Goal: Task Accomplishment & Management: Manage account settings

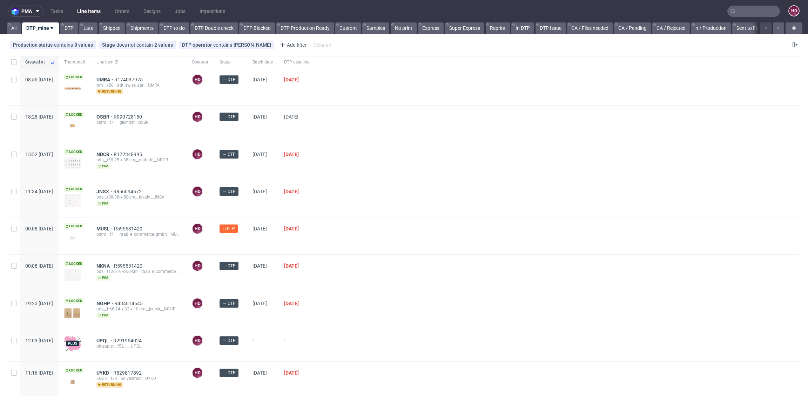
scroll to position [60, 0]
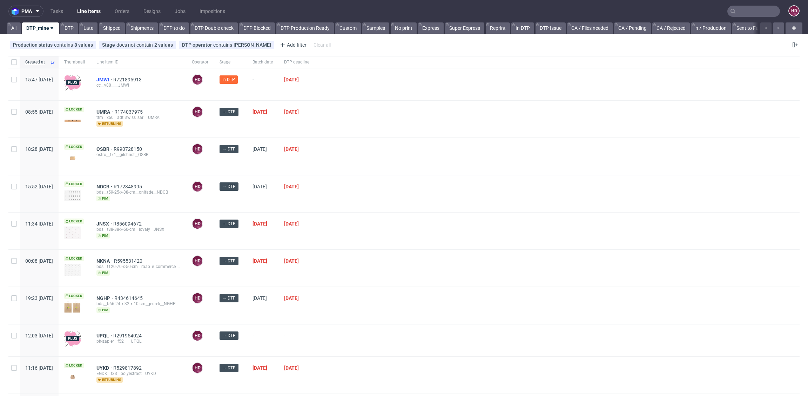
click at [113, 80] on span "JMWI" at bounding box center [104, 80] width 17 height 6
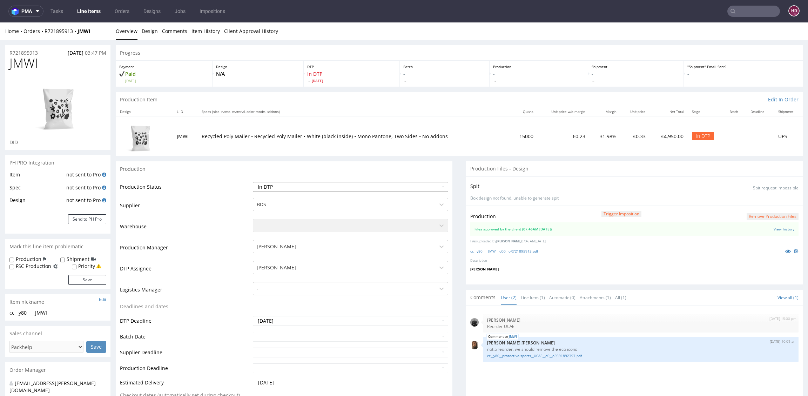
click at [283, 184] on select "Waiting for Artwork Waiting for Diecut Waiting for Mockup Waiting for DTP Waiti…" at bounding box center [350, 187] width 195 height 10
select select "dtp_production_ready"
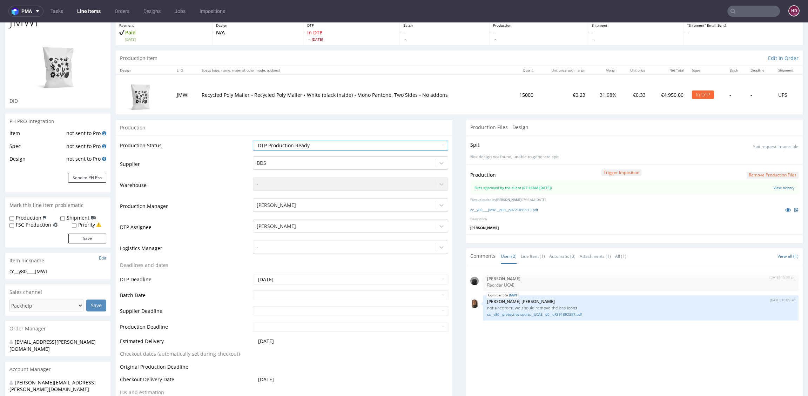
scroll to position [128, 0]
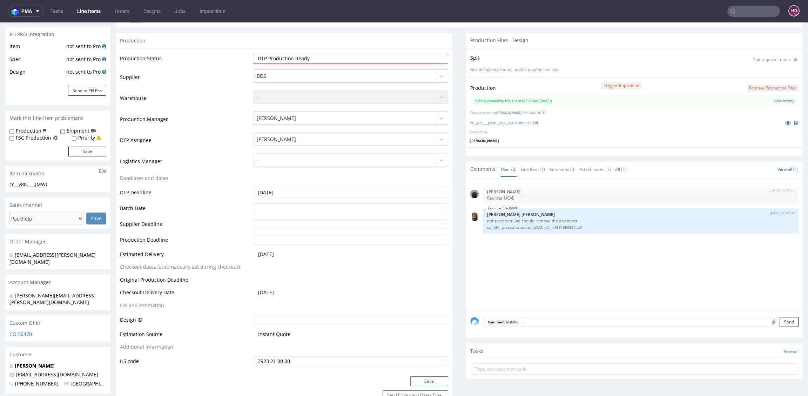
click at [422, 382] on button "Save" at bounding box center [429, 381] width 38 height 10
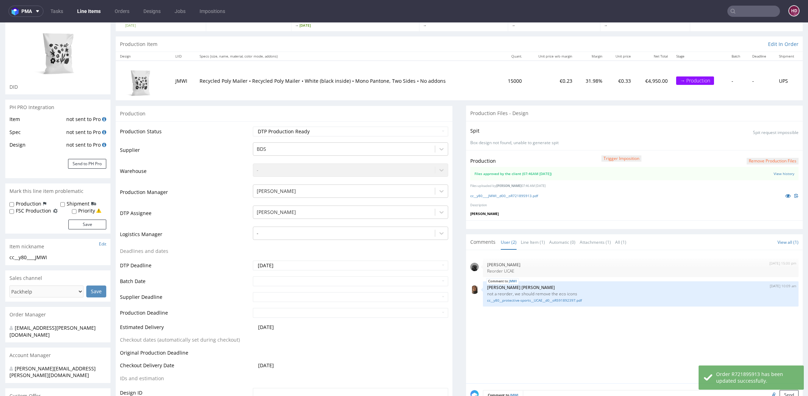
scroll to position [0, 0]
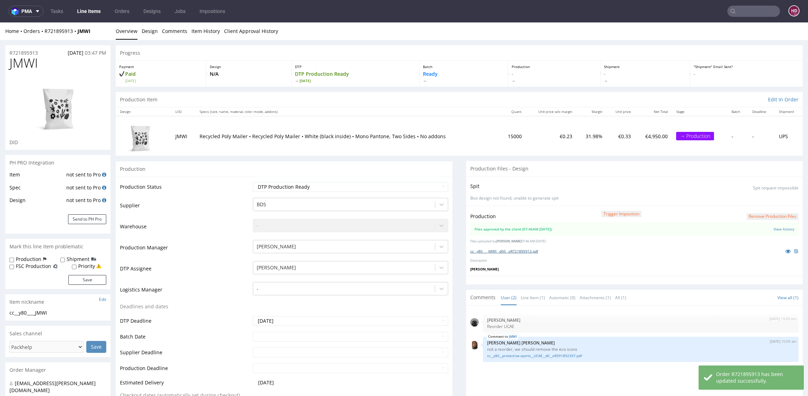
click at [508, 251] on link "cc__y80____JMWI__d00__oR721895913.pdf" at bounding box center [504, 251] width 68 height 5
click at [87, 11] on link "Line Items" at bounding box center [89, 11] width 32 height 11
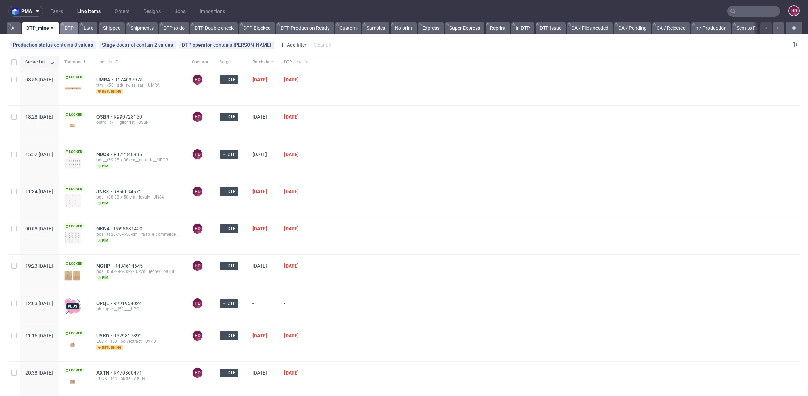
click at [69, 25] on link "DTP" at bounding box center [69, 27] width 18 height 11
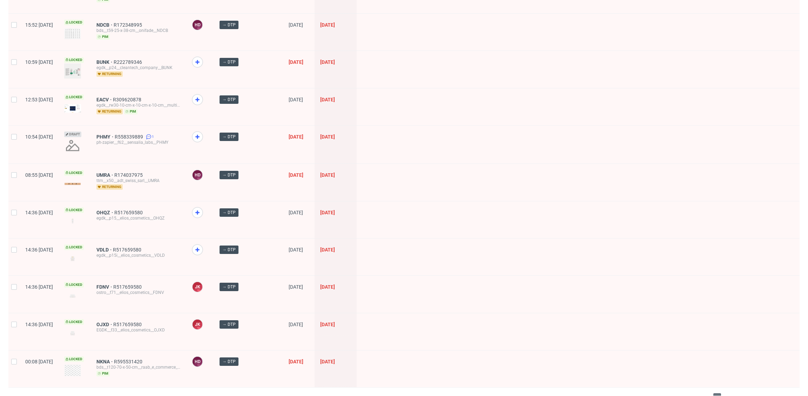
scroll to position [886, 0]
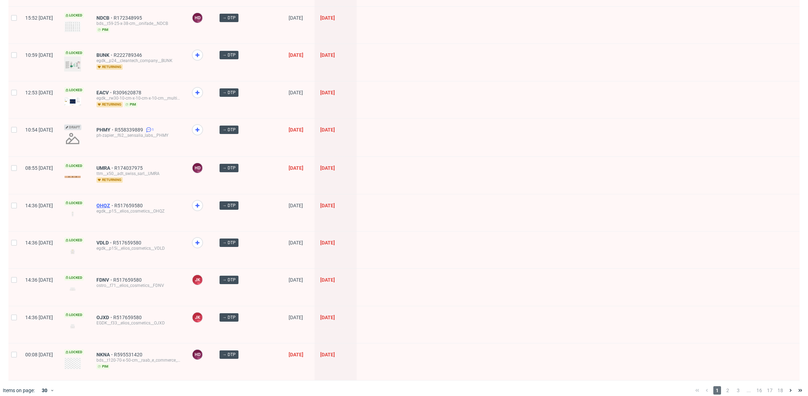
click at [114, 203] on span "OHQZ" at bounding box center [105, 206] width 18 height 6
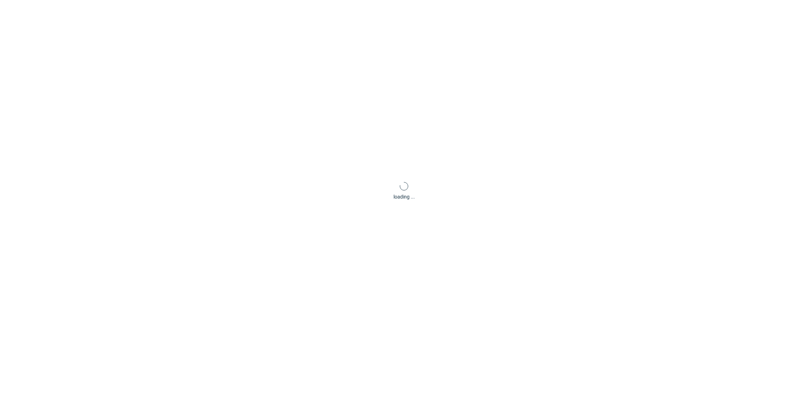
scroll to position [2, 0]
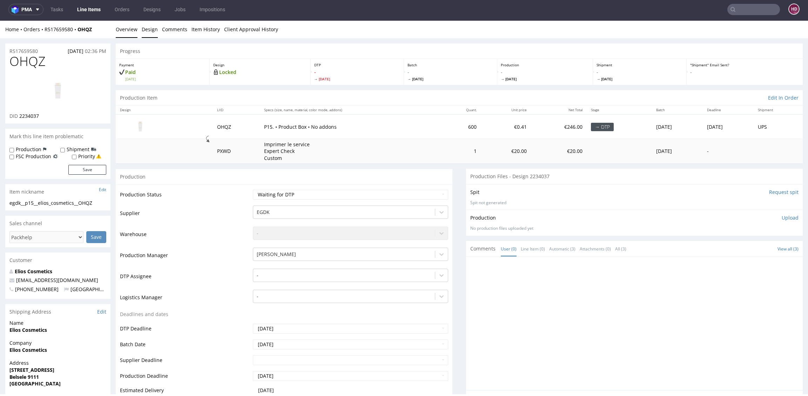
click at [149, 32] on link "Design" at bounding box center [150, 29] width 16 height 17
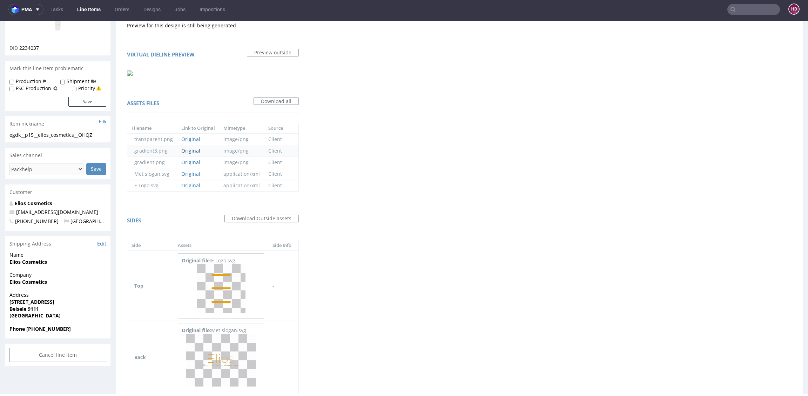
scroll to position [0, 0]
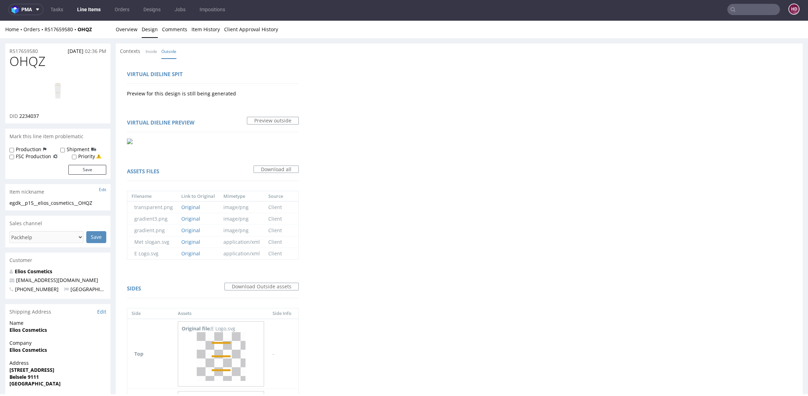
click at [61, 88] on img at bounding box center [58, 91] width 56 height 32
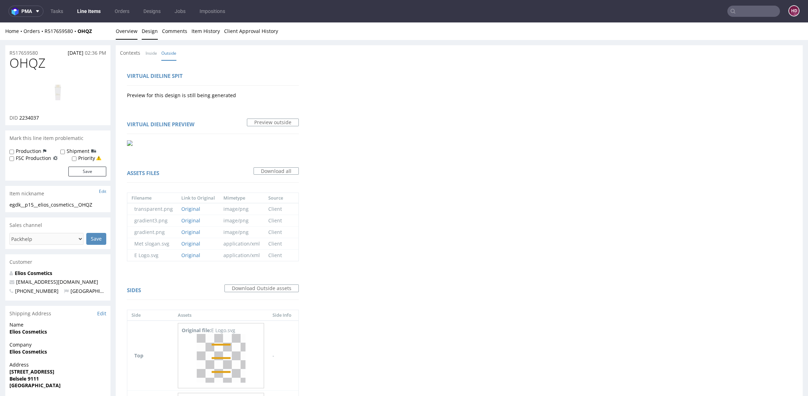
click at [130, 36] on link "Overview" at bounding box center [127, 30] width 22 height 17
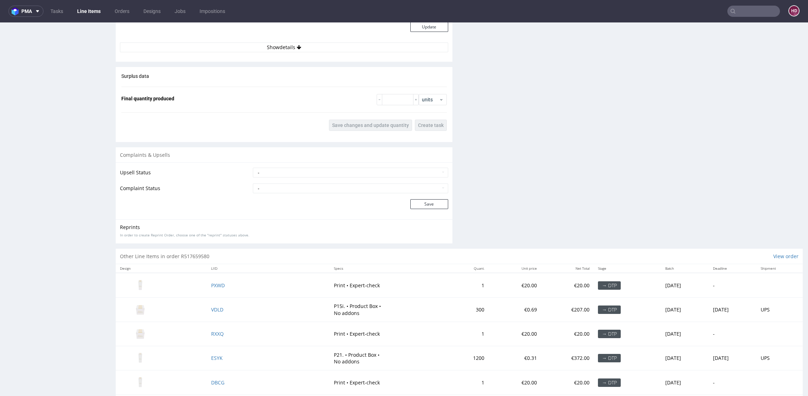
scroll to position [835, 0]
click at [217, 307] on span "VDLD" at bounding box center [217, 308] width 12 height 7
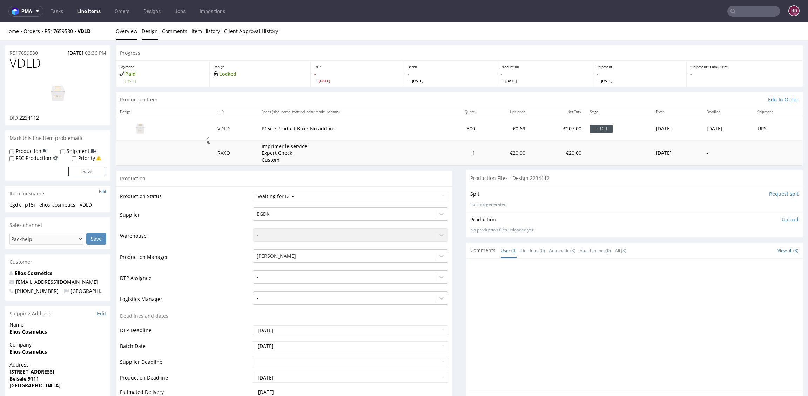
click at [156, 30] on li "Design" at bounding box center [152, 31] width 20 height 7
click at [152, 30] on link "Design" at bounding box center [150, 30] width 16 height 17
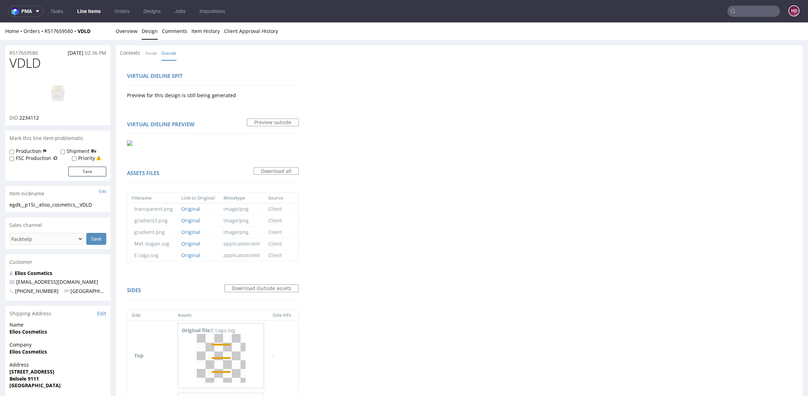
click at [91, 12] on link "Line Items" at bounding box center [89, 11] width 32 height 11
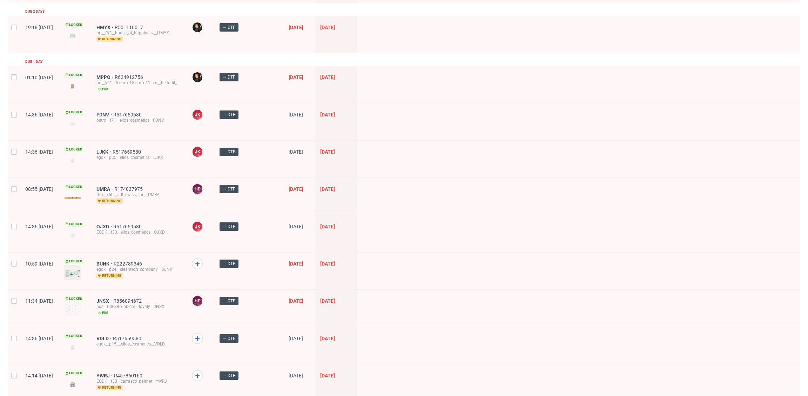
scroll to position [461, 0]
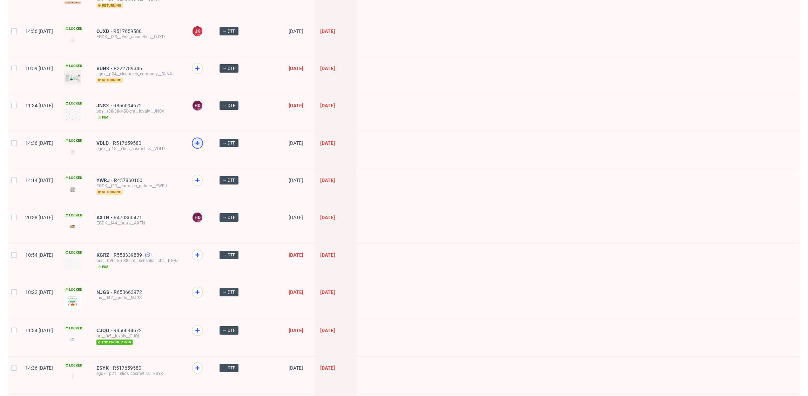
click at [199, 141] on use at bounding box center [197, 143] width 4 height 4
click at [199, 366] on use at bounding box center [197, 368] width 4 height 4
click at [199, 253] on use at bounding box center [197, 255] width 4 height 4
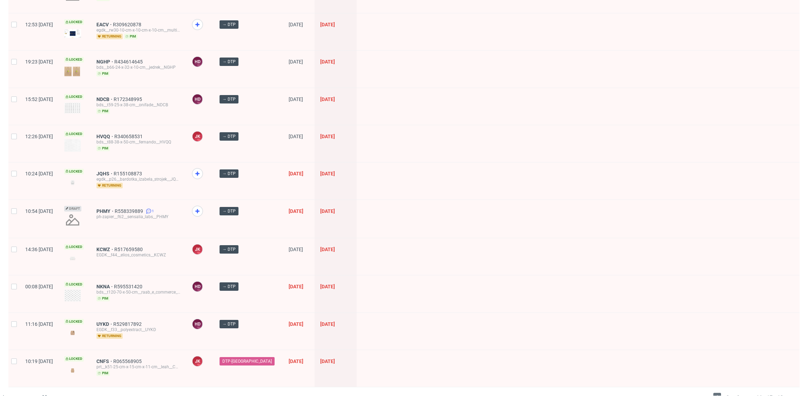
scroll to position [886, 0]
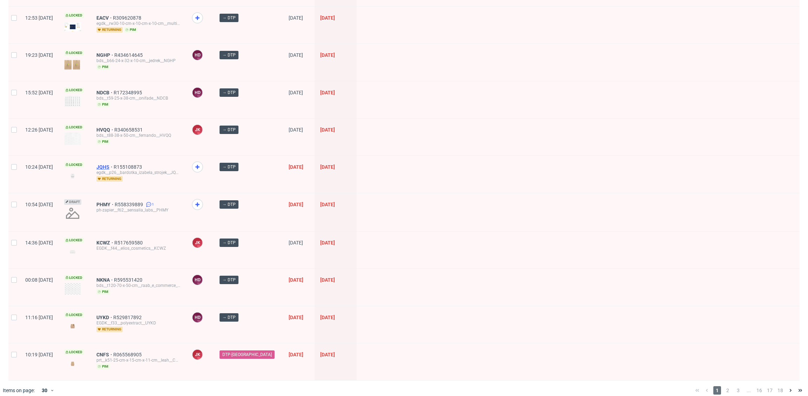
click at [114, 164] on span "JQHS" at bounding box center [104, 167] width 17 height 6
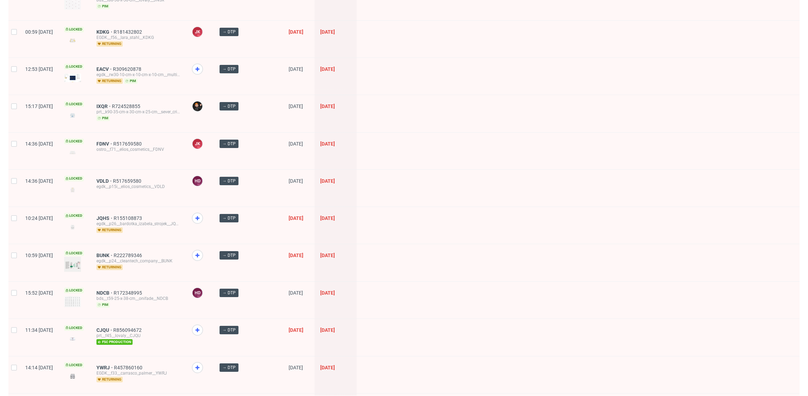
scroll to position [885, 0]
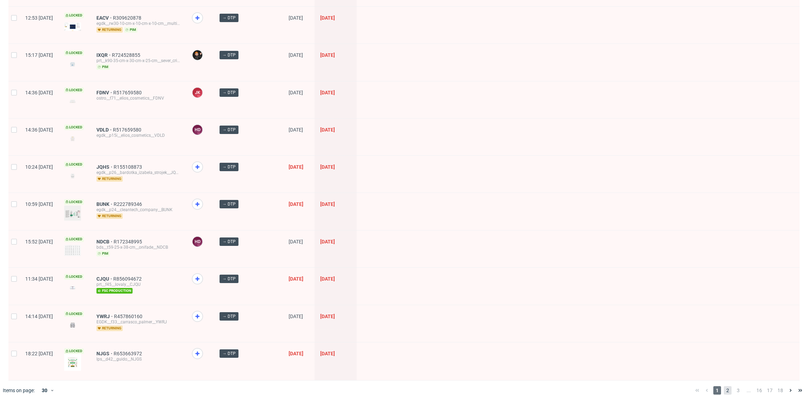
click at [724, 386] on span "2" at bounding box center [728, 390] width 8 height 8
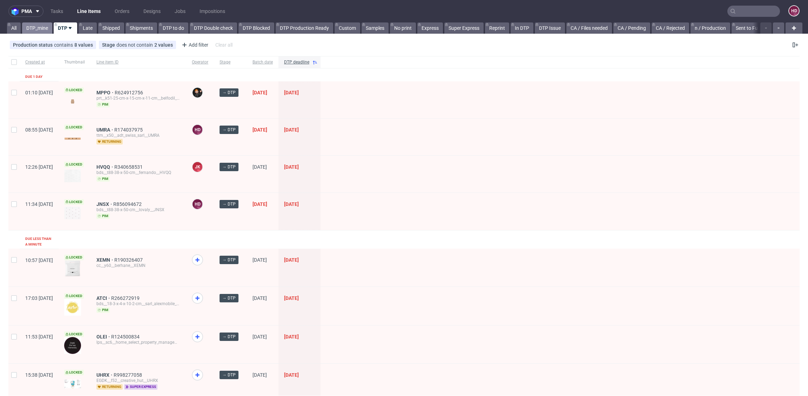
click at [39, 27] on link "DTP_mine" at bounding box center [37, 27] width 30 height 11
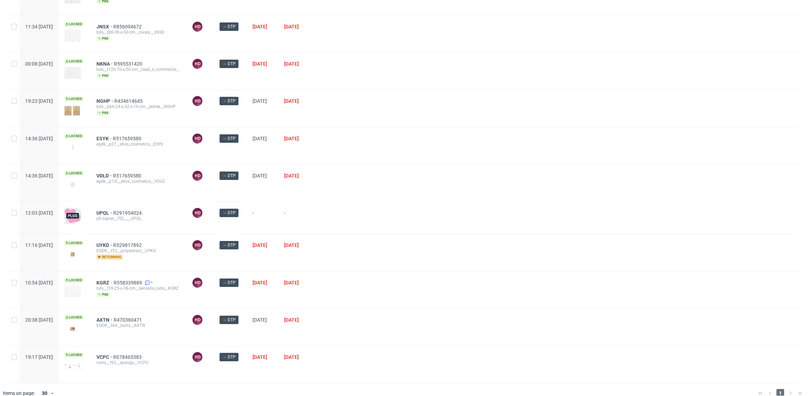
scroll to position [171, 0]
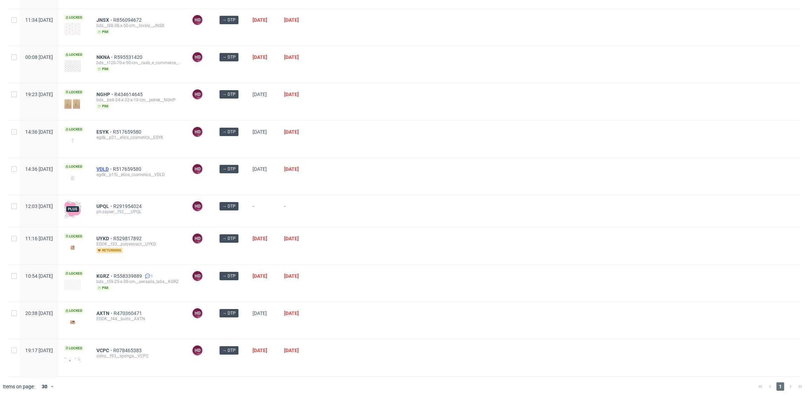
click at [113, 166] on span "VDLD" at bounding box center [104, 169] width 16 height 6
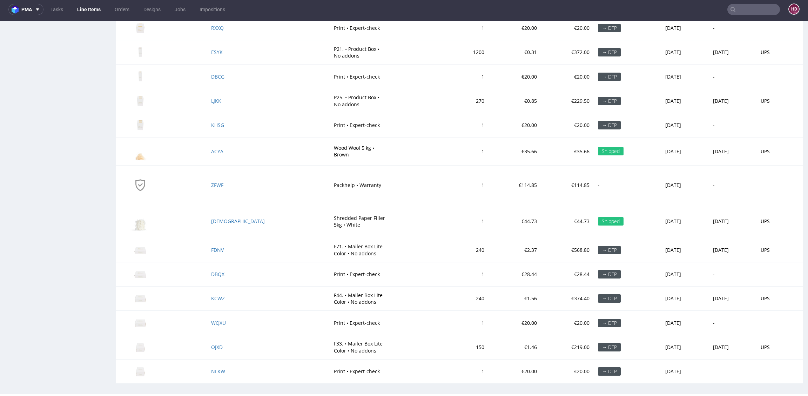
scroll to position [965, 0]
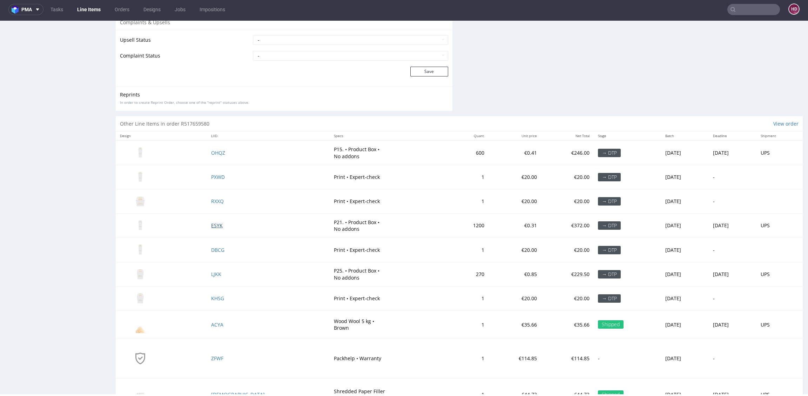
click at [216, 225] on span "ESYK" at bounding box center [217, 225] width 12 height 7
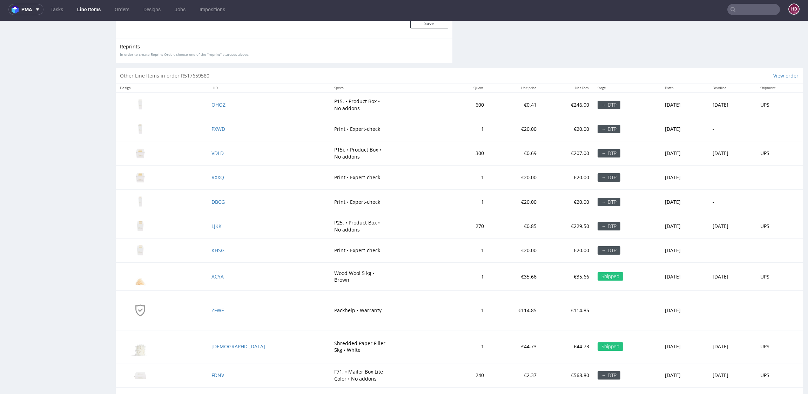
scroll to position [1011, 0]
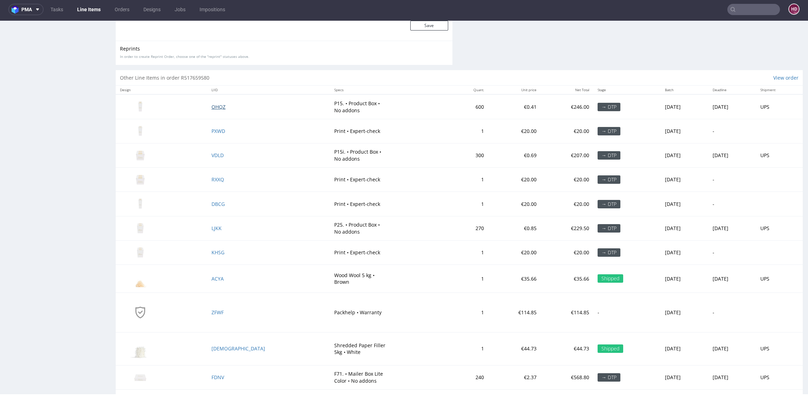
click at [221, 105] on span "OHQZ" at bounding box center [218, 106] width 14 height 7
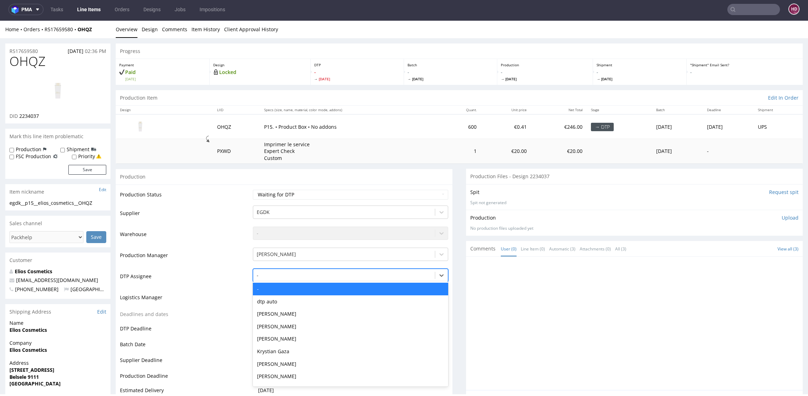
click at [257, 279] on div at bounding box center [344, 275] width 175 height 8
click at [290, 317] on div "[PERSON_NAME]" at bounding box center [350, 313] width 195 height 13
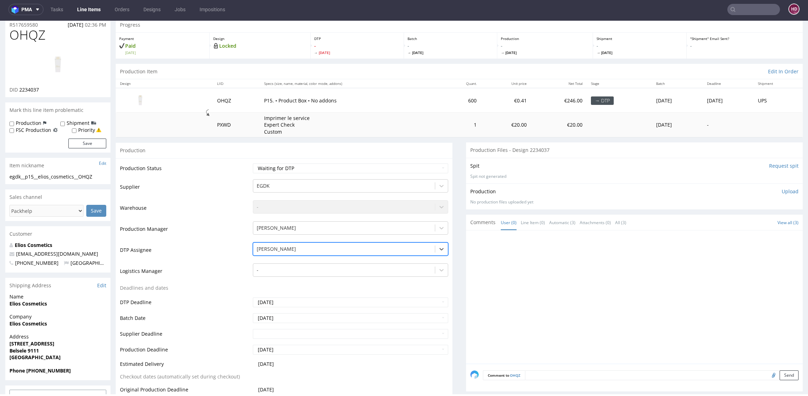
scroll to position [163, 0]
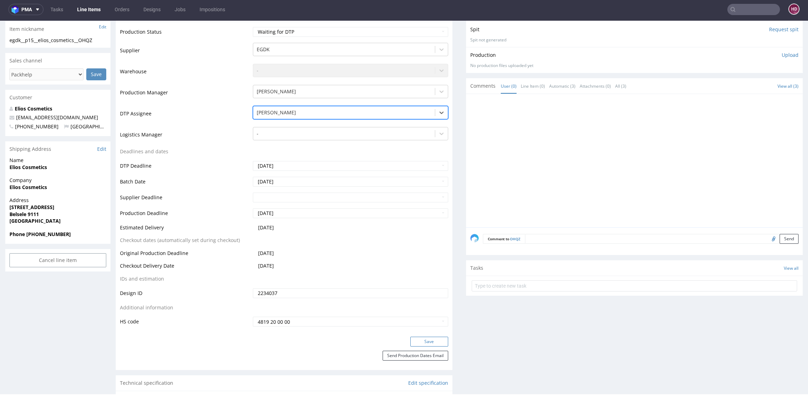
click at [413, 338] on button "Save" at bounding box center [429, 342] width 38 height 10
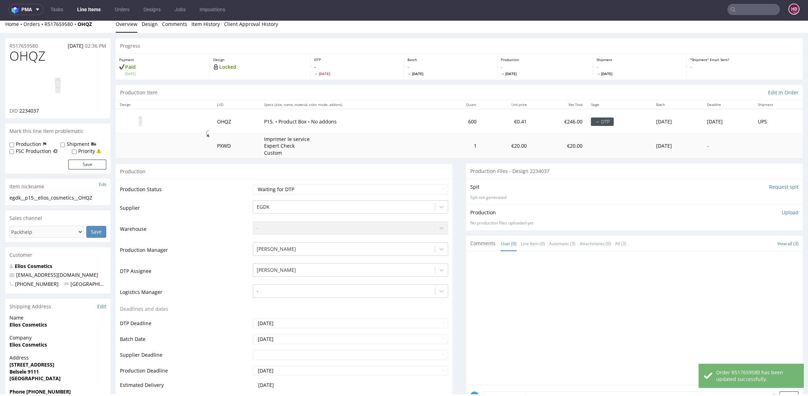
scroll to position [0, 0]
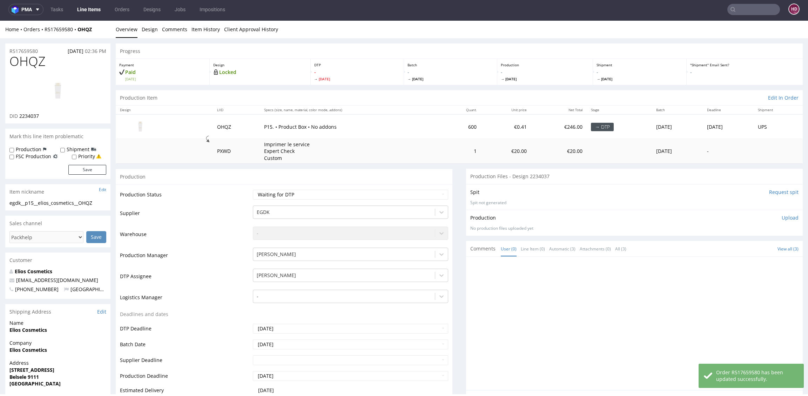
click at [95, 7] on link "Line Items" at bounding box center [89, 9] width 32 height 11
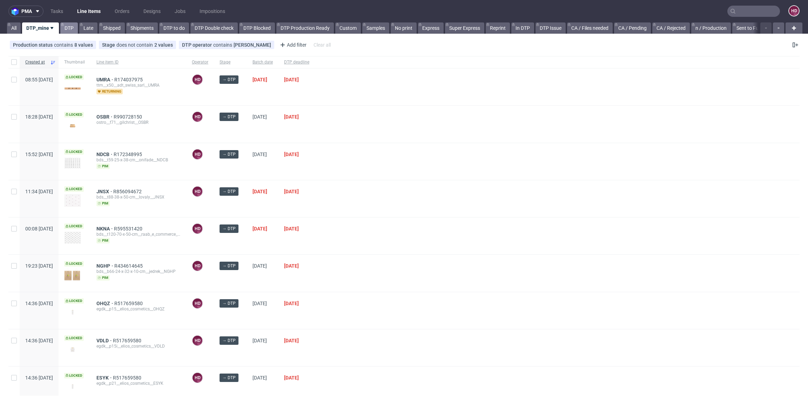
click at [70, 30] on link "DTP" at bounding box center [69, 27] width 18 height 11
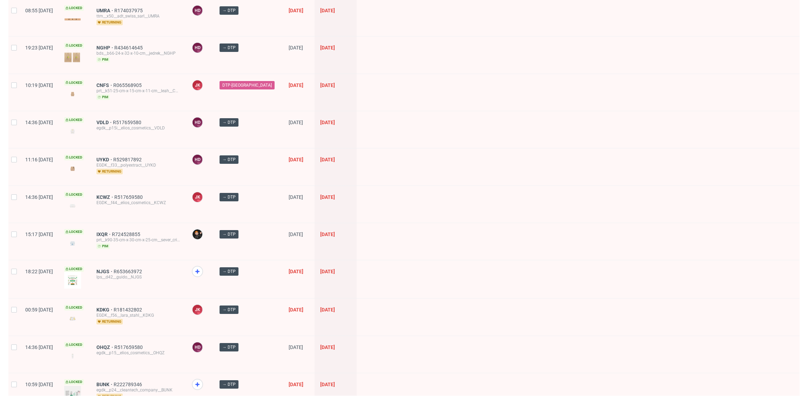
scroll to position [885, 0]
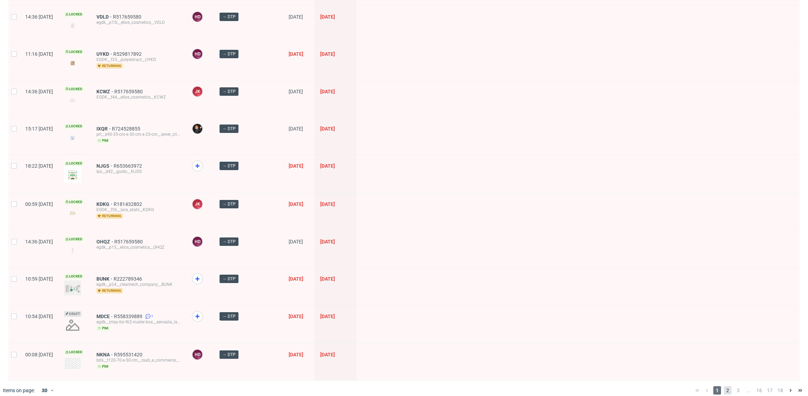
click at [724, 386] on span "2" at bounding box center [728, 390] width 8 height 8
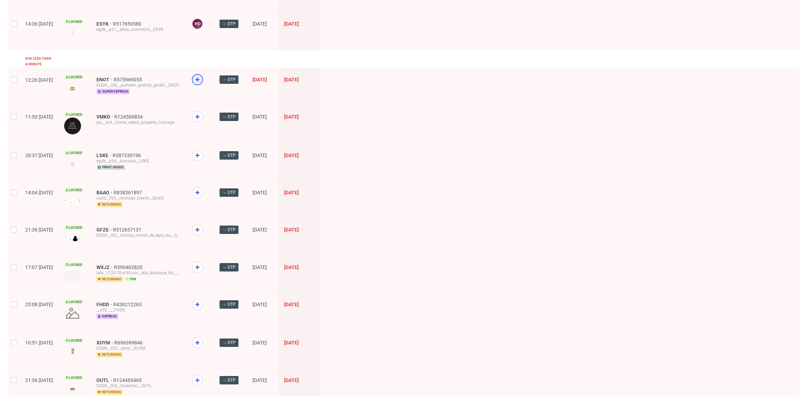
click at [202, 75] on icon at bounding box center [197, 79] width 8 height 8
click at [130, 89] on span "super express" at bounding box center [112, 92] width 33 height 6
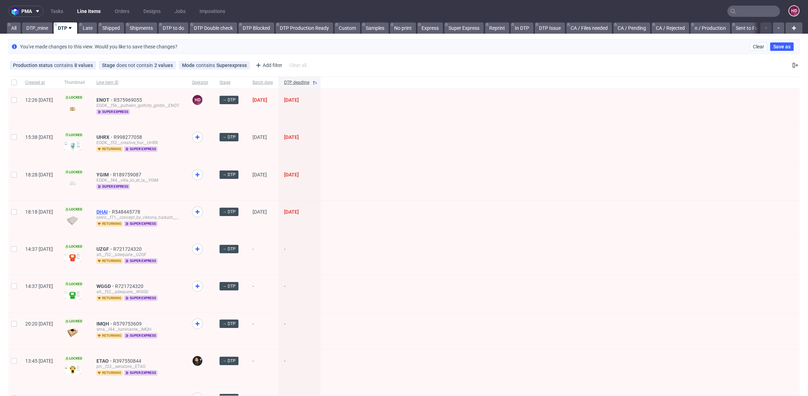
click at [112, 209] on span "DHAI" at bounding box center [103, 212] width 15 height 6
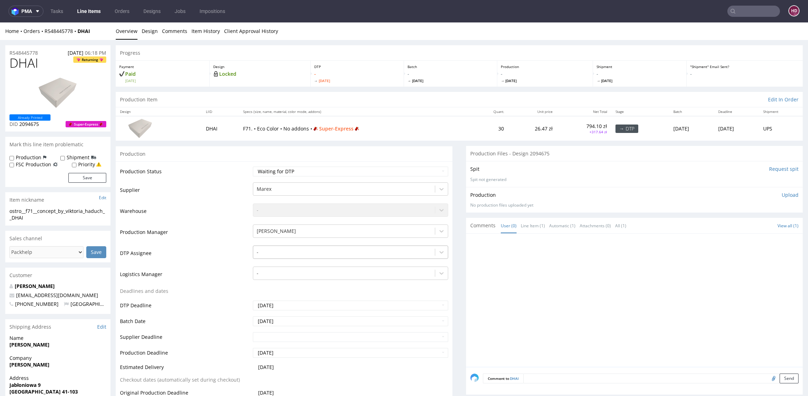
click at [290, 251] on div at bounding box center [344, 252] width 175 height 8
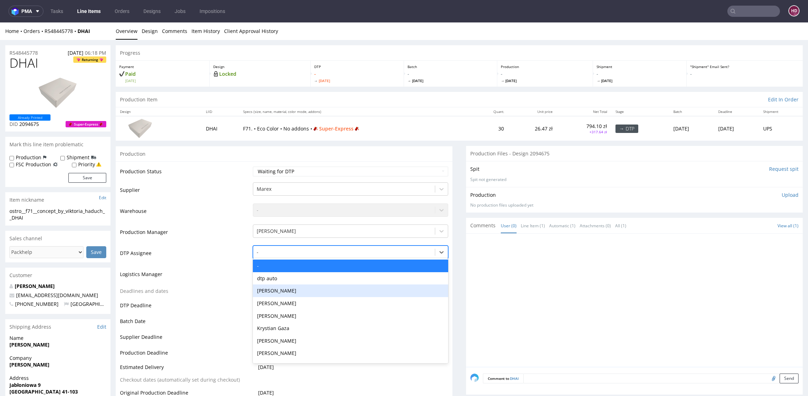
click at [287, 287] on div "[PERSON_NAME]" at bounding box center [350, 290] width 195 height 13
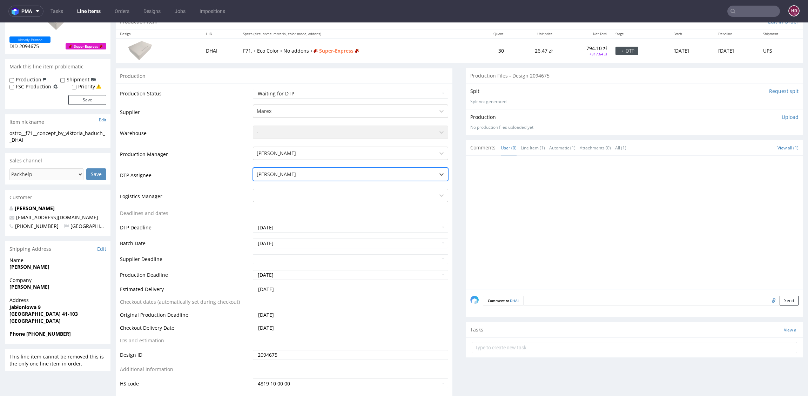
scroll to position [187, 0]
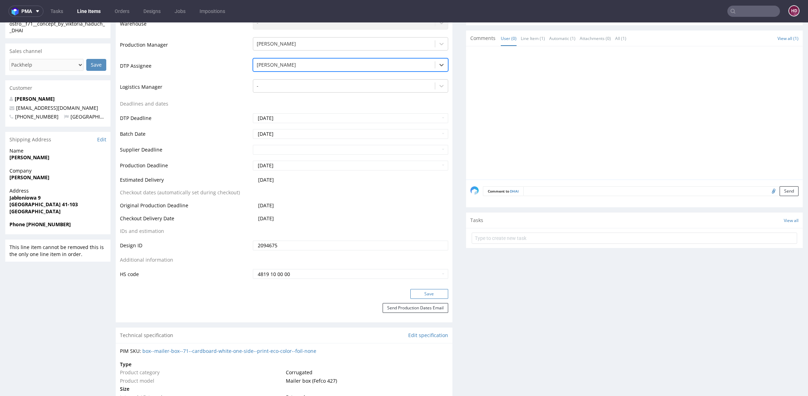
drag, startPoint x: 428, startPoint y: 295, endPoint x: 423, endPoint y: 294, distance: 4.6
click at [426, 295] on button "Save" at bounding box center [429, 294] width 38 height 10
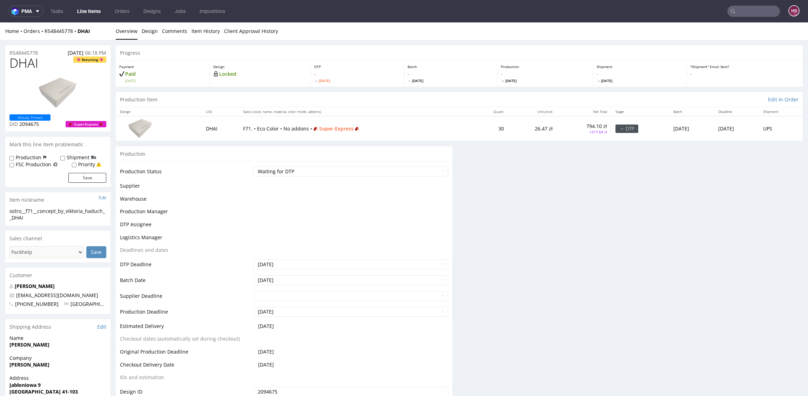
scroll to position [187, 0]
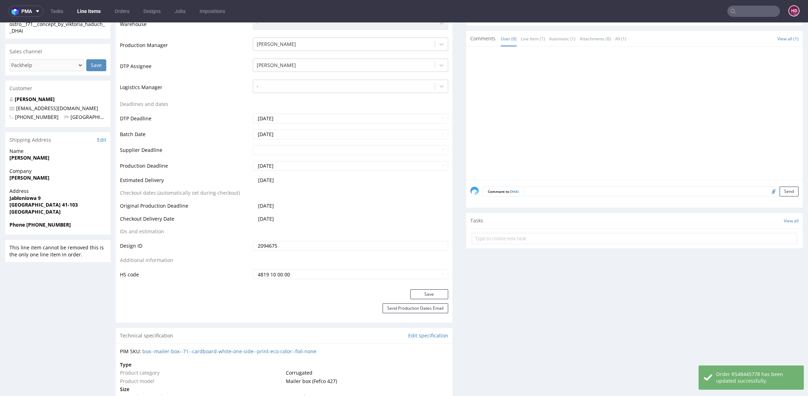
click at [97, 11] on link "Line Items" at bounding box center [89, 11] width 32 height 11
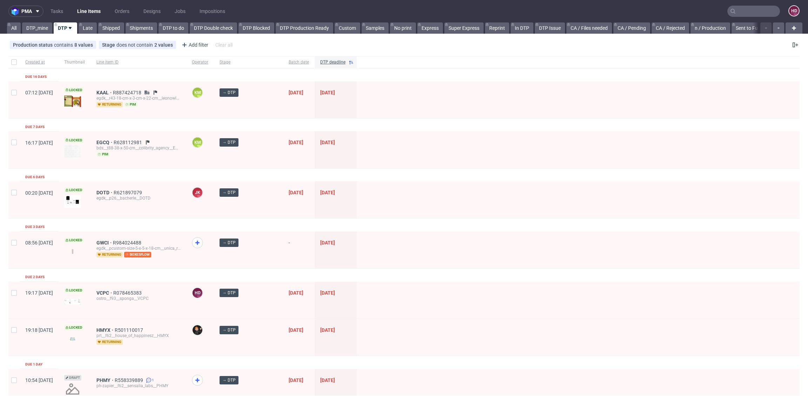
click at [62, 31] on link "DTP" at bounding box center [65, 27] width 23 height 11
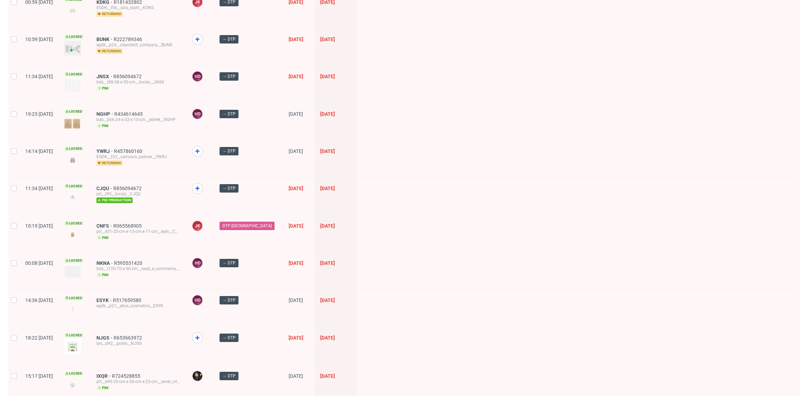
scroll to position [886, 0]
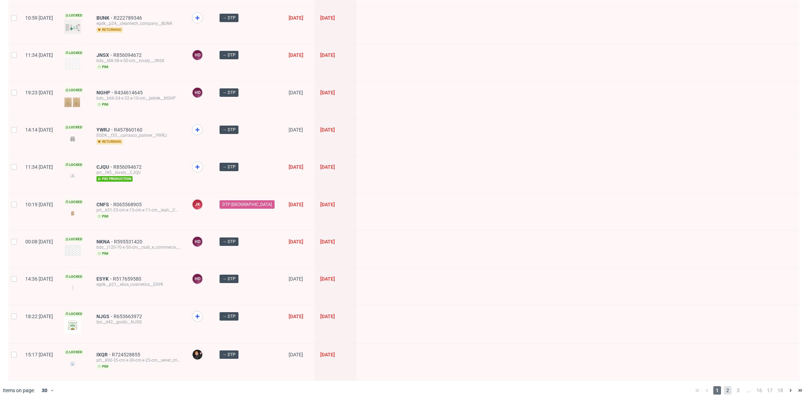
click at [724, 386] on span "2" at bounding box center [728, 390] width 8 height 8
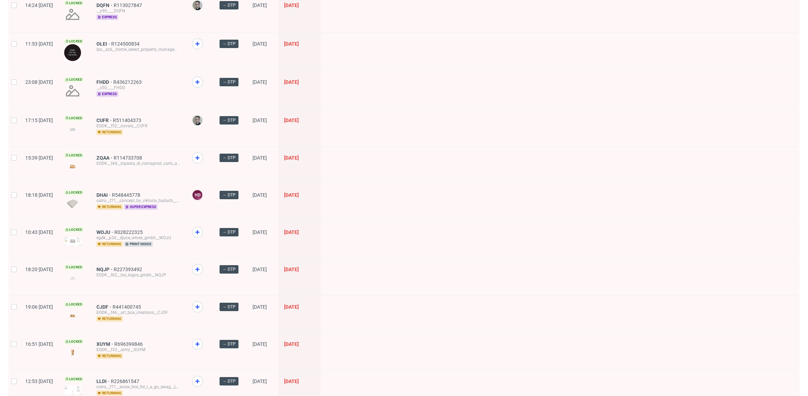
scroll to position [840, 0]
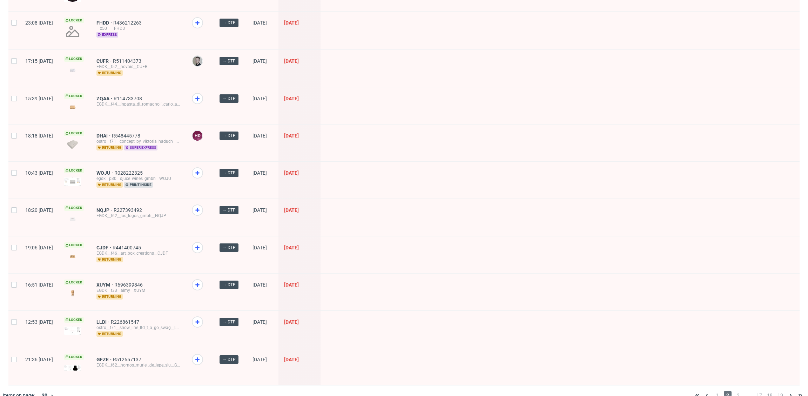
click at [157, 145] on span "super express" at bounding box center [140, 148] width 33 height 6
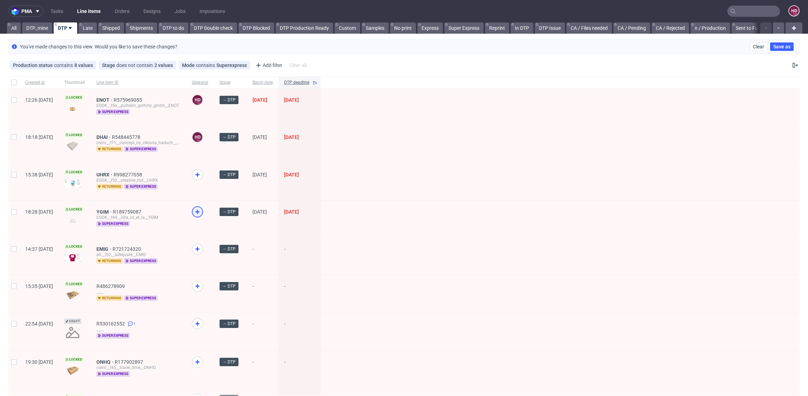
click at [202, 211] on icon at bounding box center [197, 212] width 8 height 8
click at [49, 31] on link "DTP_mine" at bounding box center [37, 27] width 30 height 11
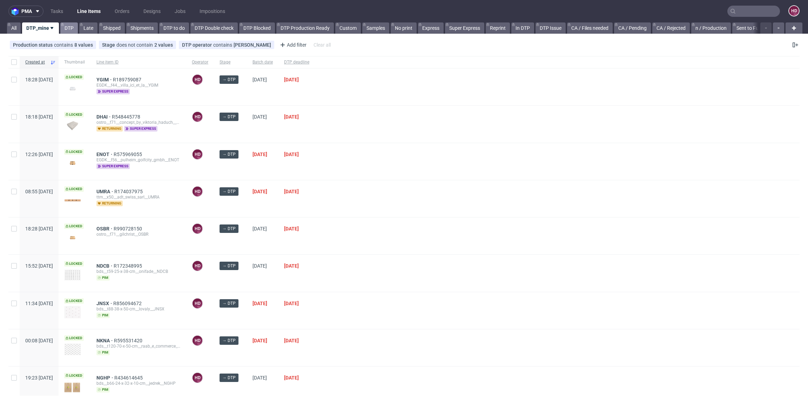
click at [72, 30] on link "DTP" at bounding box center [69, 27] width 18 height 11
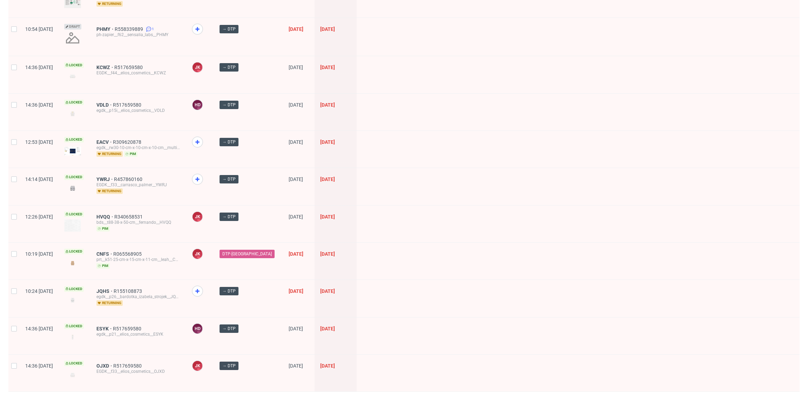
scroll to position [885, 0]
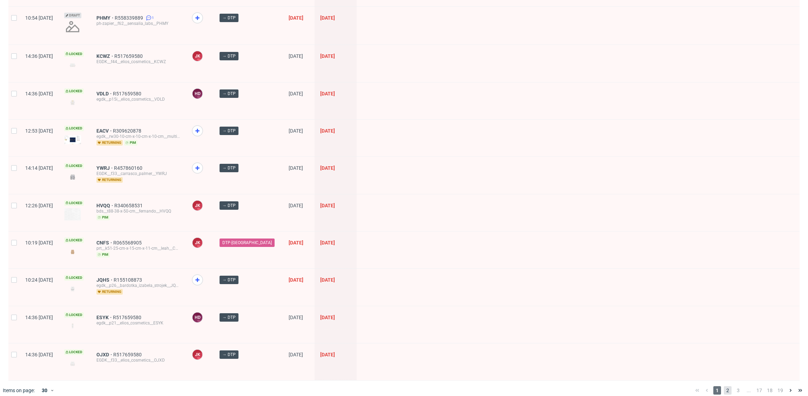
click at [724, 386] on span "2" at bounding box center [728, 390] width 8 height 8
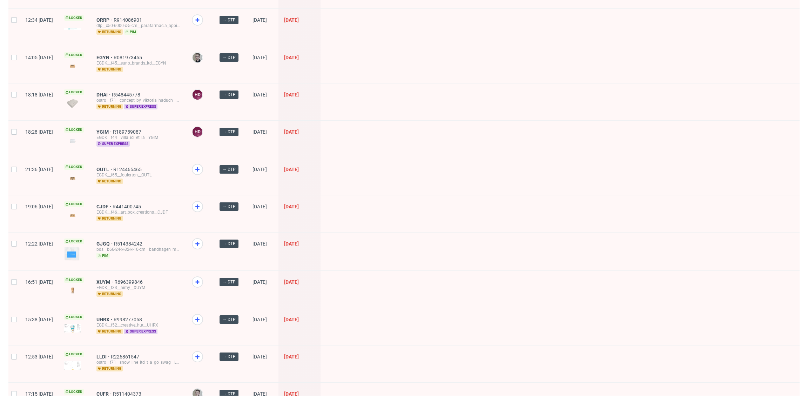
scroll to position [507, 0]
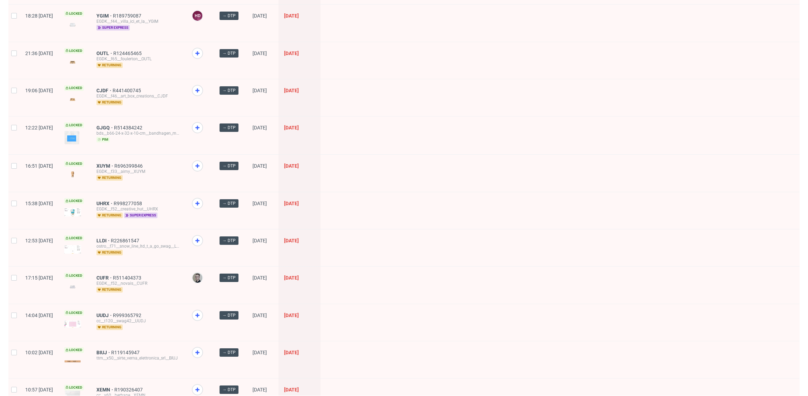
click at [208, 85] on span at bounding box center [200, 96] width 16 height 23
click at [199, 88] on use at bounding box center [197, 90] width 4 height 4
click at [203, 160] on div at bounding box center [197, 165] width 11 height 11
click at [202, 236] on icon at bounding box center [197, 240] width 8 height 8
click at [202, 348] on icon at bounding box center [197, 352] width 8 height 8
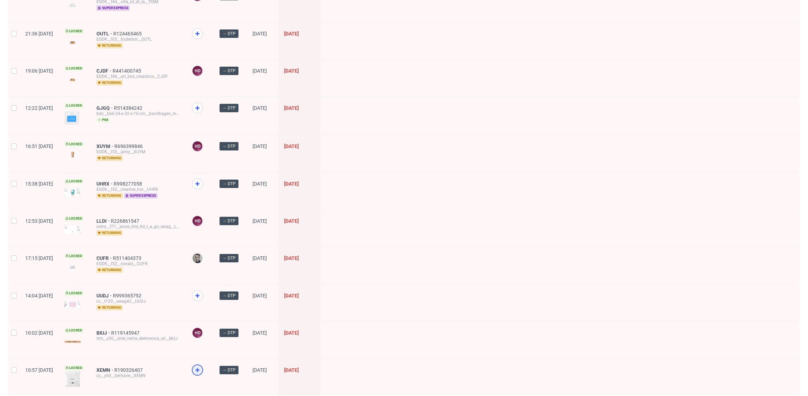
click at [202, 366] on icon at bounding box center [197, 370] width 8 height 8
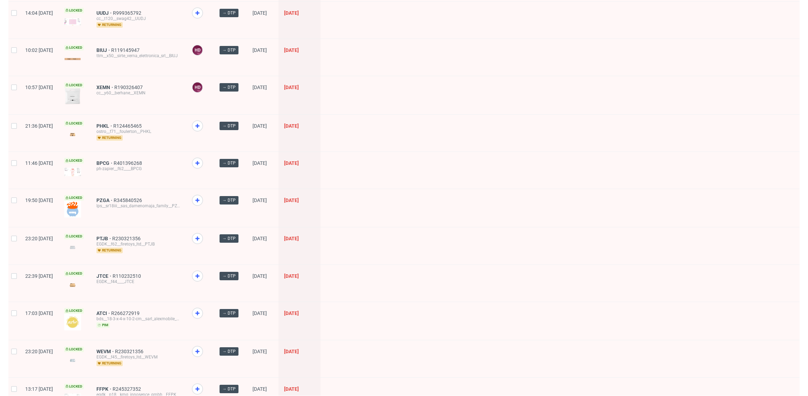
scroll to position [839, 0]
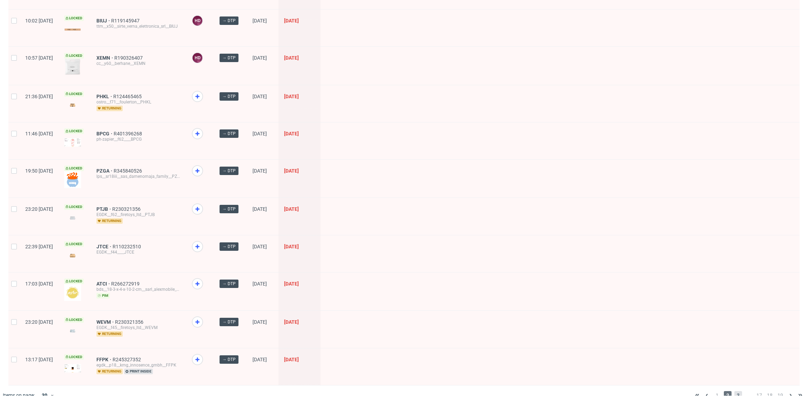
click at [734, 391] on span "3" at bounding box center [738, 395] width 8 height 8
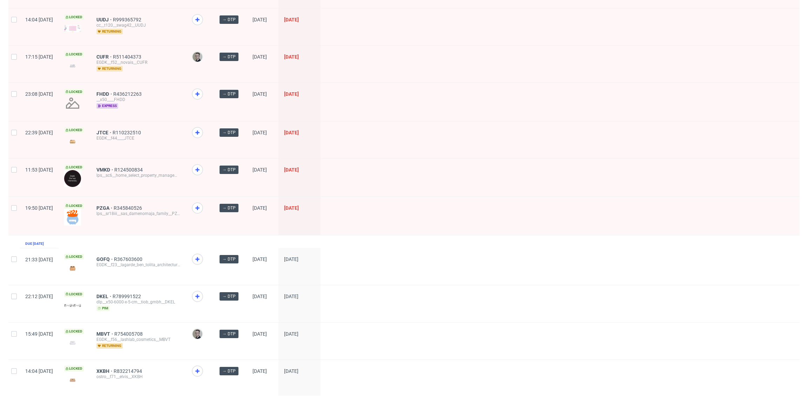
scroll to position [545, 0]
click at [202, 167] on icon at bounding box center [197, 170] width 8 height 8
click at [199, 131] on use at bounding box center [197, 133] width 4 height 4
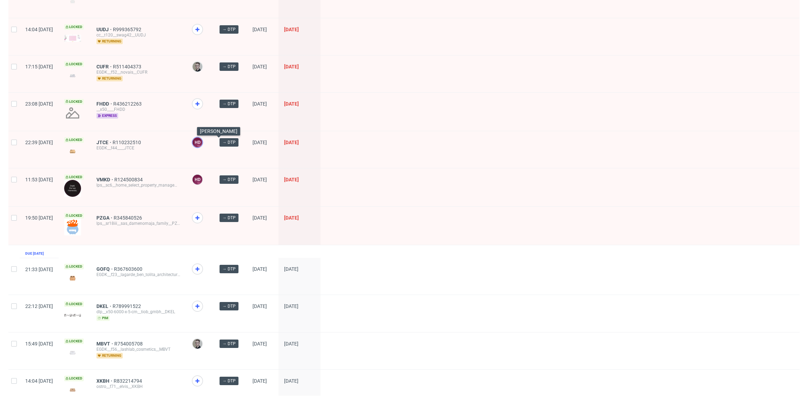
scroll to position [405, 0]
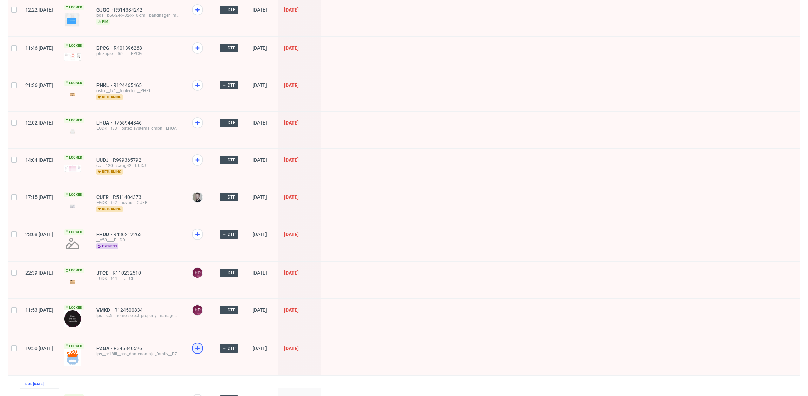
click at [202, 344] on icon at bounding box center [197, 348] width 8 height 8
click at [202, 86] on icon at bounding box center [197, 85] width 8 height 8
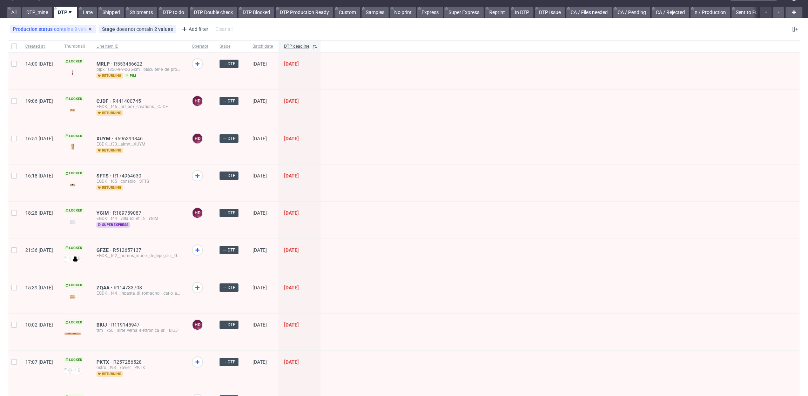
scroll to position [0, 0]
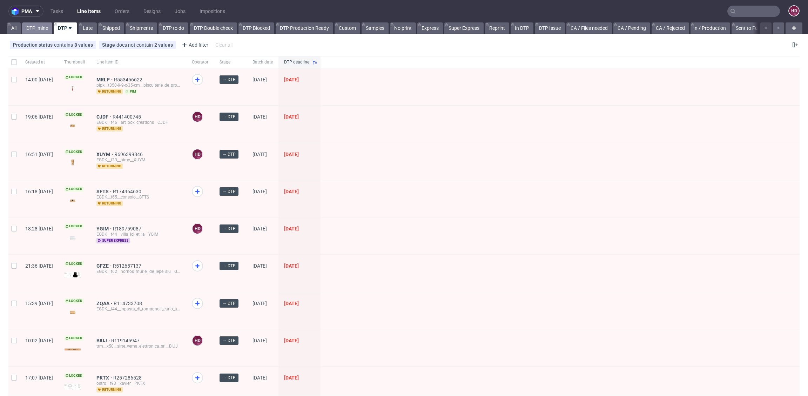
click at [24, 27] on link "DTP_mine" at bounding box center [37, 27] width 30 height 11
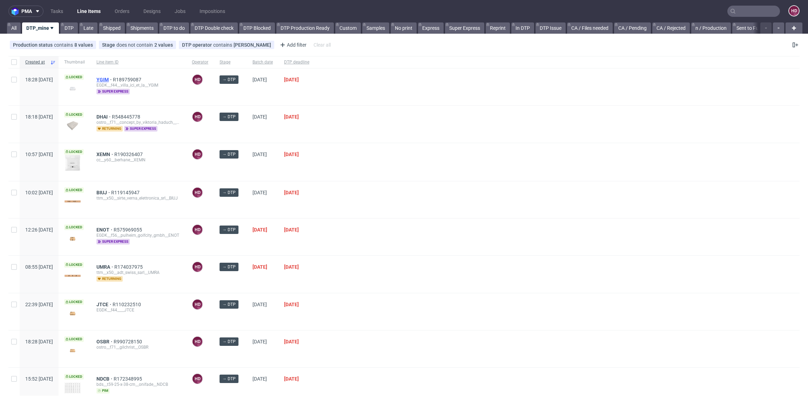
click at [113, 77] on span "YGIM" at bounding box center [104, 80] width 16 height 6
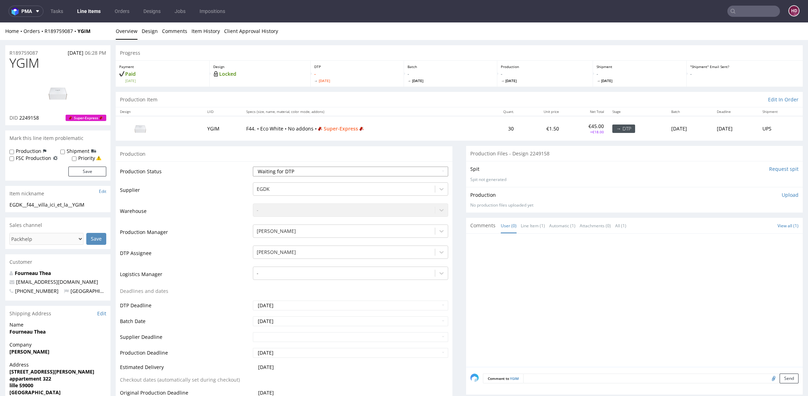
click at [289, 171] on select "Waiting for Artwork Waiting for Diecut Waiting for Mockup Waiting for DTP Waiti…" at bounding box center [350, 172] width 195 height 10
select select "dtp_in_process"
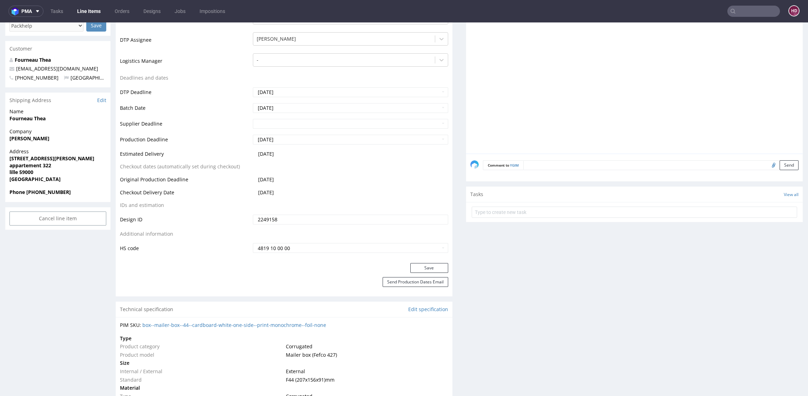
scroll to position [215, 0]
click at [418, 268] on button "Save" at bounding box center [429, 267] width 38 height 10
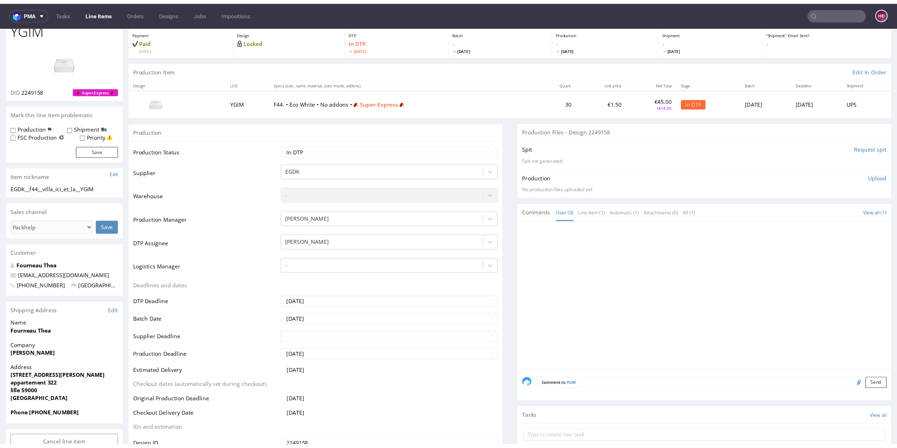
scroll to position [0, 0]
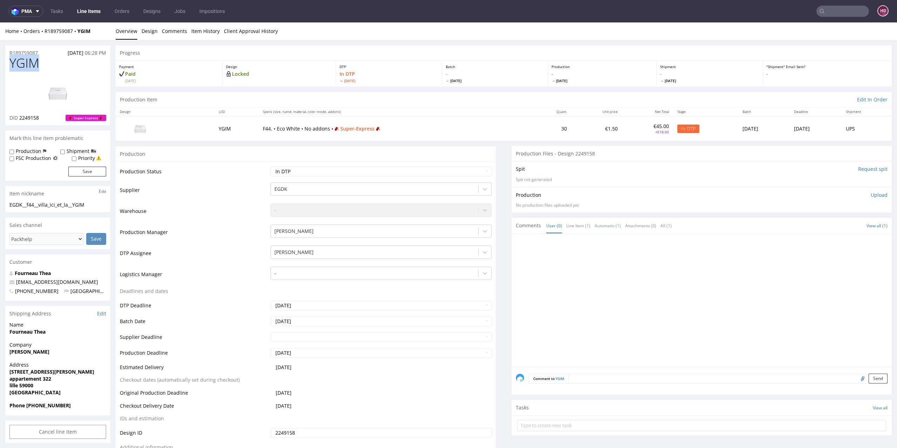
drag, startPoint x: 41, startPoint y: 65, endPoint x: 10, endPoint y: 65, distance: 30.9
click at [10, 65] on h1 "YGIM" at bounding box center [57, 63] width 97 height 14
copy span "YGIM"
drag, startPoint x: 45, startPoint y: 117, endPoint x: 20, endPoint y: 118, distance: 25.2
click at [20, 118] on div "DID 2249158 Super-Express" at bounding box center [57, 117] width 97 height 7
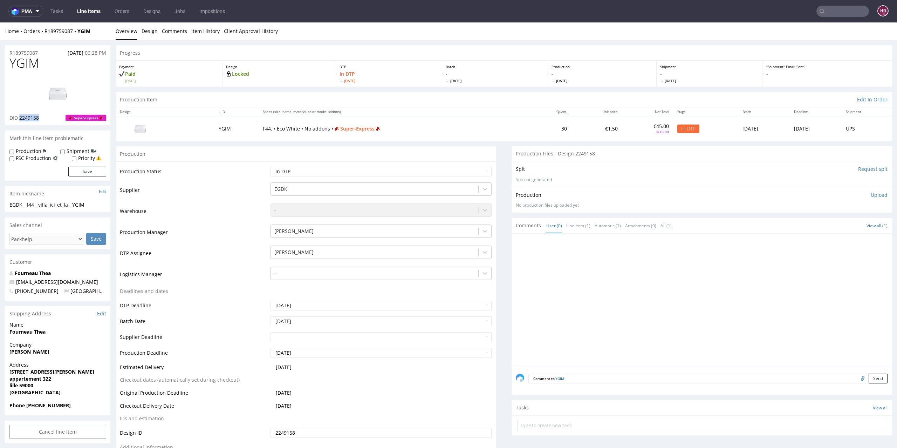
copy span "2249158"
click at [60, 97] on img at bounding box center [58, 93] width 56 height 32
click at [32, 65] on span "YGIM" at bounding box center [24, 63] width 30 height 14
drag, startPoint x: 37, startPoint y: 64, endPoint x: 0, endPoint y: 64, distance: 36.8
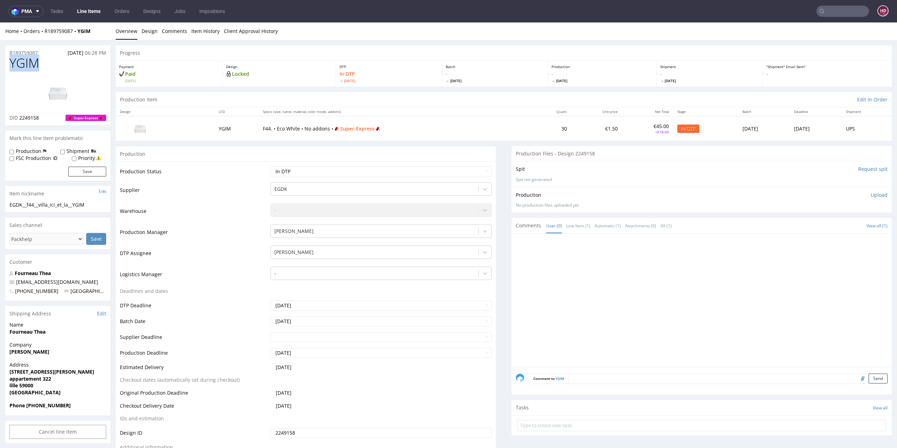
copy span "YGIM"
click at [43, 90] on img at bounding box center [58, 93] width 56 height 32
click at [94, 206] on div "EGDK__f44__villa_ici_et_la__YGIM" at bounding box center [57, 204] width 97 height 7
drag, startPoint x: 53, startPoint y: 198, endPoint x: 0, endPoint y: 201, distance: 53.0
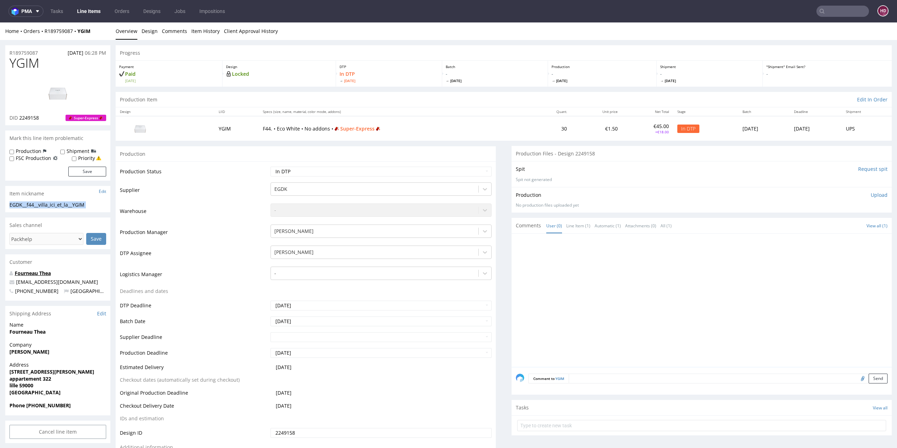
copy section "EGDK__f44__villa_ici_et_la__YGIM Update"
drag, startPoint x: 42, startPoint y: 51, endPoint x: 0, endPoint y: 54, distance: 42.2
copy p "R189759087"
drag, startPoint x: 41, startPoint y: 118, endPoint x: 20, endPoint y: 118, distance: 21.4
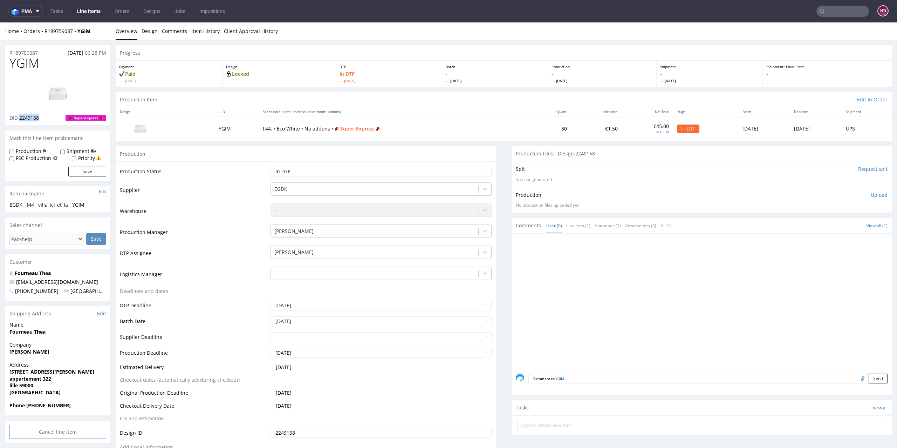
click at [20, 118] on div "DID 2249158 Super-Express" at bounding box center [57, 117] width 97 height 7
copy span "2249158"
click at [807, 193] on p "Upload" at bounding box center [879, 194] width 17 height 7
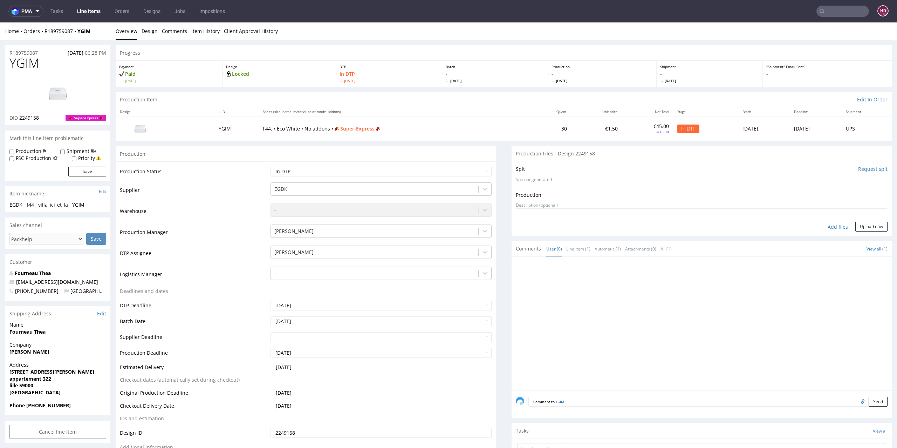
click at [807, 225] on div "Add files" at bounding box center [838, 227] width 35 height 11
type input "C:\fakepath\ EGDK__f44__villa_ici_et_la__YGIM__d2249158__oR189759087.pdf"
click at [807, 238] on button "Upload now" at bounding box center [872, 238] width 32 height 10
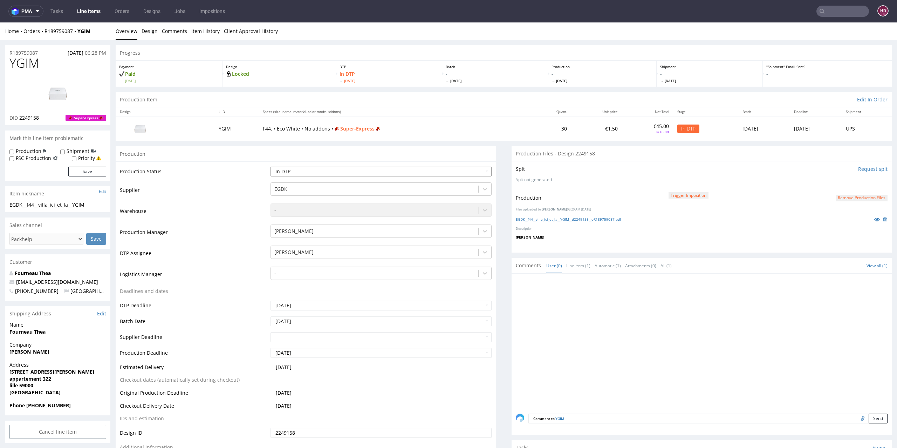
click at [323, 169] on select "Waiting for Artwork Waiting for Diecut Waiting for Mockup Waiting for DTP Waiti…" at bounding box center [382, 172] width 222 height 10
select select "dtp_production_ready"
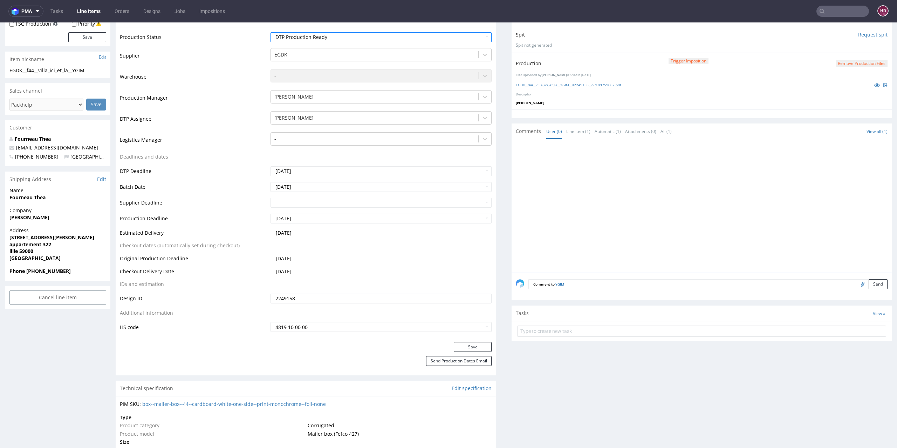
scroll to position [137, 0]
click at [457, 347] on button "Save" at bounding box center [473, 344] width 38 height 10
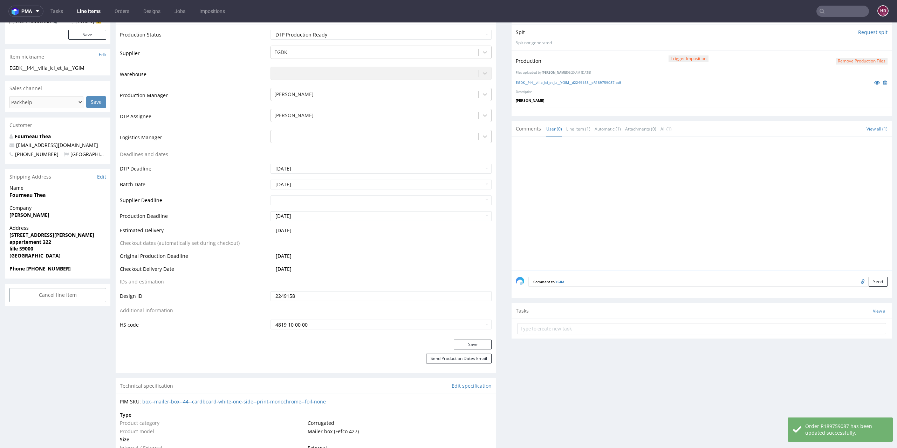
scroll to position [0, 0]
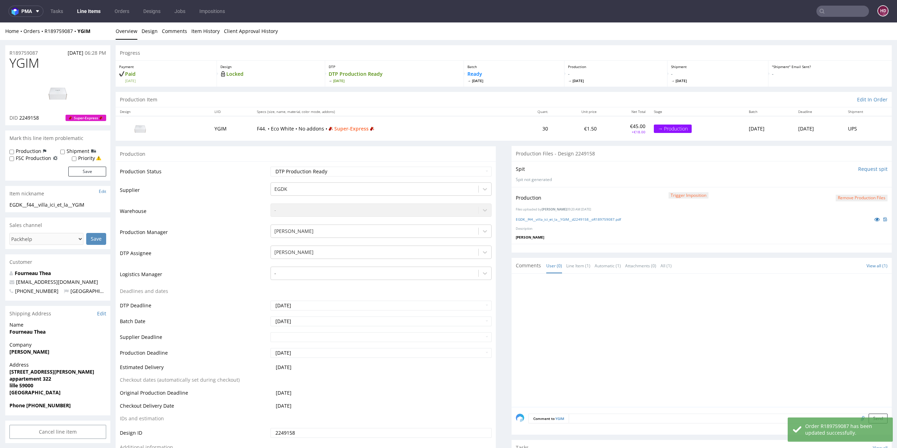
click at [97, 15] on link "Line Items" at bounding box center [89, 11] width 32 height 11
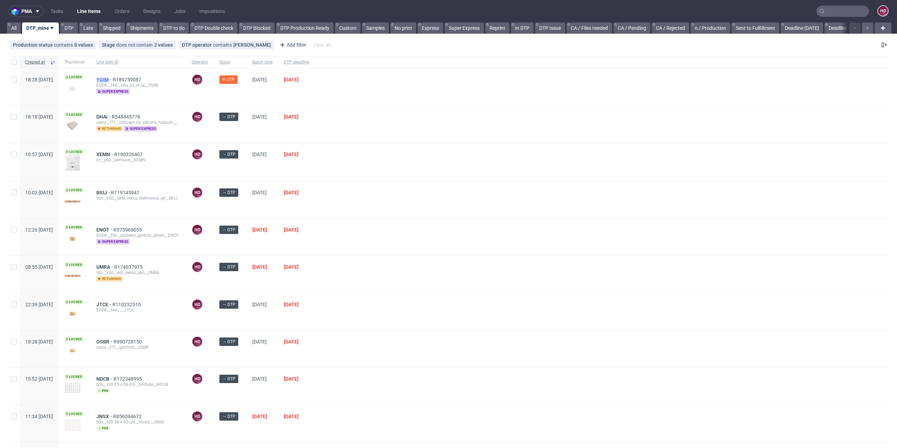
click at [113, 77] on span "YGIM" at bounding box center [104, 80] width 16 height 6
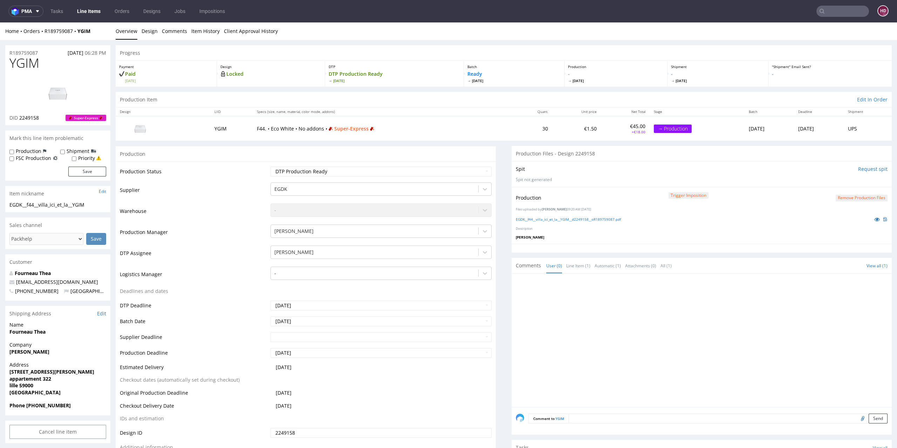
scroll to position [195, 0]
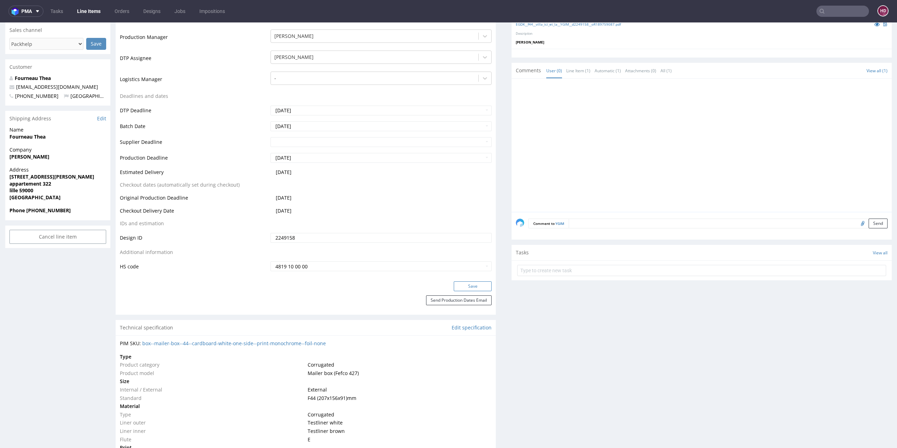
click at [463, 285] on button "Save" at bounding box center [473, 286] width 38 height 10
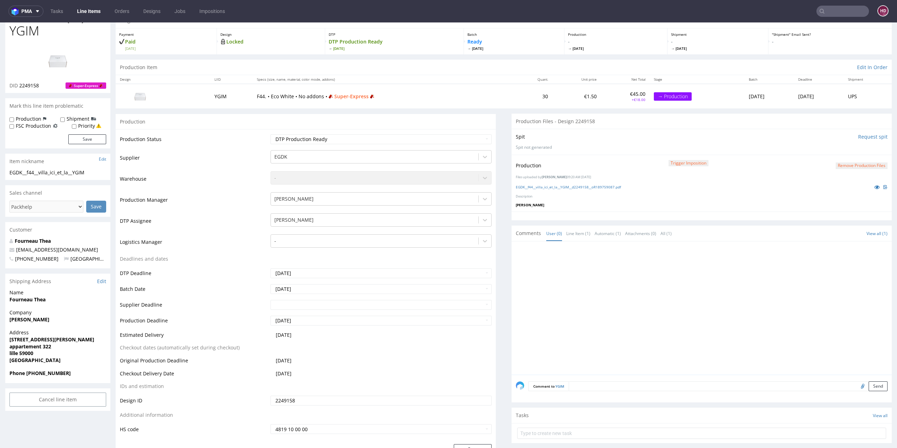
scroll to position [0, 0]
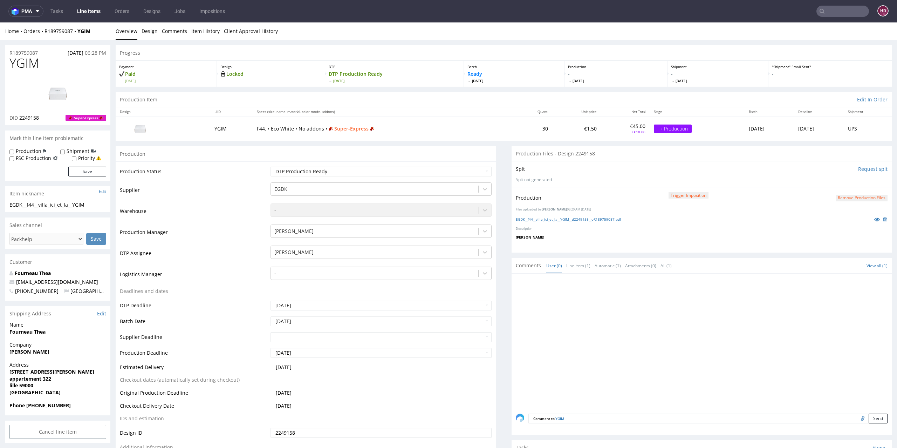
click at [89, 11] on link "Line Items" at bounding box center [89, 11] width 32 height 11
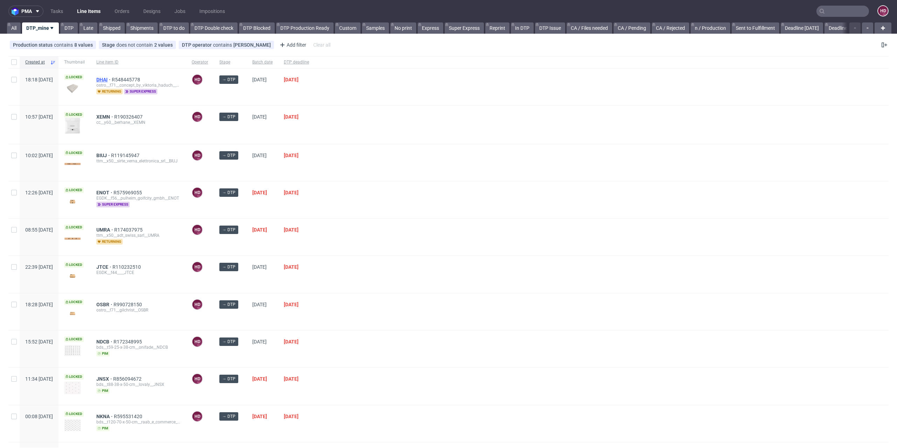
click at [112, 77] on span "DHAI" at bounding box center [103, 80] width 15 height 6
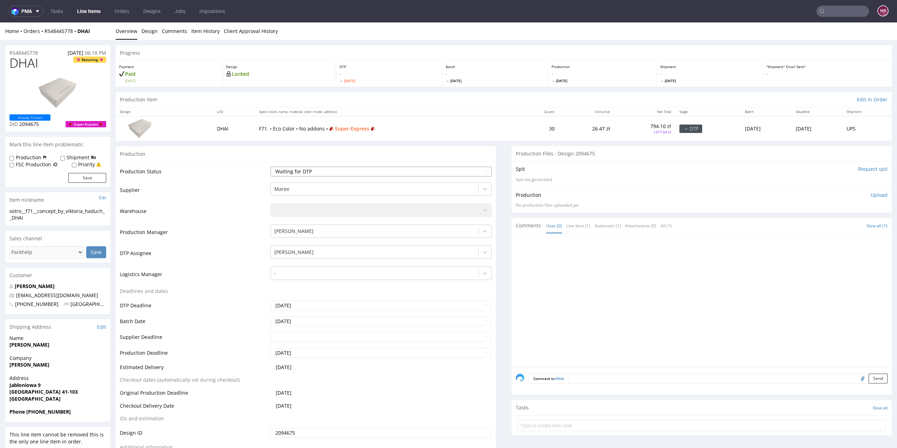
click at [337, 168] on select "Waiting for Artwork Waiting for Diecut Waiting for Mockup Waiting for DTP Waiti…" at bounding box center [382, 172] width 222 height 10
select select "dtp_in_process"
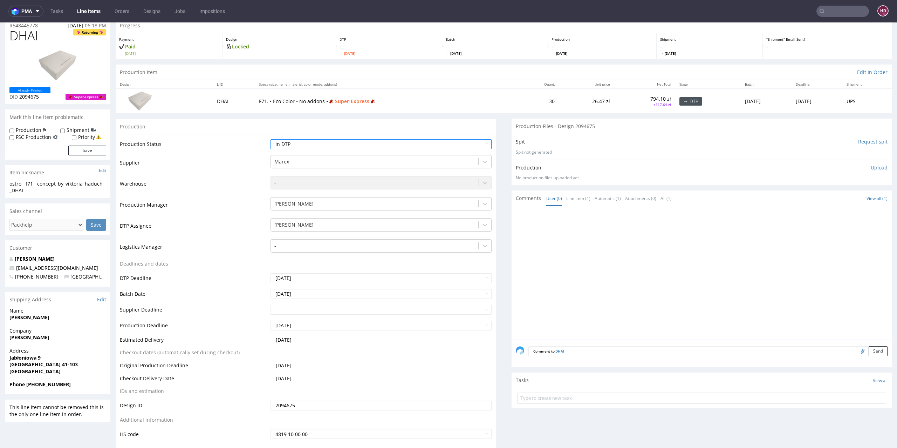
scroll to position [134, 0]
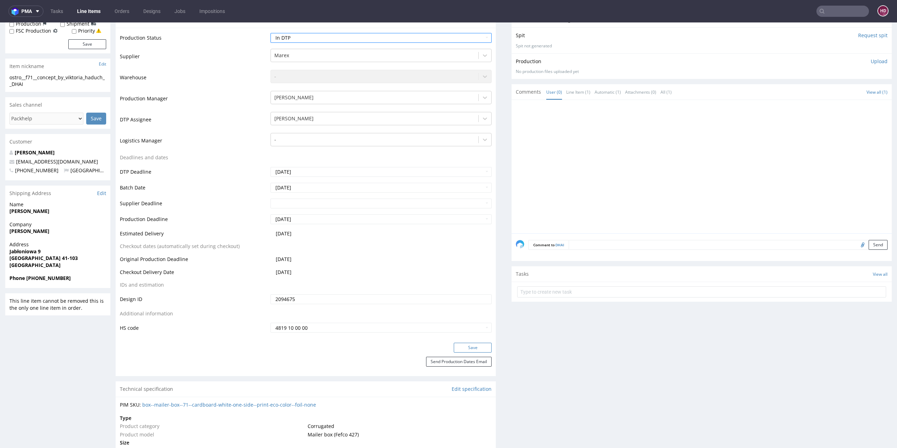
click at [469, 346] on button "Save" at bounding box center [473, 348] width 38 height 10
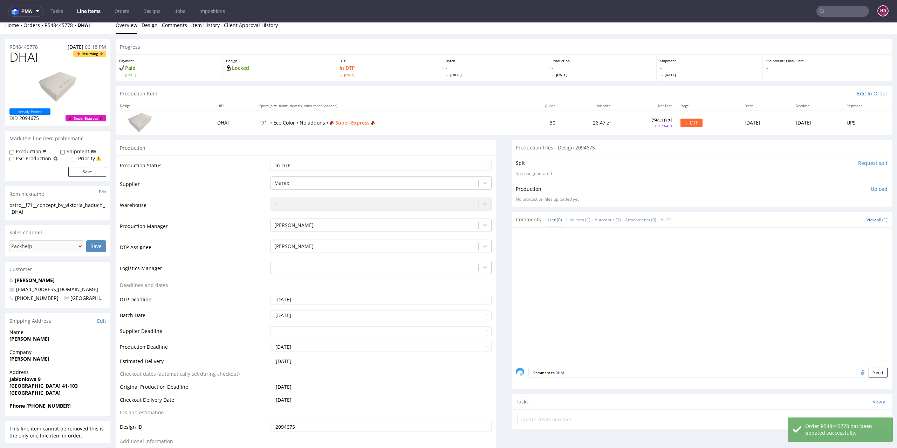
scroll to position [0, 0]
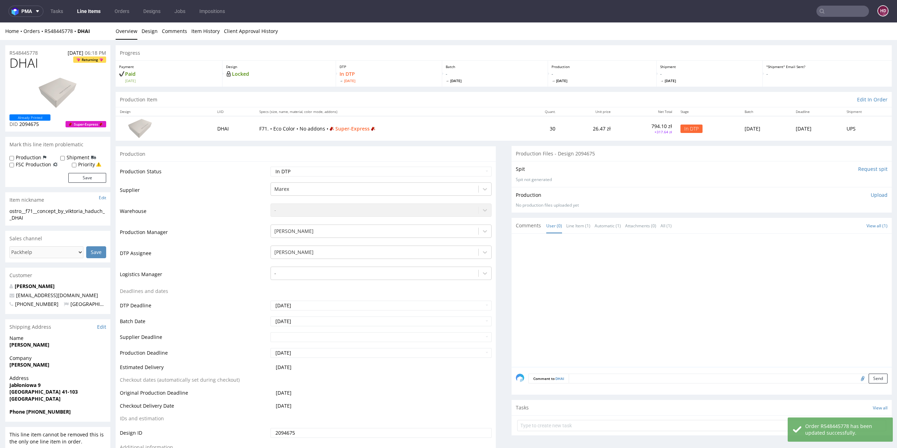
click at [40, 101] on img at bounding box center [58, 93] width 56 height 32
click at [153, 33] on link "Design" at bounding box center [150, 30] width 16 height 17
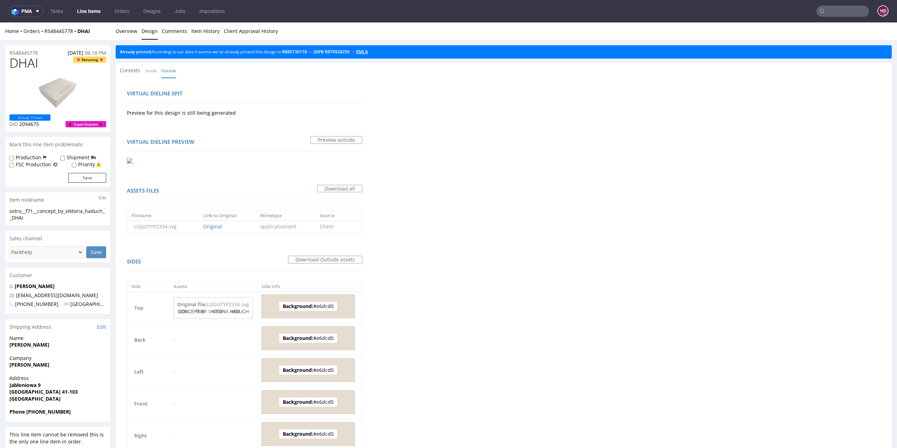
click at [368, 51] on link "RMLA" at bounding box center [362, 52] width 12 height 6
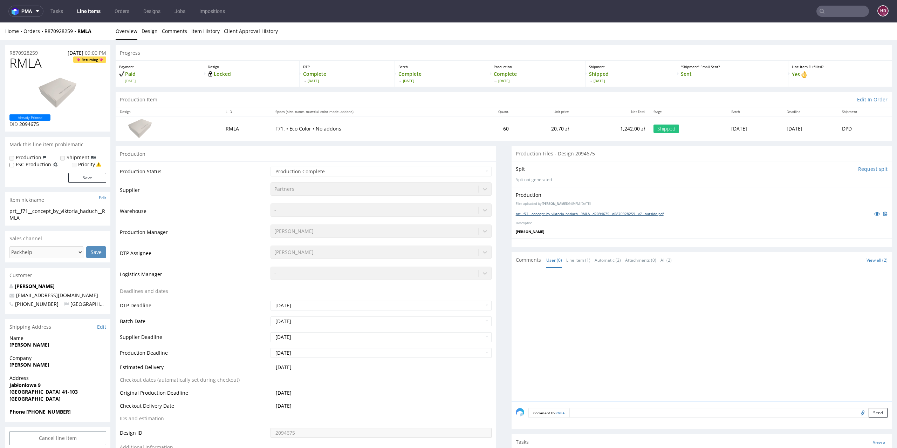
click at [581, 212] on link "prt__f71__concept_by_viktoria_haduch__RMLA__d2094675__oR870928259__v7__outside.…" at bounding box center [590, 213] width 148 height 5
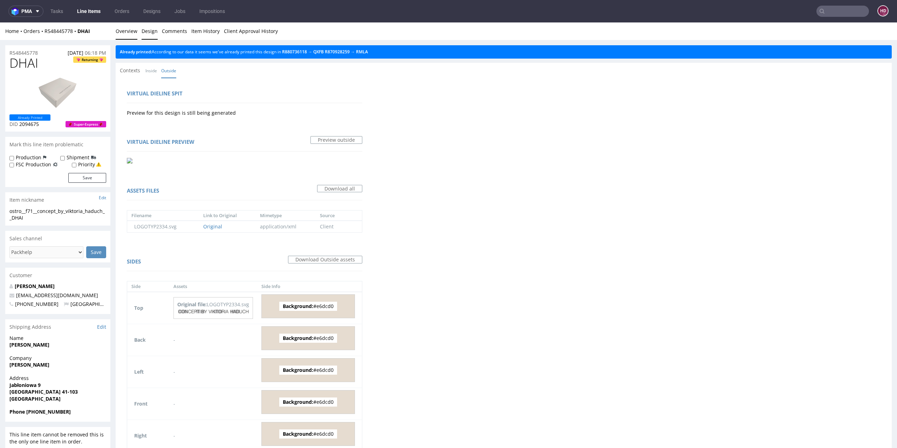
click at [122, 35] on link "Overview" at bounding box center [127, 30] width 22 height 17
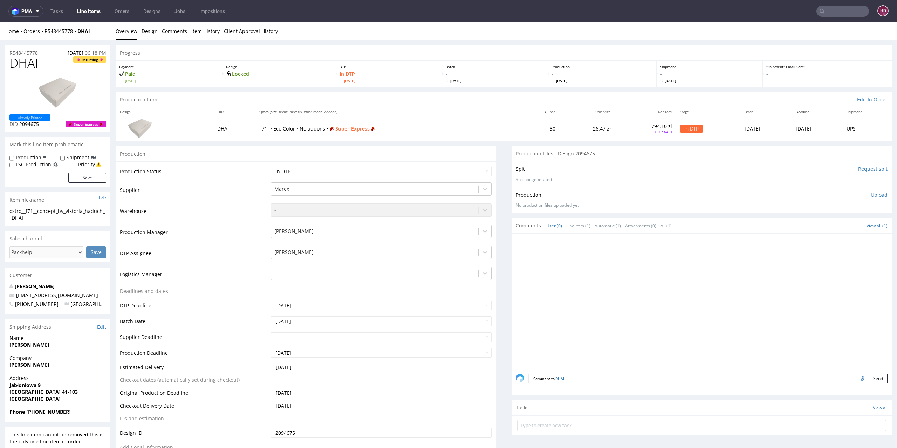
click at [41, 65] on h1 "DHAI Returning" at bounding box center [57, 63] width 97 height 14
drag, startPoint x: 32, startPoint y: 63, endPoint x: 7, endPoint y: 61, distance: 24.7
click at [7, 61] on div "DHAI Returning Already Printed DID 2094675 Super-Express" at bounding box center [57, 93] width 105 height 75
drag, startPoint x: 47, startPoint y: 219, endPoint x: 0, endPoint y: 206, distance: 48.3
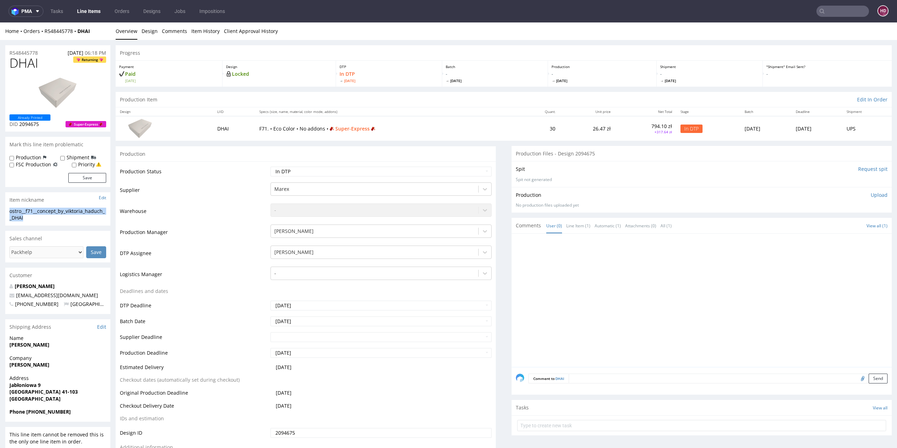
copy section "ostro__f71__concept_by_viktoria_haduch__DHAI"
click at [43, 52] on div "R548445778 13.08.2025 06:18 PM" at bounding box center [57, 50] width 105 height 11
copy p "R548445778"
drag, startPoint x: 42, startPoint y: 125, endPoint x: 19, endPoint y: 125, distance: 22.8
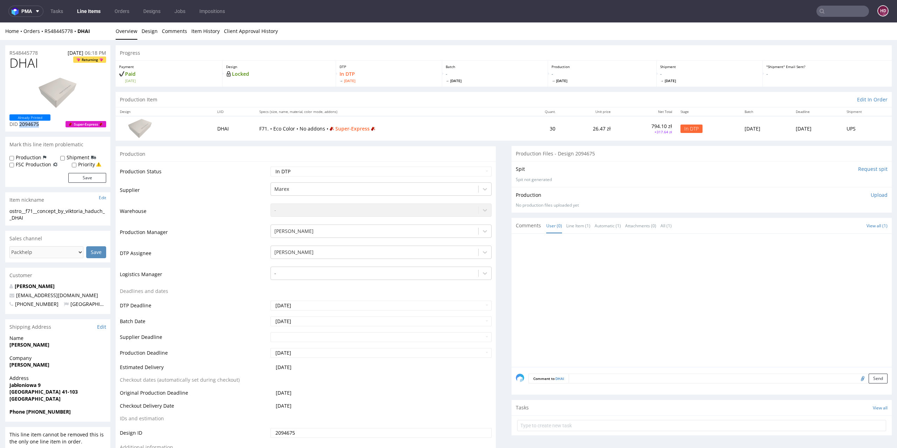
click at [19, 125] on p "DID 2094675" at bounding box center [29, 124] width 41 height 7
copy span "2094675"
click at [871, 195] on p "Upload" at bounding box center [879, 194] width 17 height 7
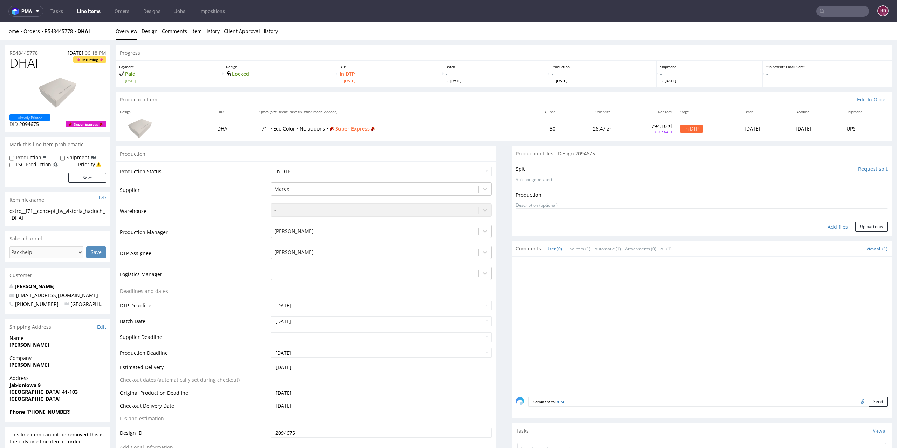
click at [829, 223] on div "Add files" at bounding box center [838, 227] width 35 height 11
type input "C:\fakepath\ ostro__f71__concept_by_viktoria_haduch__DHAI__d2094675__oR54844577…"
click at [859, 238] on button "Upload now" at bounding box center [872, 238] width 32 height 10
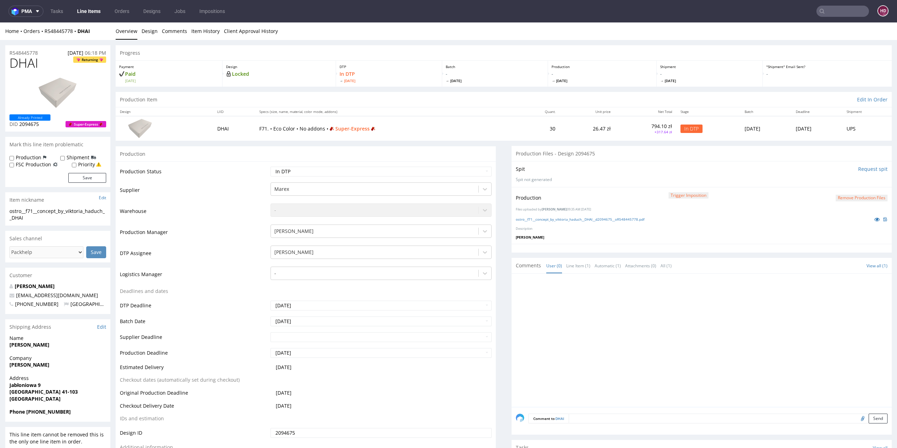
click at [284, 176] on td "Waiting for Artwork Waiting for Diecut Waiting for Mockup Waiting for DTP Waiti…" at bounding box center [380, 174] width 223 height 16
click at [287, 171] on select "Waiting for Artwork Waiting for Diecut Waiting for Mockup Waiting for DTP Waiti…" at bounding box center [382, 172] width 222 height 10
select select "dtp_production_ready"
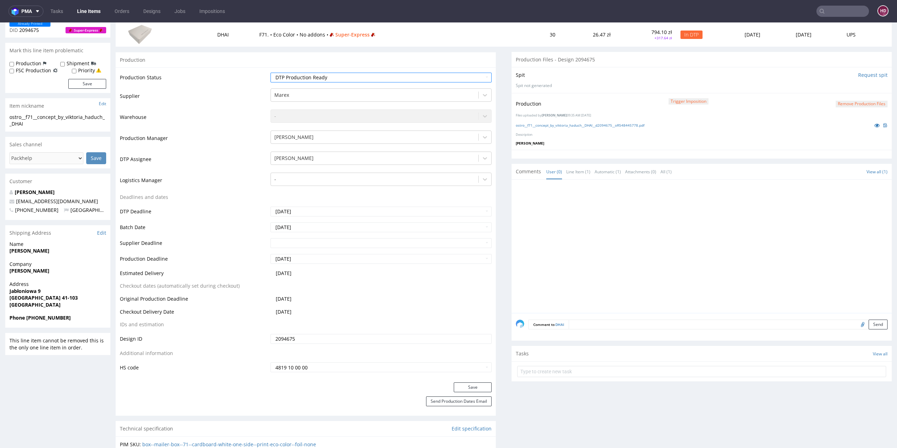
scroll to position [94, 0]
click at [479, 386] on button "Save" at bounding box center [473, 387] width 38 height 10
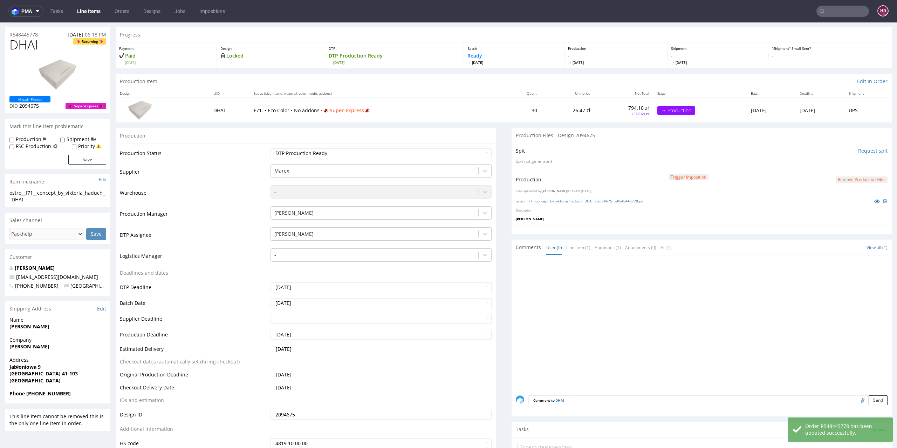
scroll to position [0, 0]
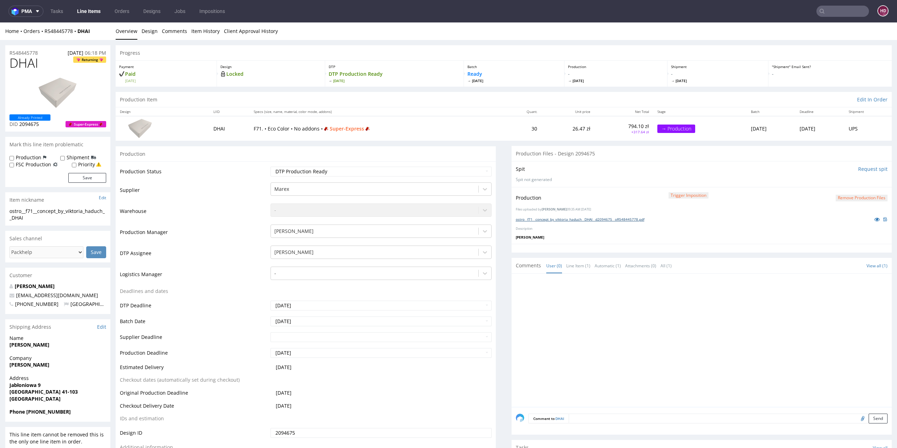
click at [565, 217] on link "ostro__f71__concept_by_viktoria_haduch__DHAI__d2094675__oR548445778.pdf" at bounding box center [580, 219] width 129 height 5
click at [46, 79] on img at bounding box center [58, 93] width 56 height 32
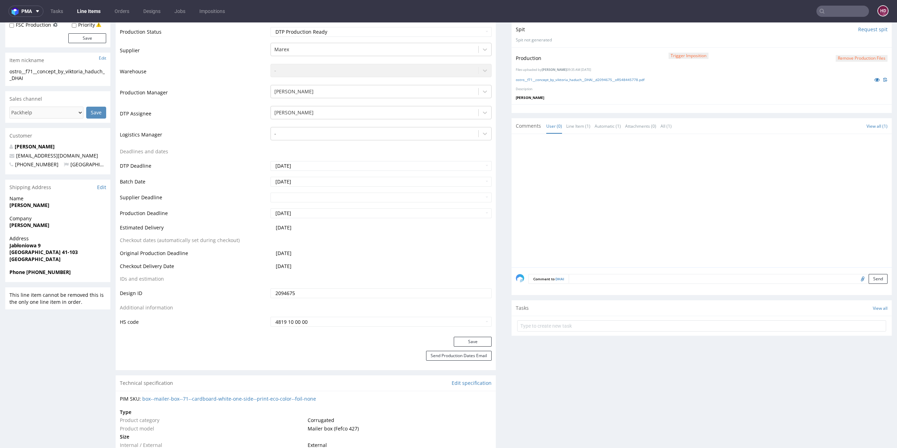
scroll to position [154, 0]
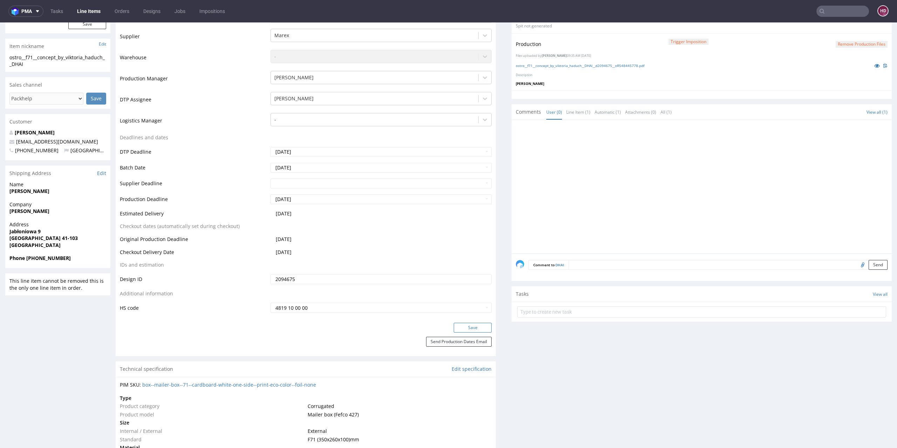
click at [457, 324] on button "Save" at bounding box center [473, 328] width 38 height 10
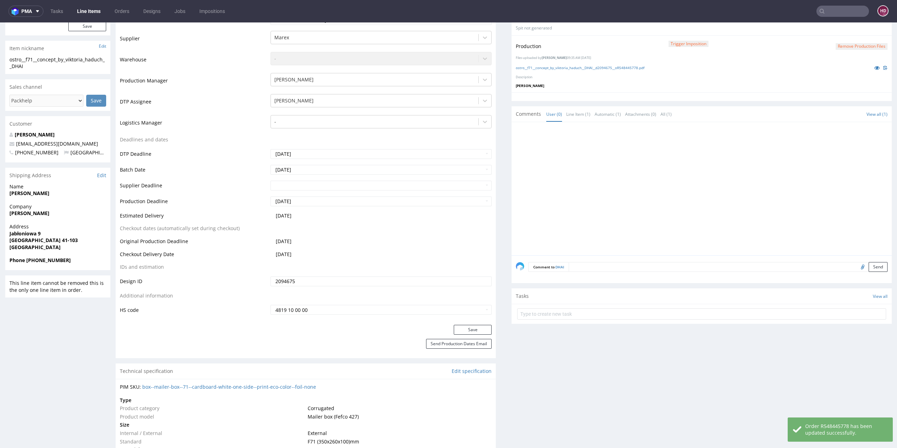
scroll to position [0, 0]
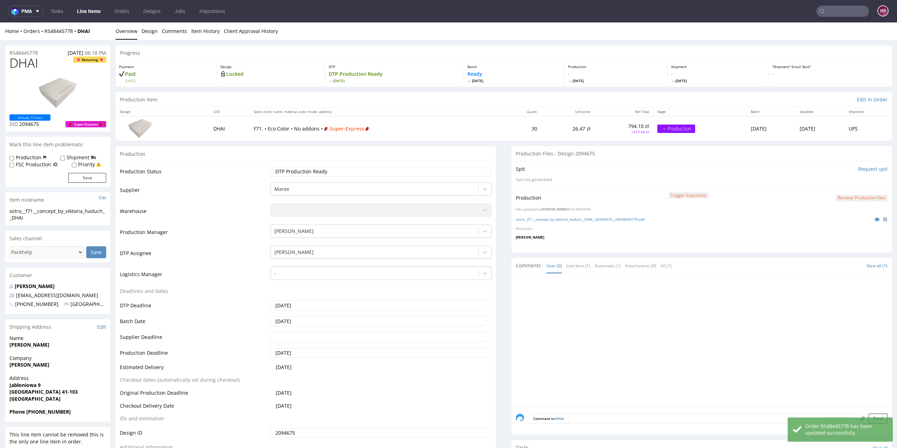
click at [93, 11] on link "Line Items" at bounding box center [89, 11] width 32 height 11
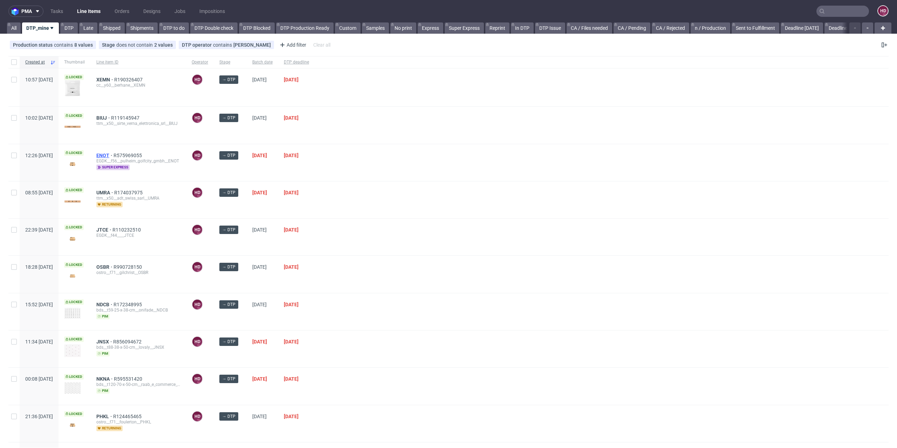
click at [114, 153] on span "ENOT" at bounding box center [104, 155] width 17 height 6
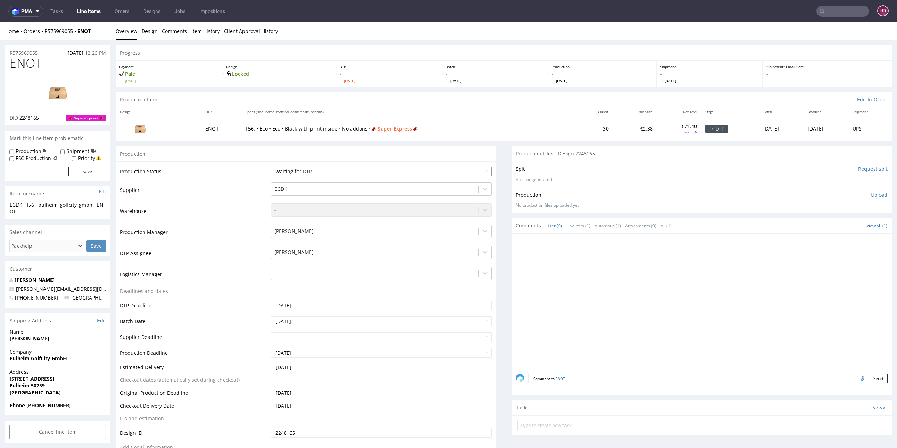
click at [371, 171] on select "Waiting for Artwork Waiting for Diecut Waiting for Mockup Waiting for DTP Waiti…" at bounding box center [382, 172] width 222 height 10
select select "dtp_in_process"
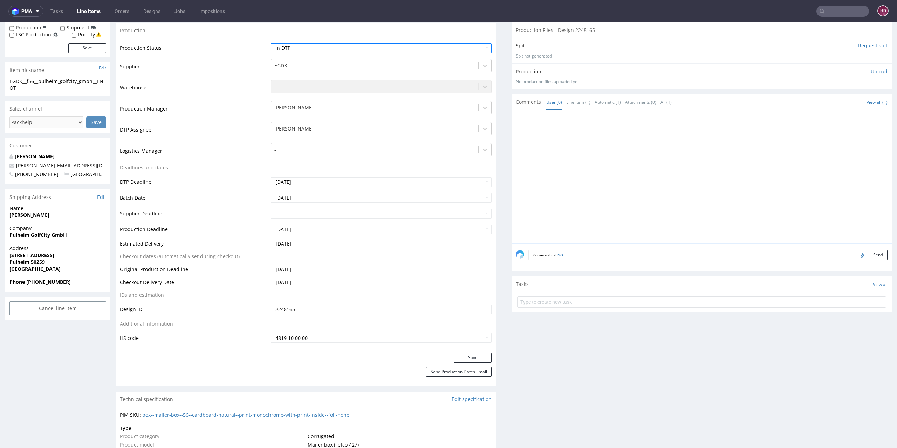
scroll to position [129, 0]
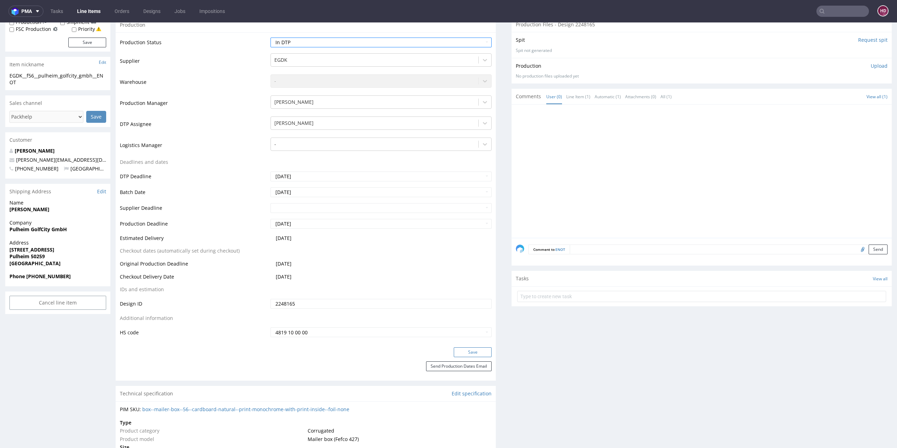
click at [462, 348] on button "Save" at bounding box center [473, 352] width 38 height 10
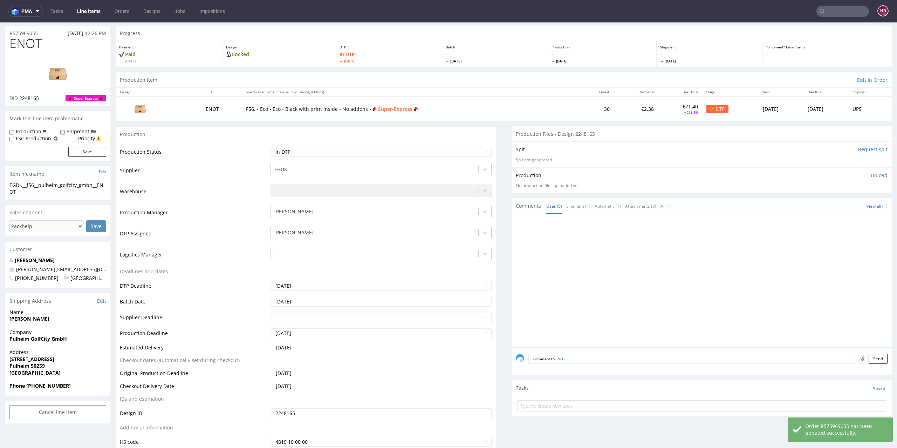
scroll to position [0, 0]
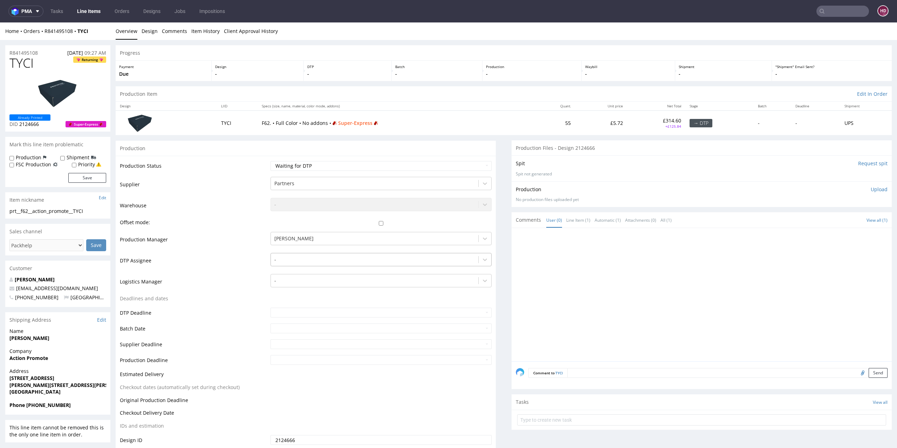
click at [303, 257] on div at bounding box center [374, 259] width 201 height 8
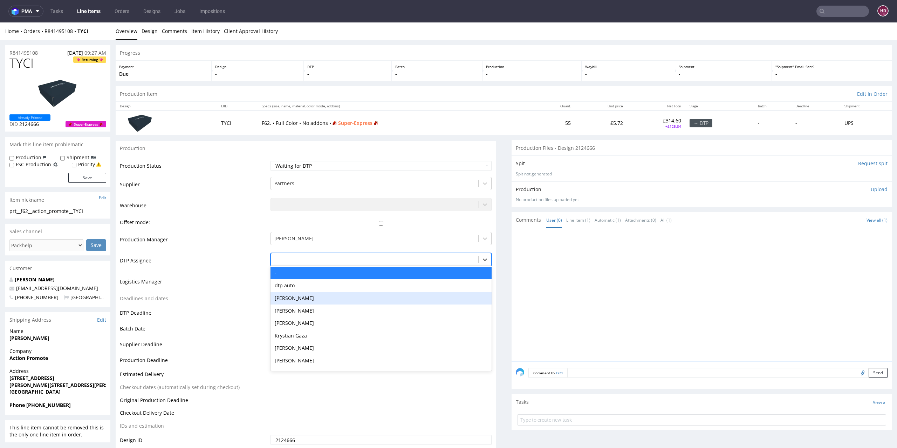
click at [305, 295] on div "[PERSON_NAME]" at bounding box center [382, 298] width 222 height 13
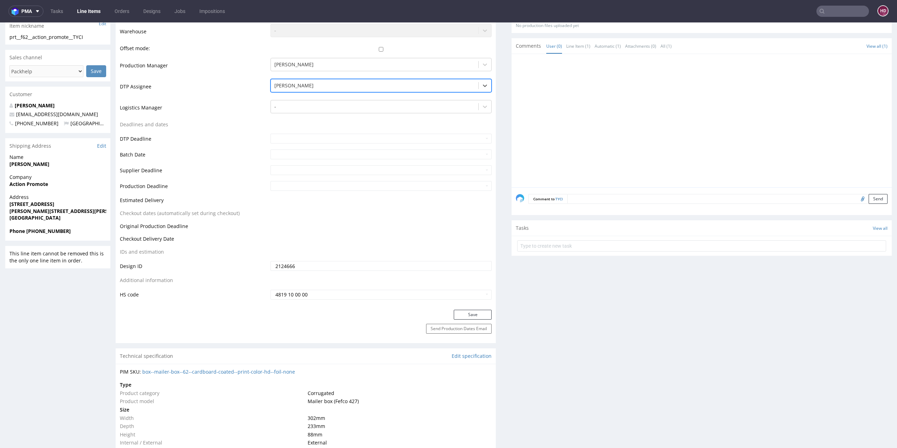
scroll to position [176, 0]
click at [454, 312] on button "Save" at bounding box center [473, 312] width 38 height 10
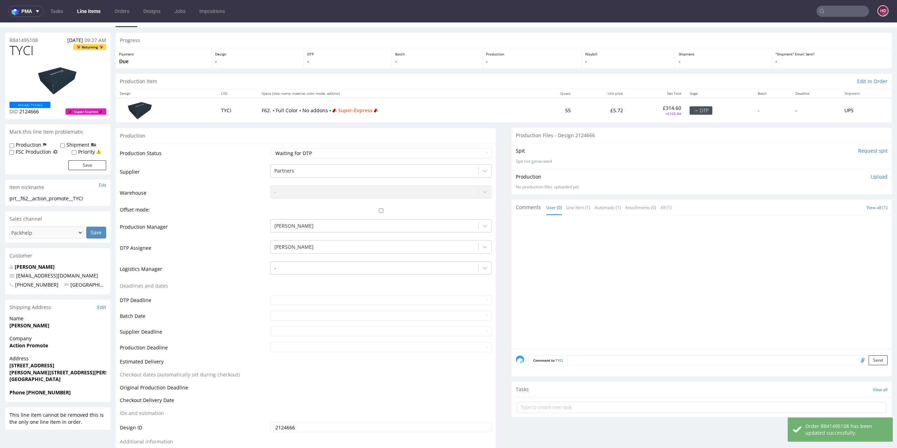
scroll to position [0, 0]
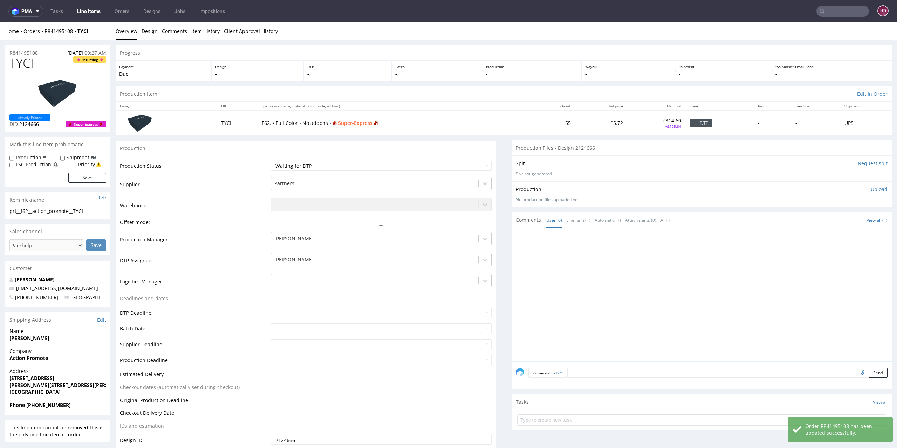
click at [95, 14] on link "Line Items" at bounding box center [89, 11] width 32 height 11
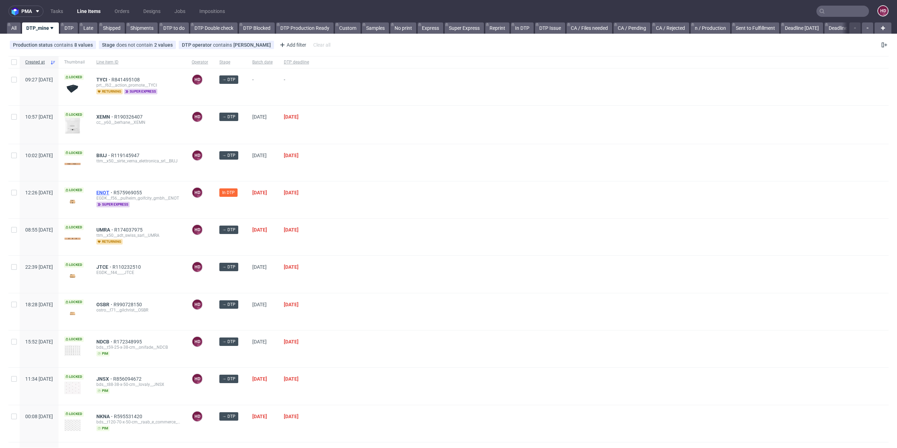
click at [114, 190] on span "ENOT" at bounding box center [104, 193] width 17 height 6
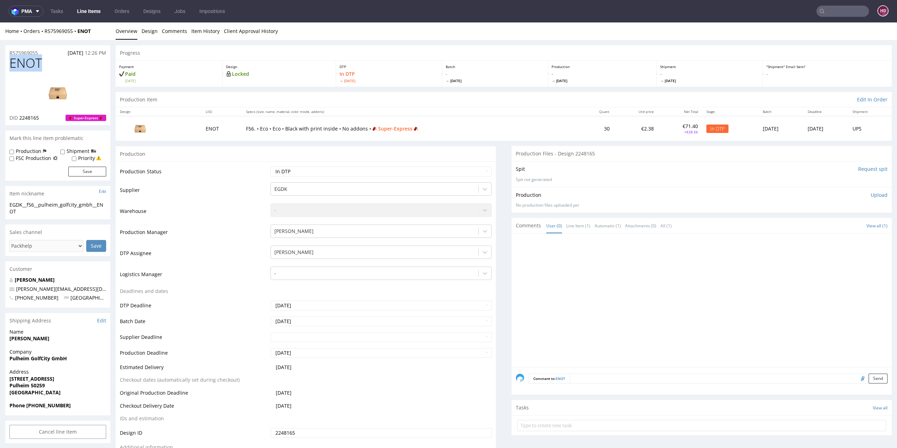
drag, startPoint x: 38, startPoint y: 66, endPoint x: 0, endPoint y: 62, distance: 38.4
copy span "ENOT"
drag, startPoint x: 44, startPoint y: 120, endPoint x: 19, endPoint y: 119, distance: 25.3
click at [19, 119] on div "DID 2248165 Super-Express" at bounding box center [57, 117] width 97 height 7
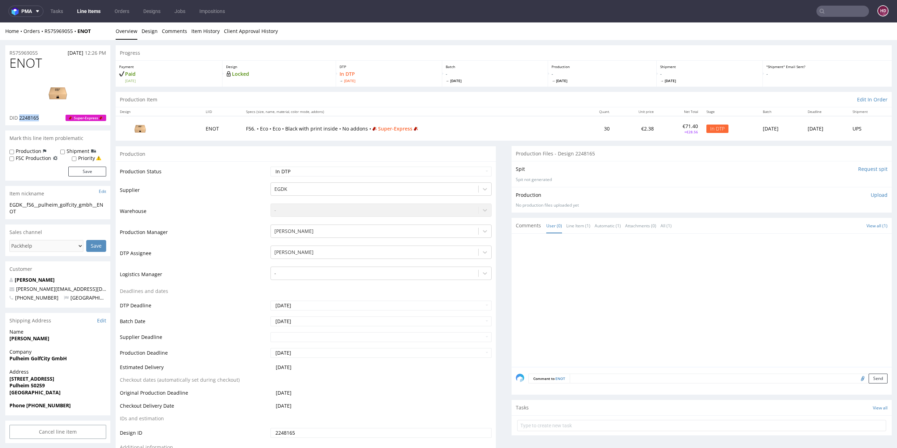
copy span "2248165"
click at [54, 92] on img at bounding box center [58, 93] width 56 height 32
drag, startPoint x: 50, startPoint y: 69, endPoint x: 0, endPoint y: 75, distance: 50.5
drag, startPoint x: 41, startPoint y: 65, endPoint x: 0, endPoint y: 58, distance: 42.0
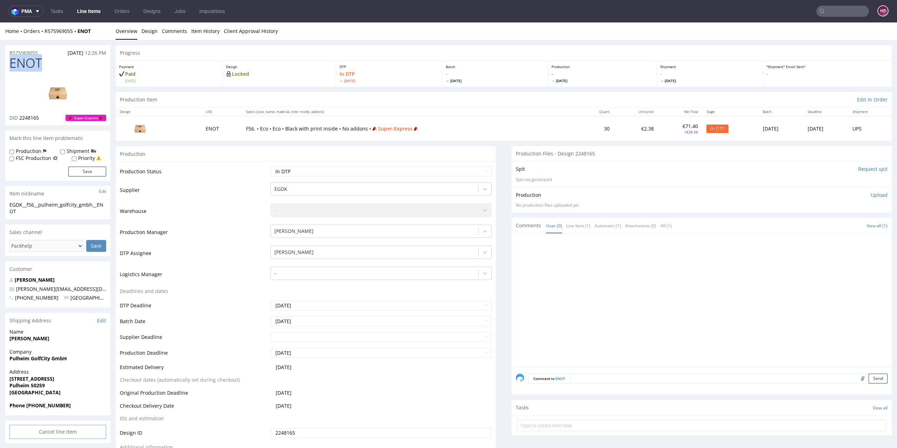
copy span "ENOT"
click at [146, 31] on link "Design" at bounding box center [150, 30] width 16 height 17
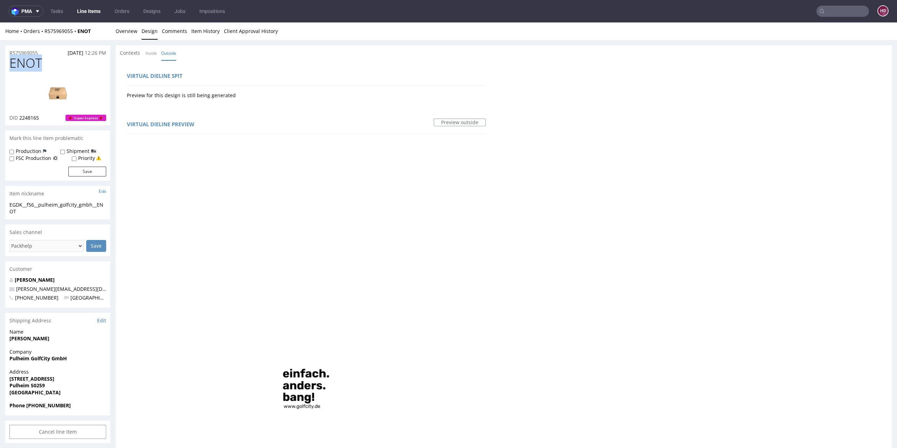
click at [53, 89] on img at bounding box center [58, 93] width 56 height 32
click at [21, 215] on div "EGDK__f56__pulheim_golfcity_gmbh__ENOT EGDK__f56 __pulheim_golfcity_gmbh__ENOT …" at bounding box center [57, 210] width 105 height 18
drag, startPoint x: 23, startPoint y: 212, endPoint x: 5, endPoint y: 205, distance: 19.4
copy div "EGDK__f56__pulheim_golfcity_gmbh__ENOT"
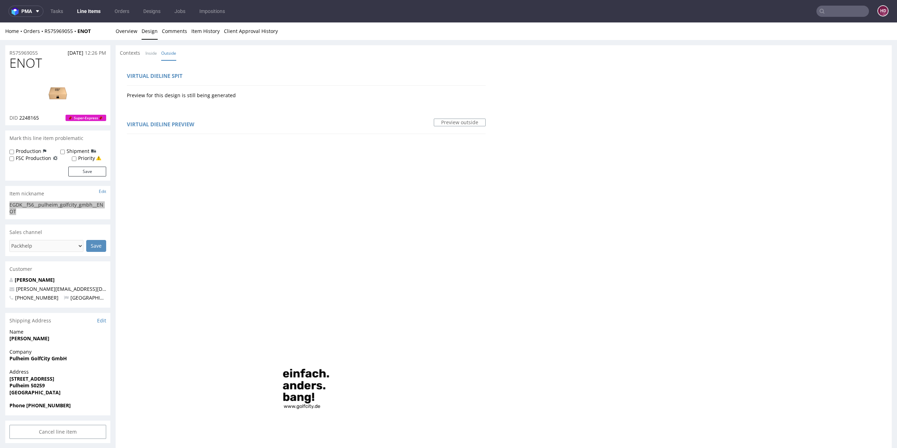
copy div "EGDK__f56__pulheim_golfcity_gmbh__ENOT"
drag, startPoint x: 43, startPoint y: 52, endPoint x: 1, endPoint y: 52, distance: 42.1
copy p "R575969055"
drag, startPoint x: 18, startPoint y: 117, endPoint x: 47, endPoint y: 121, distance: 30.0
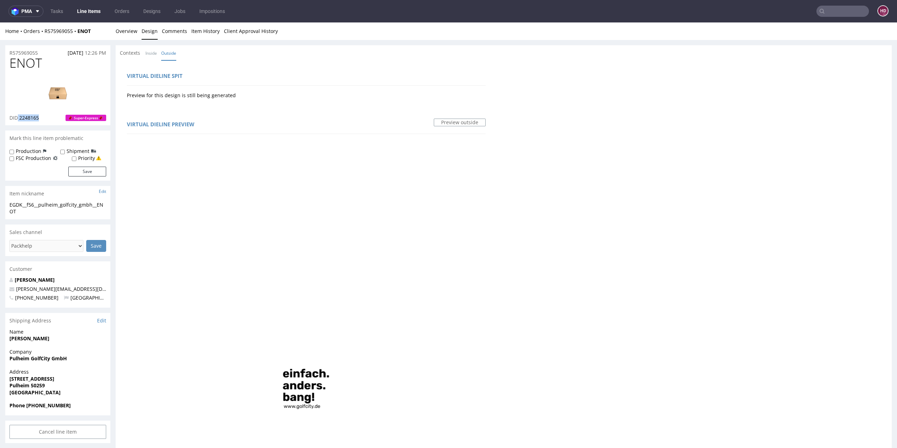
click at [47, 121] on div "ENOT DID 2248165 Super-Express" at bounding box center [57, 90] width 105 height 69
copy p "2248165"
click at [126, 30] on link "Overview" at bounding box center [127, 30] width 22 height 17
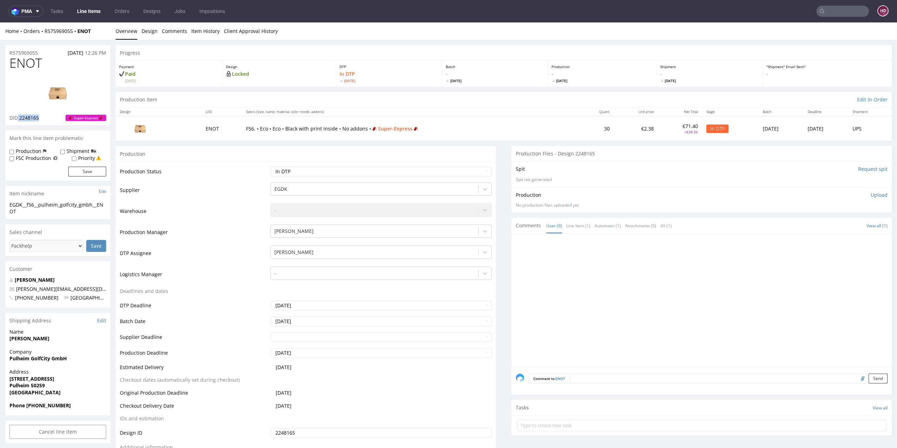
click at [126, 30] on link "Overview" at bounding box center [127, 30] width 22 height 17
click at [871, 197] on p "Upload" at bounding box center [879, 194] width 17 height 7
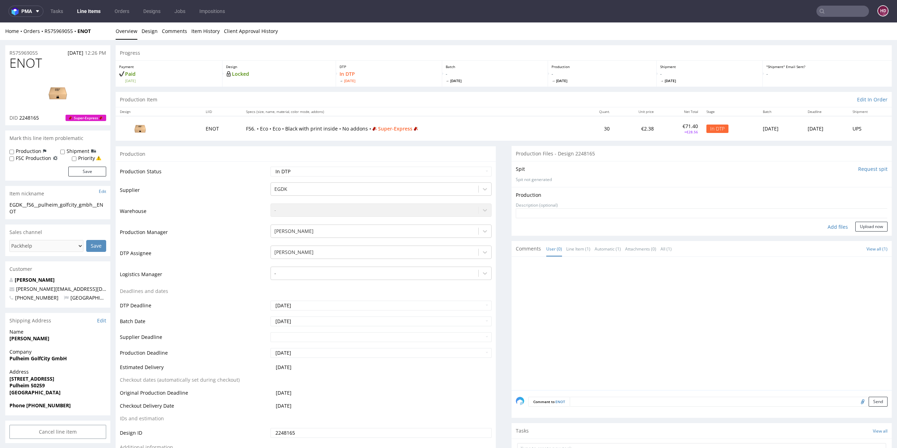
click at [821, 226] on div "Add files" at bounding box center [838, 227] width 35 height 11
type input "C:\fakepath\EGDK__f56__pulheim_golfcity_gmbh__ENOT__d2248165__oR575969055__outs…"
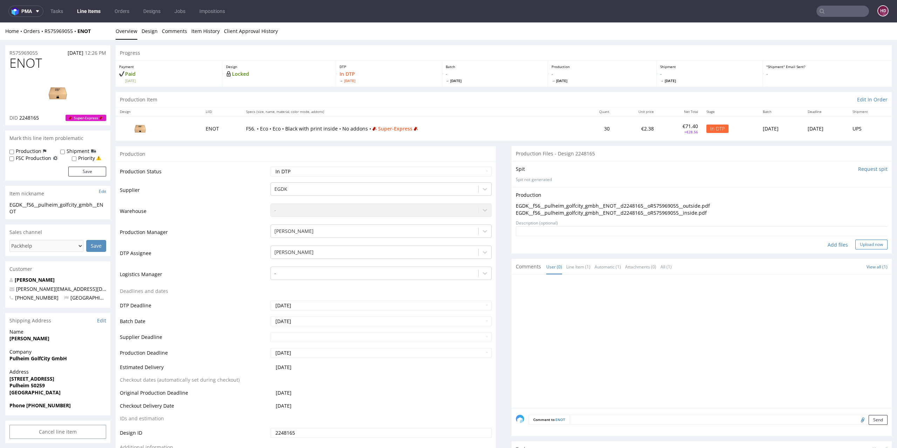
click at [856, 245] on button "Upload now" at bounding box center [872, 244] width 32 height 10
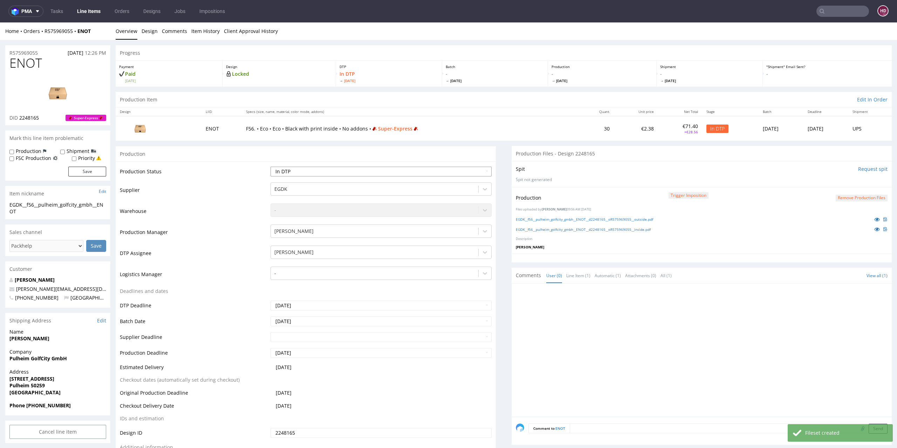
click at [412, 170] on select "Waiting for Artwork Waiting for Diecut Waiting for Mockup Waiting for DTP Waiti…" at bounding box center [382, 172] width 222 height 10
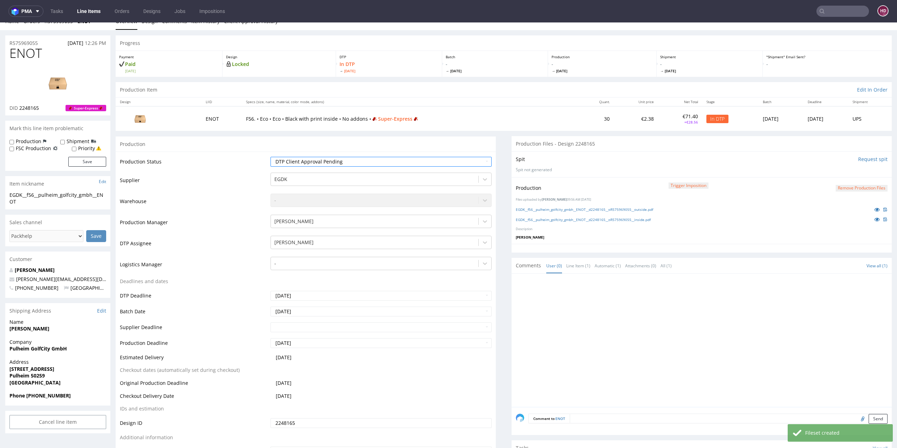
scroll to position [11, 0]
click at [372, 160] on select "Waiting for Artwork Waiting for Diecut Waiting for Mockup Waiting for DTP Waiti…" at bounding box center [382, 161] width 222 height 10
select select "dtp_production_ready"
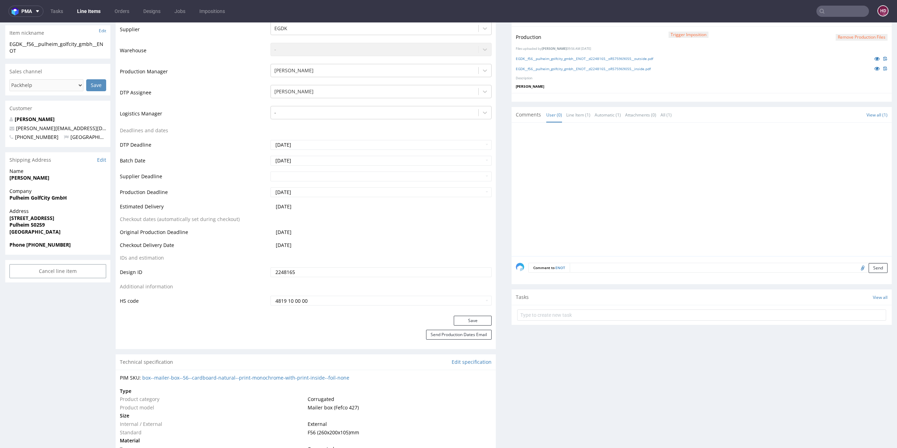
scroll to position [201, 0]
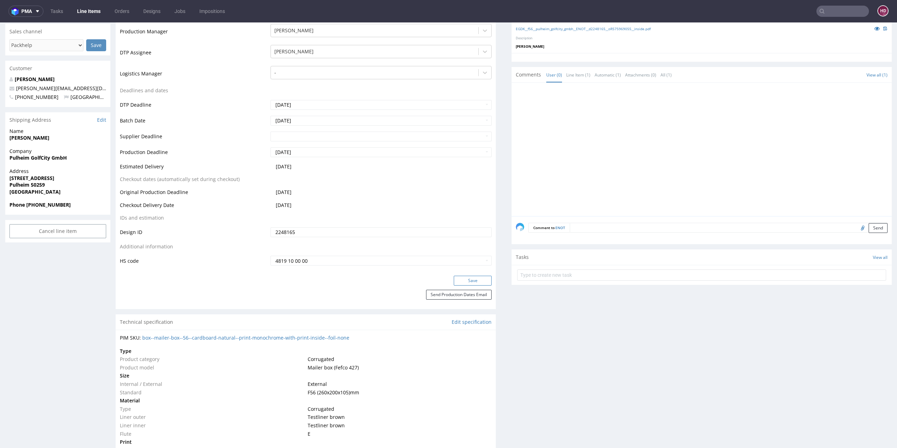
click at [455, 276] on button "Save" at bounding box center [473, 281] width 38 height 10
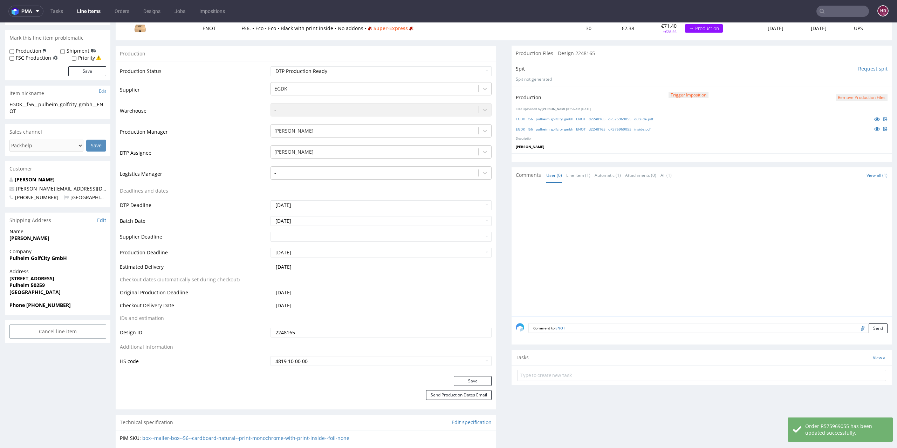
scroll to position [100, 0]
click at [600, 130] on link "EGDK__f56__pulheim_golfcity_gmbh__ENOT__d2248165__oR575969055__inside.pdf" at bounding box center [583, 129] width 135 height 5
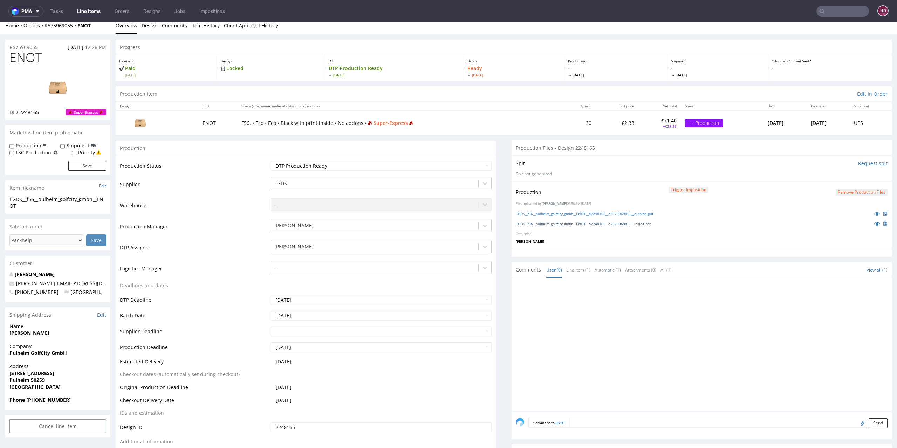
scroll to position [0, 0]
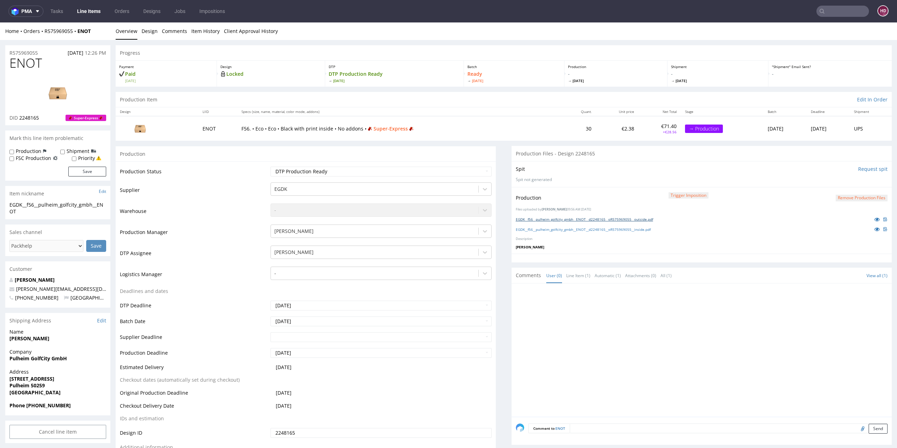
click at [617, 219] on link "EGDK__f56__pulheim_golfcity_gmbh__ENOT__d2248165__oR575969055__outside.pdf" at bounding box center [584, 219] width 137 height 5
click at [104, 13] on ul "Tasks Line Items Orders Designs Jobs Impositions" at bounding box center [137, 11] width 189 height 11
click at [98, 8] on link "Line Items" at bounding box center [89, 11] width 32 height 11
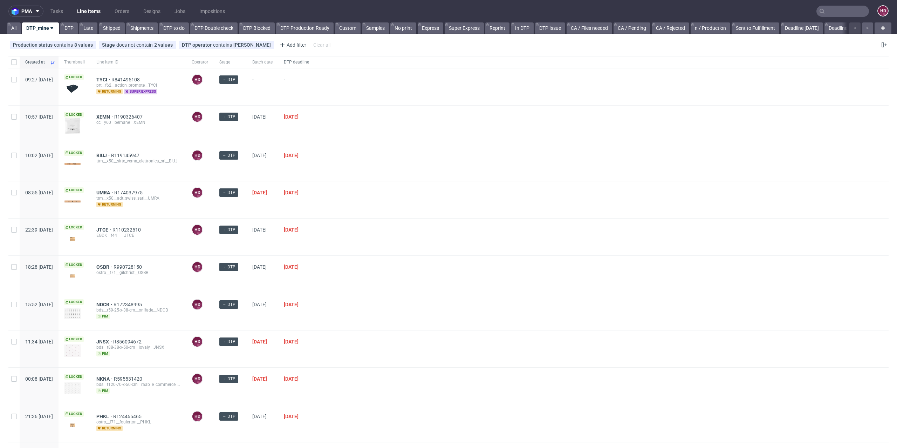
click at [309, 59] on span "DTP deadline" at bounding box center [296, 62] width 25 height 6
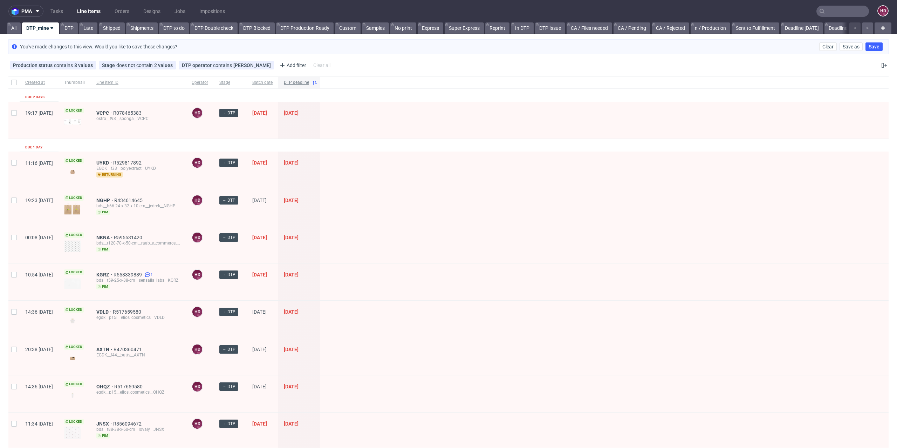
click at [309, 80] on span "DTP deadline" at bounding box center [296, 83] width 25 height 6
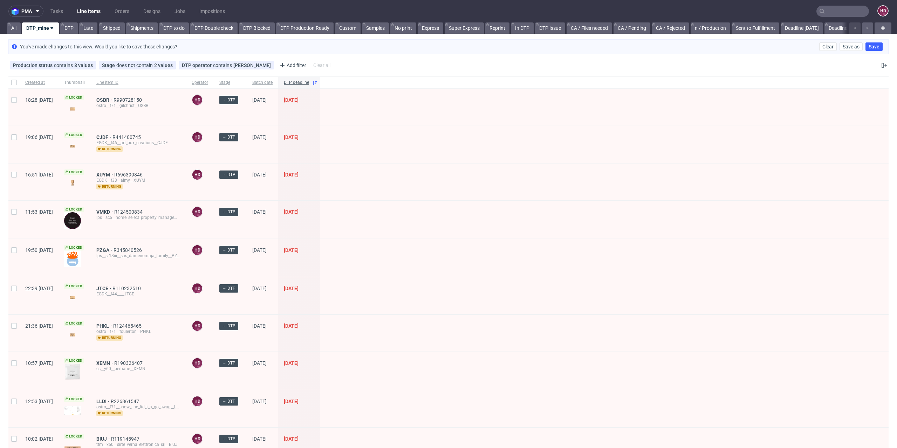
click at [309, 80] on span "DTP deadline" at bounding box center [296, 83] width 25 height 6
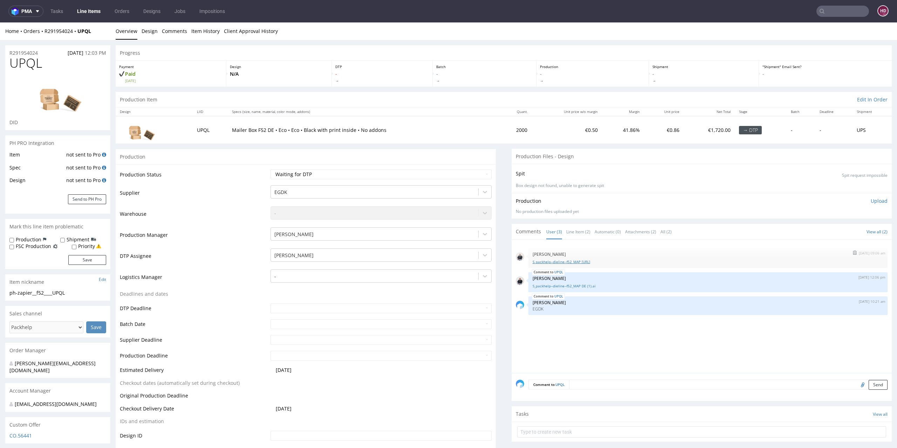
click at [587, 260] on link "S_packhelp--dieline--f52_MAP [URL]" at bounding box center [708, 261] width 351 height 5
click at [583, 285] on link "S_packhelp--dieline--f52_MAP DE (1).ai" at bounding box center [708, 285] width 351 height 5
click at [82, 12] on link "Line Items" at bounding box center [89, 11] width 32 height 11
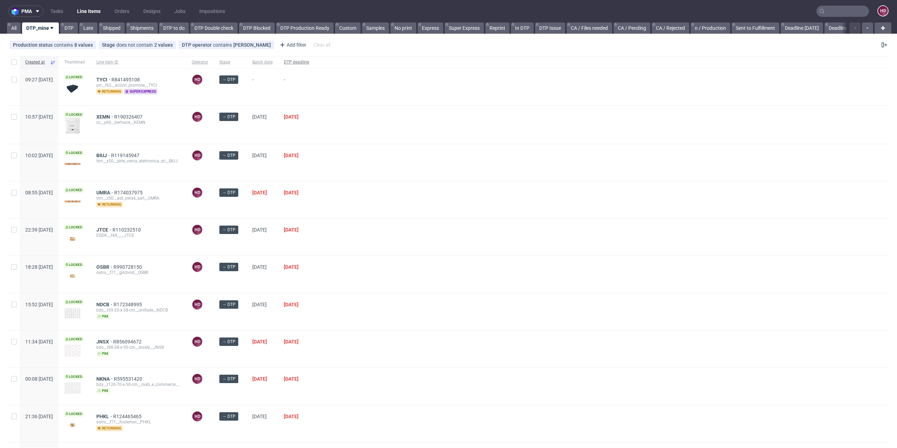
click at [309, 61] on span "DTP deadline" at bounding box center [296, 62] width 25 height 6
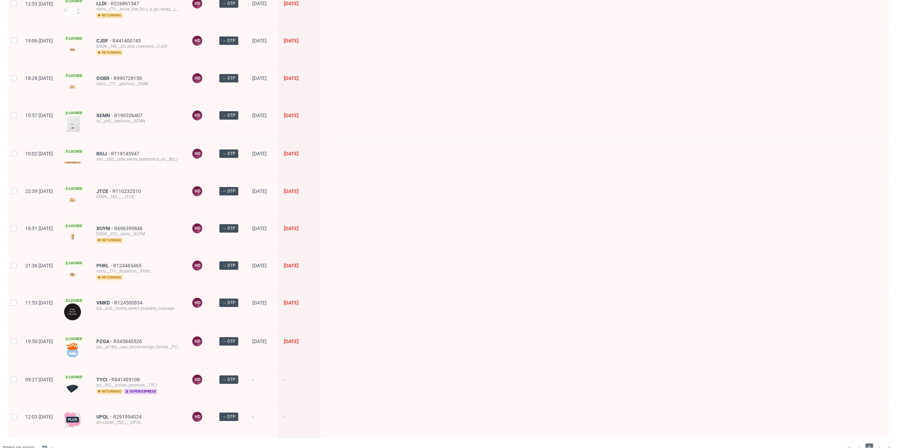
scroll to position [589, 0]
click at [111, 375] on span "TYCI" at bounding box center [103, 378] width 15 height 6
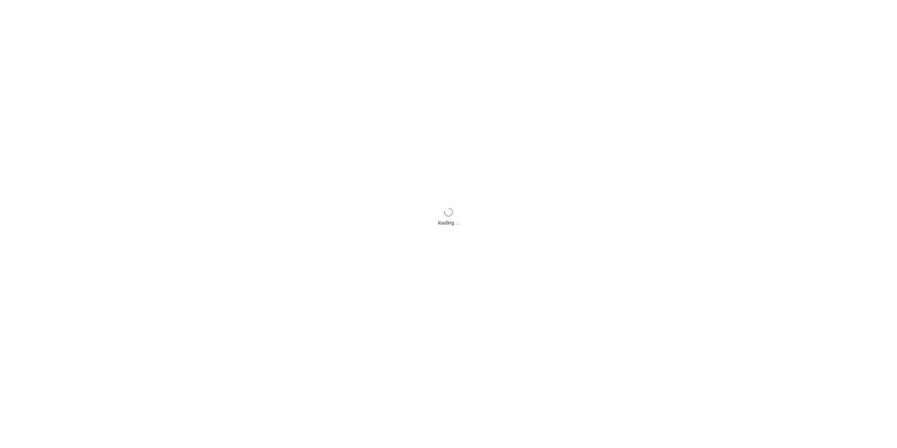
scroll to position [2, 0]
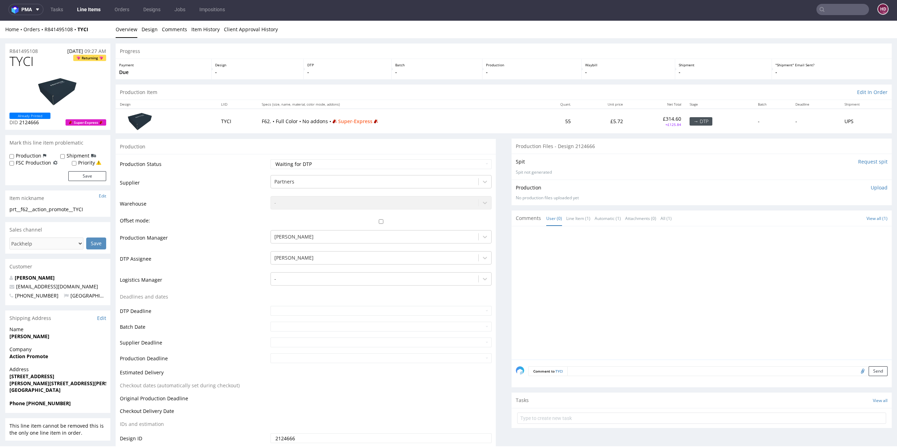
click at [21, 335] on strong "[PERSON_NAME]" at bounding box center [29, 336] width 40 height 7
click at [20, 360] on div "Company Action Promote" at bounding box center [57, 356] width 105 height 20
click at [20, 355] on strong "Action Promote" at bounding box center [28, 356] width 39 height 7
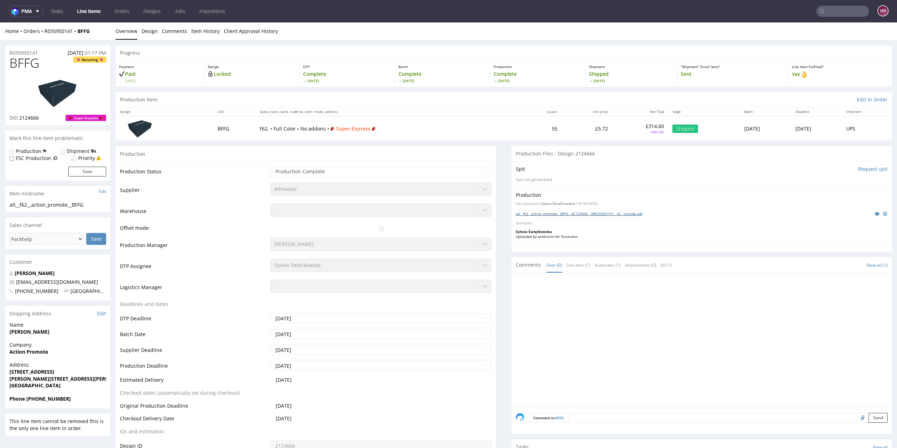
click at [569, 213] on link "alt__f62__action_promote__BFFG__d2124666__oR035950141__v6__outside.pdf" at bounding box center [579, 213] width 127 height 5
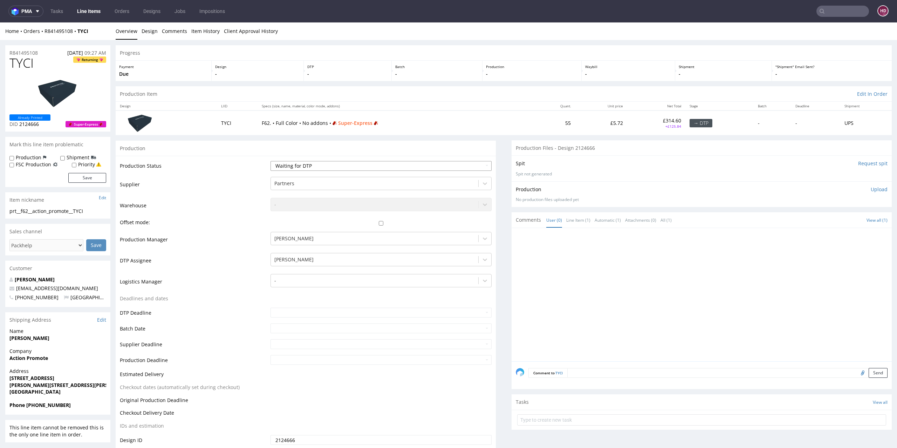
click at [342, 168] on select "Waiting for Artwork Waiting for Diecut Waiting for Mockup Waiting for DTP Waiti…" at bounding box center [382, 166] width 222 height 10
select select "dtp_in_process"
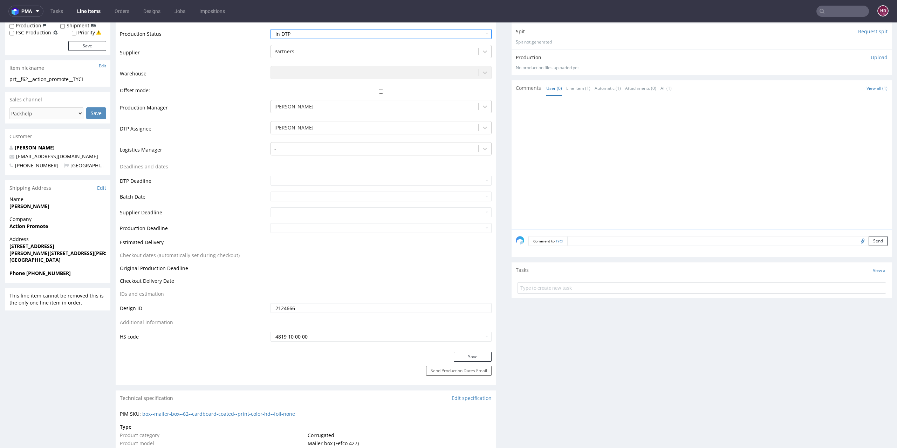
scroll to position [147, 0]
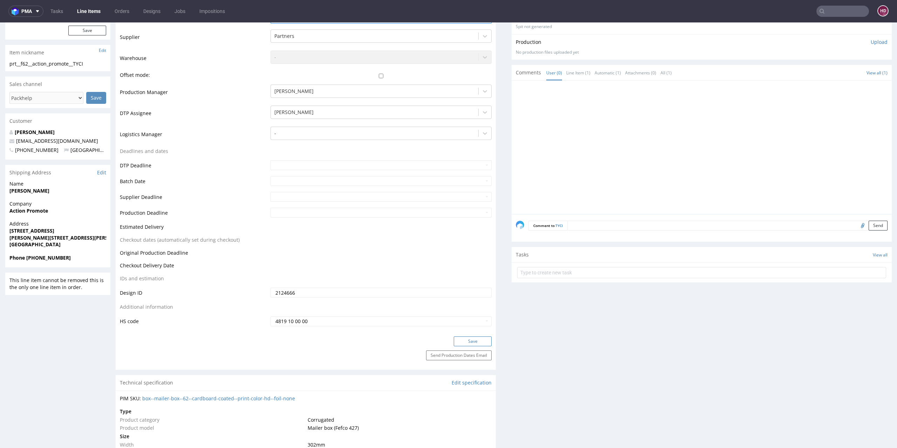
click at [464, 339] on button "Save" at bounding box center [473, 341] width 38 height 10
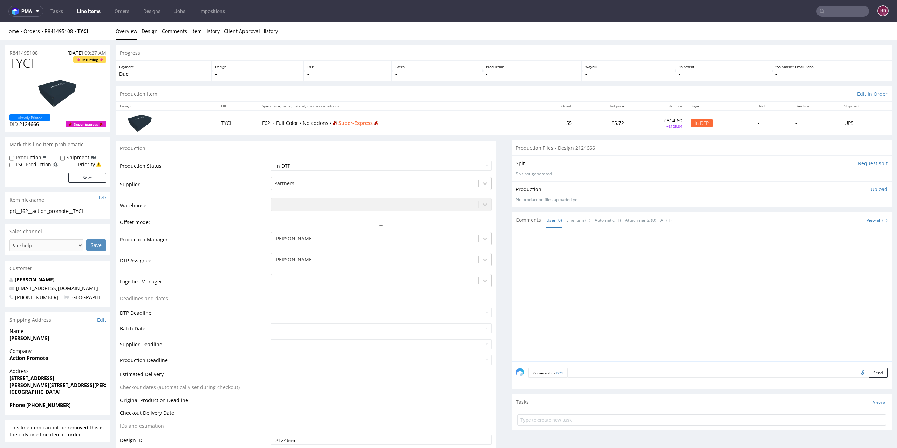
click at [70, 107] on img at bounding box center [58, 93] width 56 height 32
drag, startPoint x: 43, startPoint y: 67, endPoint x: 9, endPoint y: 63, distance: 33.9
click at [9, 63] on h1 "TYCI Returning" at bounding box center [57, 63] width 97 height 14
copy span "TYCI"
drag, startPoint x: 89, startPoint y: 211, endPoint x: 0, endPoint y: 205, distance: 89.6
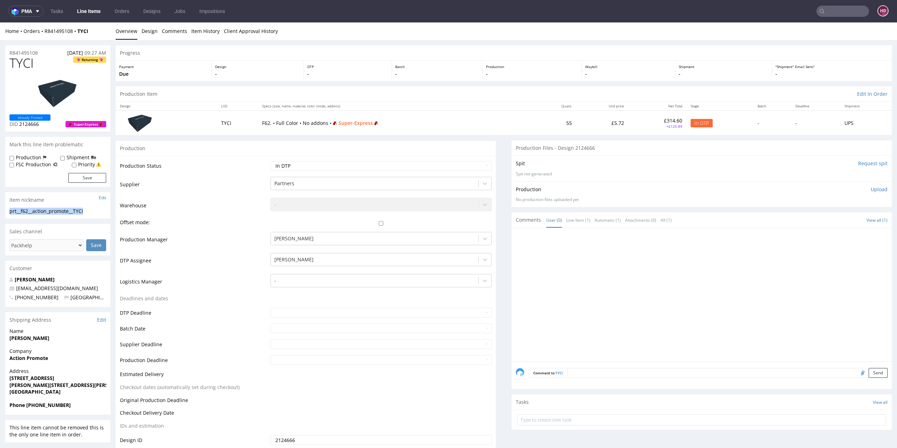
copy section "prt__f62__action_promote__TYCI"
drag, startPoint x: 35, startPoint y: 54, endPoint x: 0, endPoint y: 52, distance: 34.8
copy p "R841495108"
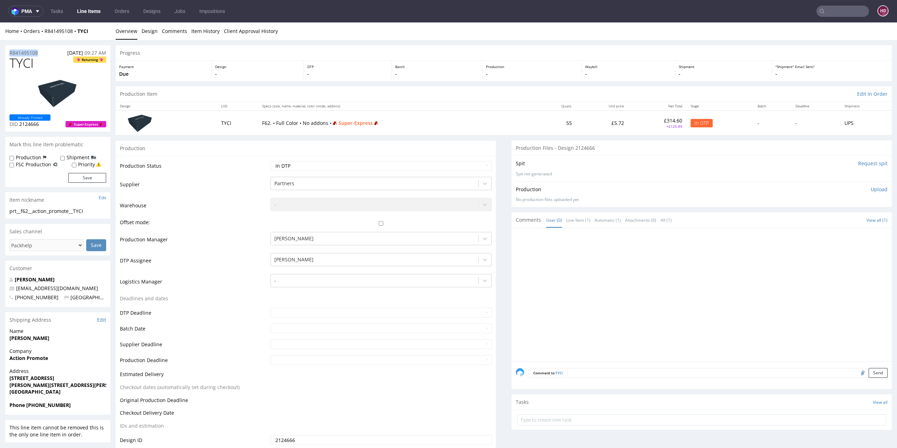
click at [45, 124] on p "DID 2124666" at bounding box center [29, 124] width 41 height 7
drag, startPoint x: 43, startPoint y: 124, endPoint x: 26, endPoint y: 124, distance: 17.5
click at [26, 124] on p "DID 2124666" at bounding box center [29, 124] width 41 height 7
copy span "2124666"
click at [871, 191] on p "Upload" at bounding box center [879, 189] width 17 height 7
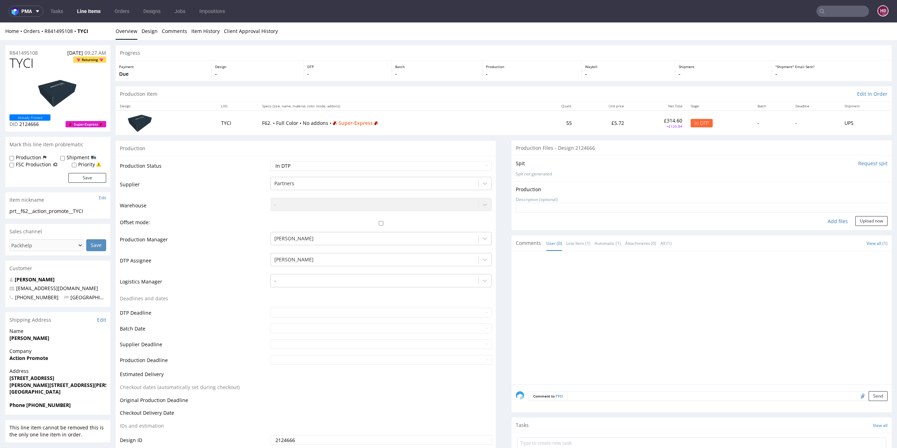
click at [834, 221] on div "Add files" at bounding box center [838, 221] width 35 height 11
type input "C:\fakepath\ prt__f62__action_promote__TYCI__d2124666__oR841495108.pdf"
click at [864, 227] on button "Upload now" at bounding box center [872, 232] width 32 height 10
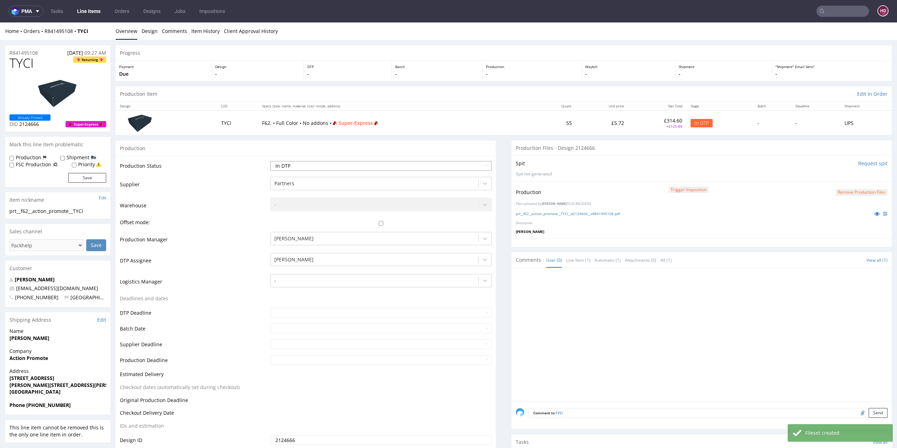
click at [360, 169] on select "Waiting for Artwork Waiting for Diecut Waiting for Mockup Waiting for DTP Waiti…" at bounding box center [382, 166] width 222 height 10
select select "dtp_production_ready"
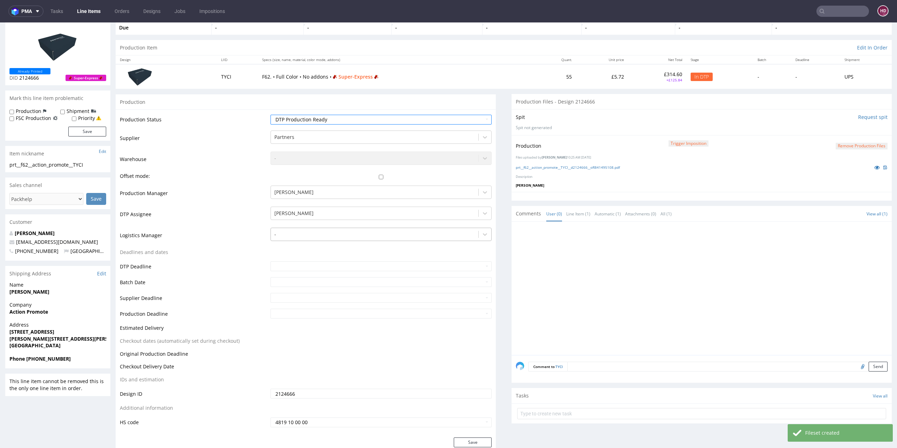
scroll to position [165, 0]
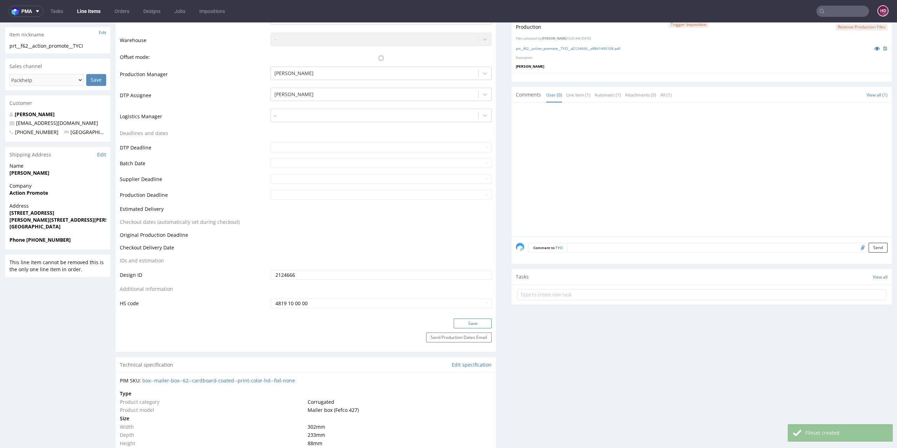
click at [464, 323] on button "Save" at bounding box center [473, 323] width 38 height 10
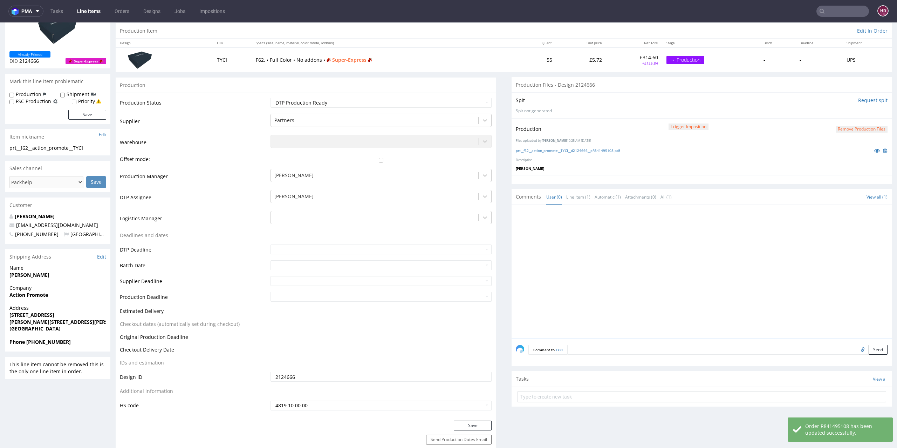
scroll to position [14, 0]
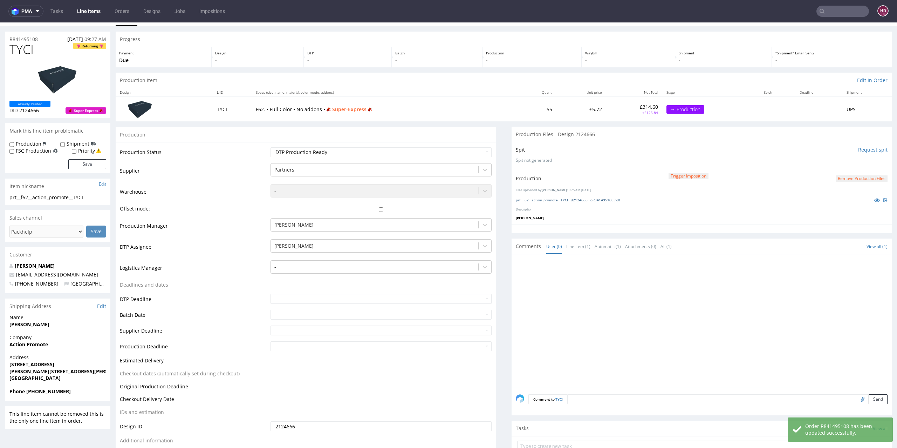
click at [545, 199] on link "prt__f62__action_promote__TYCI__d2124666__oR841495108.pdf" at bounding box center [568, 199] width 104 height 5
click at [83, 9] on link "Line Items" at bounding box center [89, 11] width 32 height 11
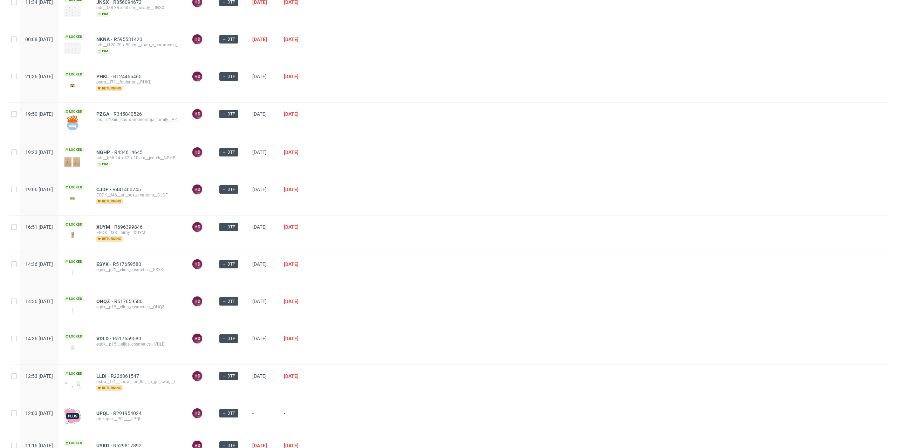
scroll to position [494, 0]
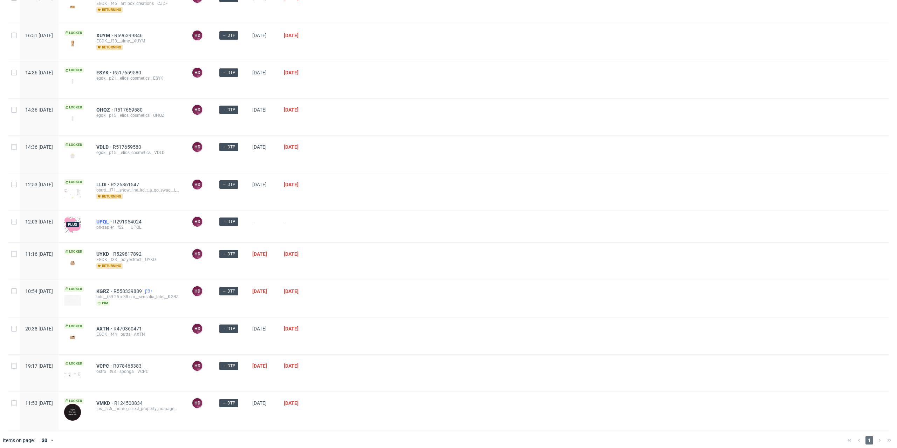
click at [113, 219] on span "UPQL" at bounding box center [104, 222] width 17 height 6
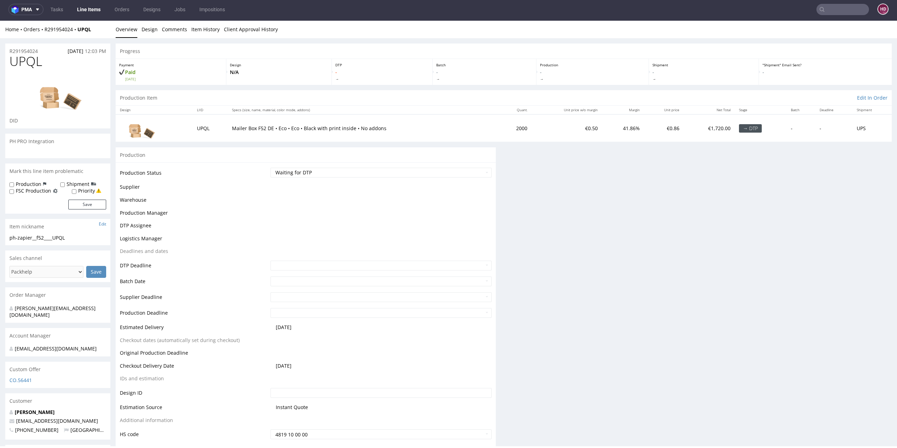
scroll to position [2, 0]
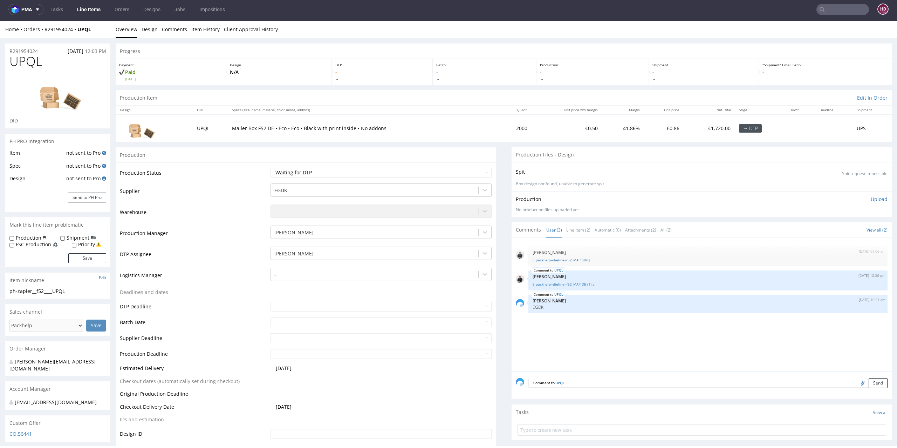
click at [294, 178] on td "Waiting for Artwork Waiting for Diecut Waiting for Mockup Waiting for DTP Waiti…" at bounding box center [380, 175] width 223 height 16
click at [296, 174] on select "Waiting for Artwork Waiting for Diecut Waiting for Mockup Waiting for DTP Waiti…" at bounding box center [382, 173] width 222 height 10
select select "dtp_in_process"
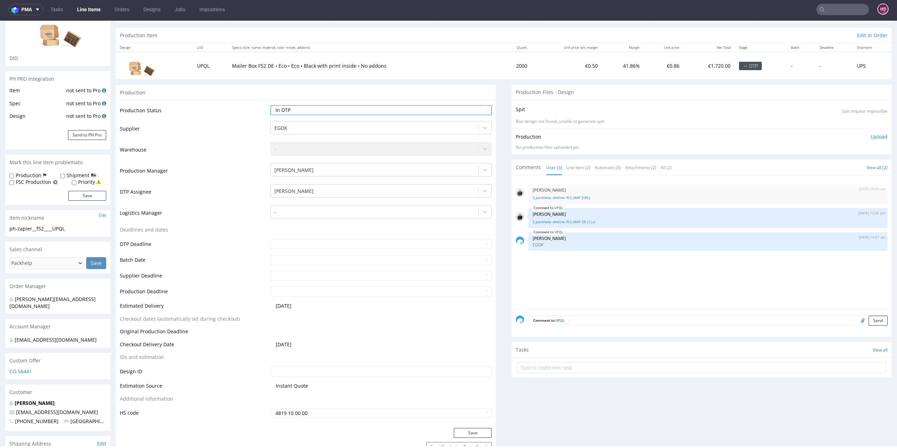
scroll to position [66, 0]
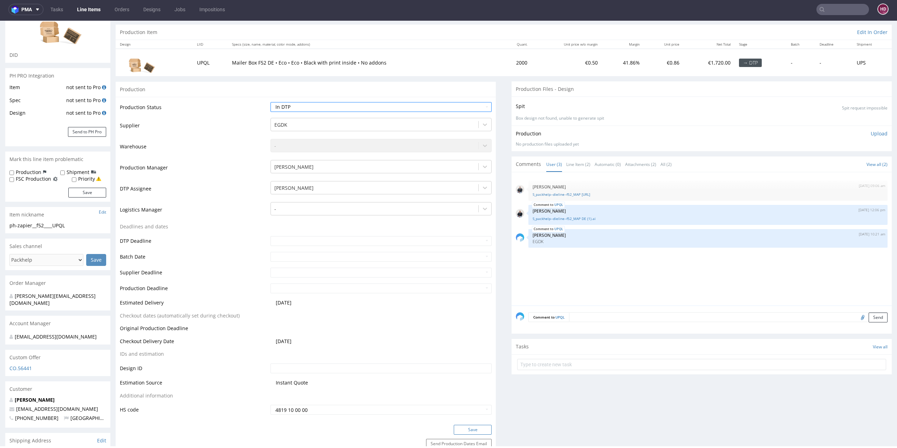
click at [475, 427] on button "Save" at bounding box center [473, 430] width 38 height 10
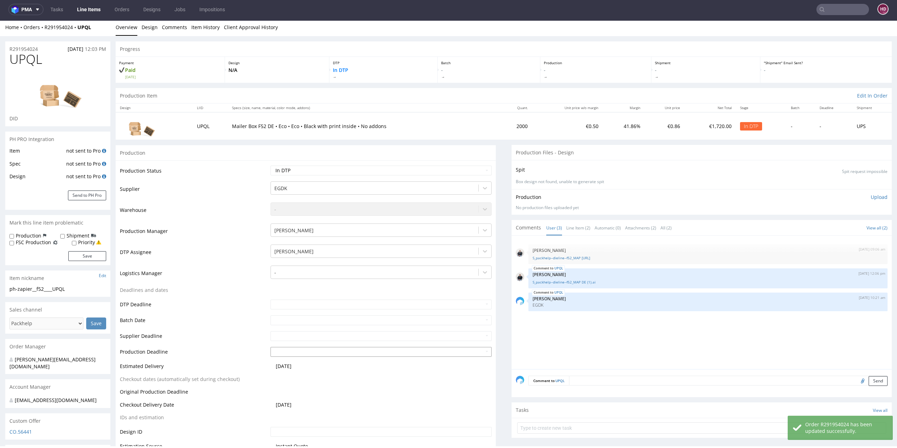
scroll to position [0, 0]
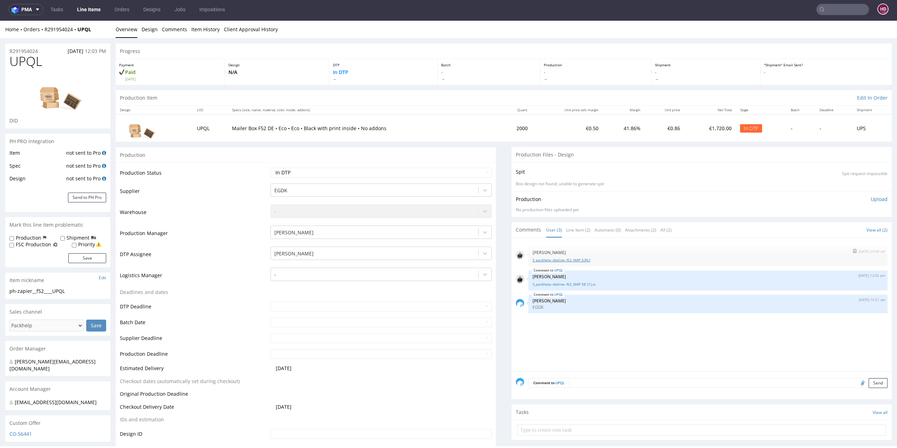
click at [563, 258] on link "S_packhelp--dieline--f52_MAP DE.ai" at bounding box center [708, 259] width 351 height 5
click at [62, 64] on h1 "UPQL" at bounding box center [57, 61] width 97 height 14
copy span "UPQL"
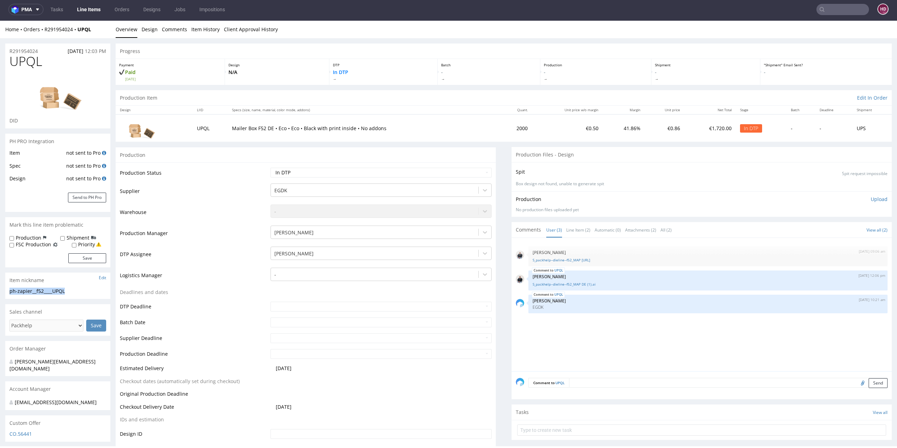
drag, startPoint x: 80, startPoint y: 290, endPoint x: 0, endPoint y: 287, distance: 80.3
copy section "ph-zapier__f52____UPQL"
drag, startPoint x: 41, startPoint y: 51, endPoint x: 0, endPoint y: 49, distance: 40.7
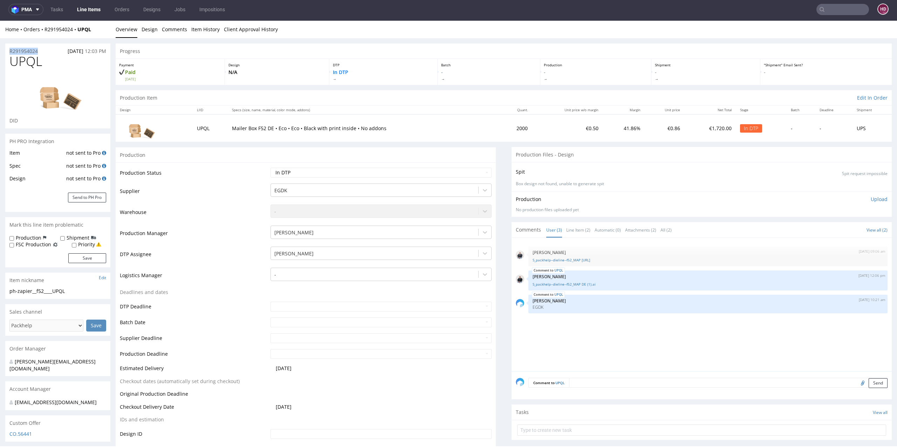
copy p "R291954024"
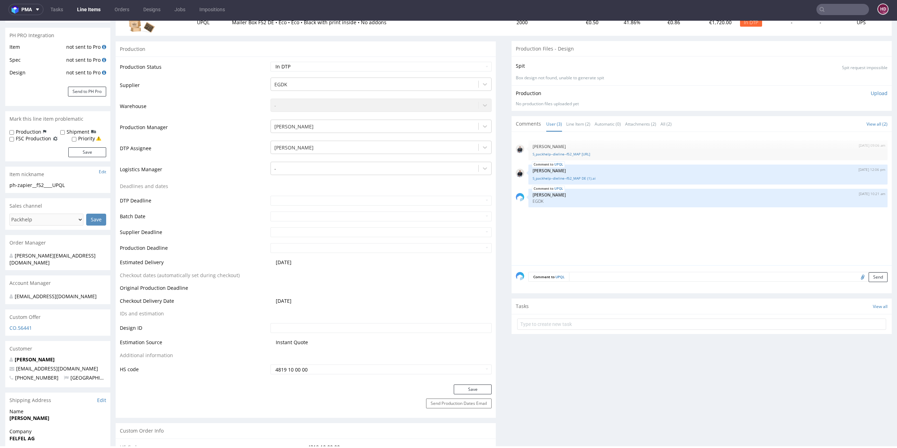
scroll to position [180, 0]
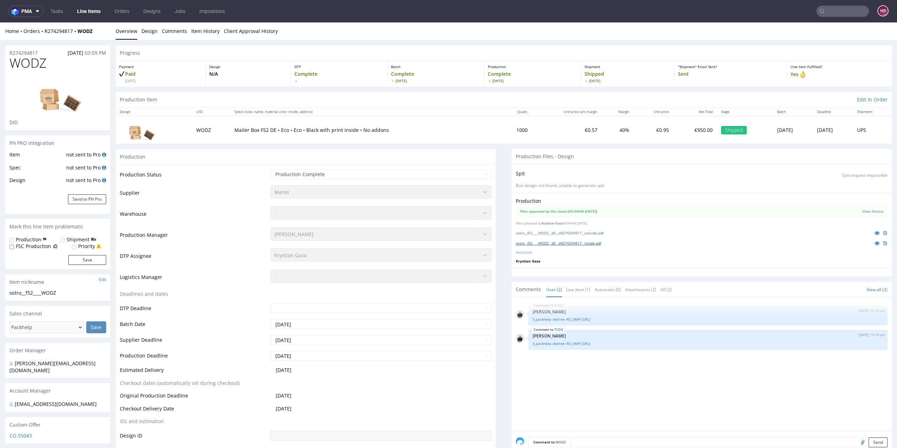
click at [563, 241] on link "ostro__f52____WODZ__d0__oR274294817__inside.pdf" at bounding box center [558, 242] width 85 height 5
click at [551, 232] on link "ostro__f52____WODZ__d0__oR274294817__outside.pdf" at bounding box center [560, 232] width 88 height 5
click at [208, 35] on link "Item History" at bounding box center [205, 30] width 28 height 17
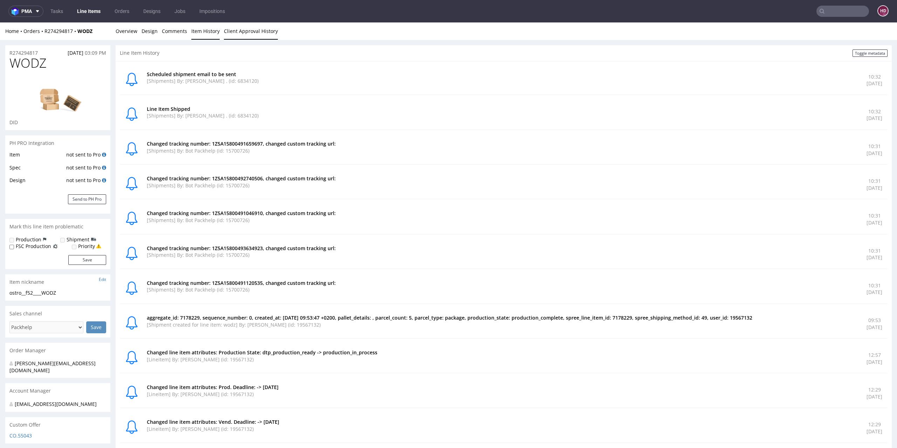
click at [229, 31] on link "Client Approval History" at bounding box center [251, 30] width 54 height 17
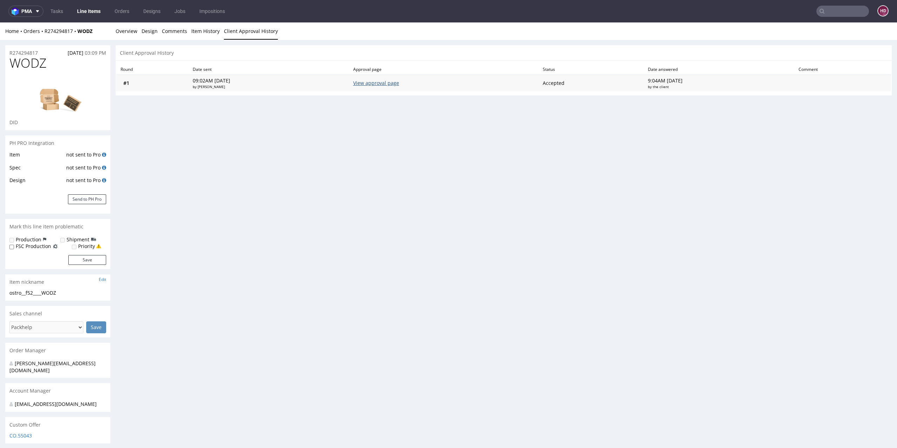
click at [396, 82] on link "View approval page" at bounding box center [376, 83] width 46 height 7
click at [134, 32] on link "Overview" at bounding box center [127, 30] width 22 height 17
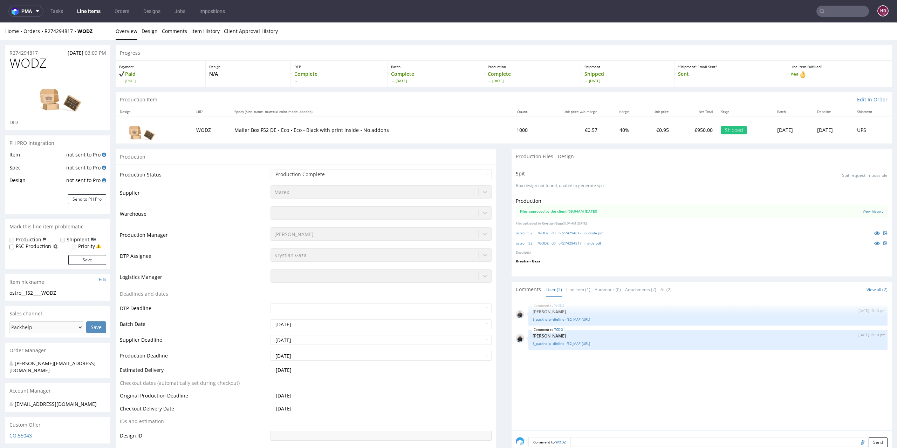
click at [651, 236] on div "Production Files approved by the client (09:04AM 28 Mar 2025) View history File…" at bounding box center [702, 230] width 380 height 75
click at [169, 191] on td "Supplier" at bounding box center [194, 194] width 149 height 21
click at [247, 138] on td "Mailer Box F52 DE • Eco • Eco • Black with print inside • No addons" at bounding box center [364, 129] width 269 height 27
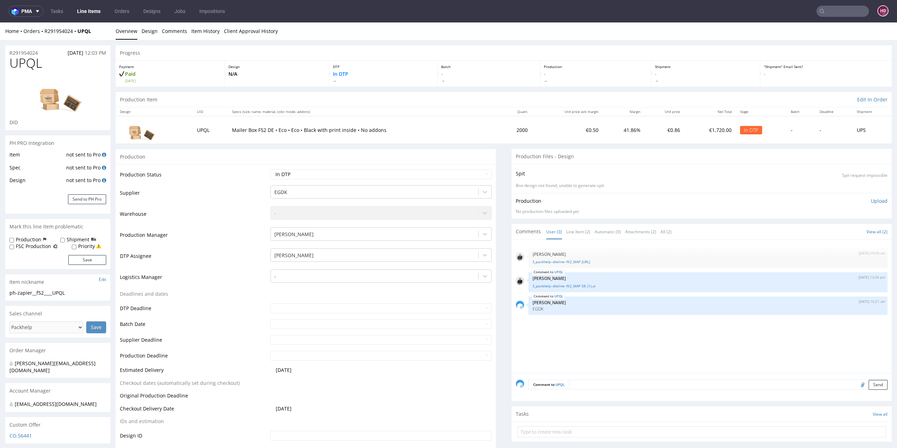
click at [871, 197] on p "Upload" at bounding box center [879, 200] width 17 height 7
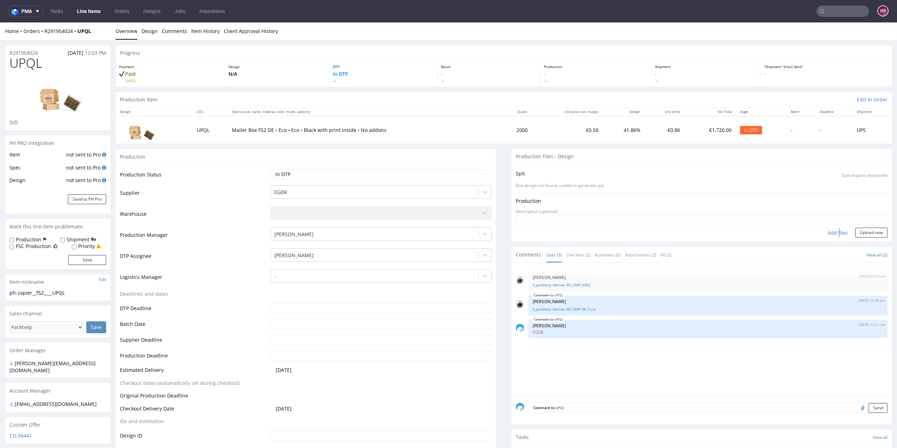
click at [825, 232] on div "Add files" at bounding box center [838, 233] width 35 height 11
type input "C:\fakepath\ ph-zapier__f52____UPQL__d00__oR291954024__inside.pdf"
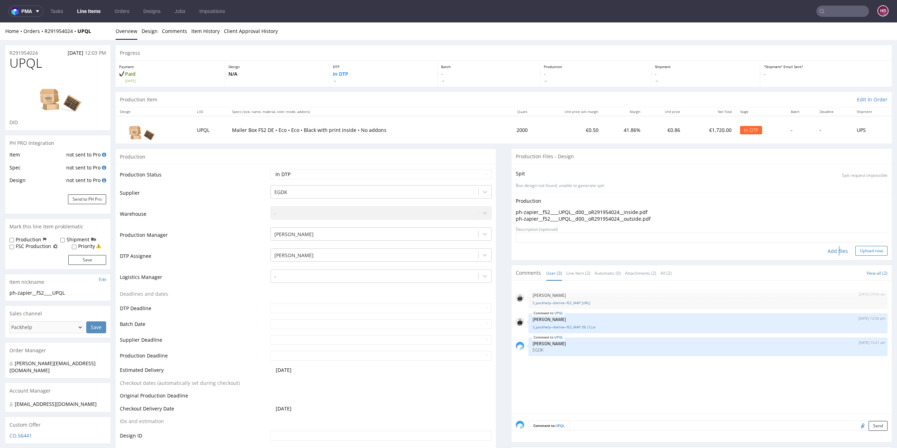
click at [856, 249] on button "Upload now" at bounding box center [872, 251] width 32 height 10
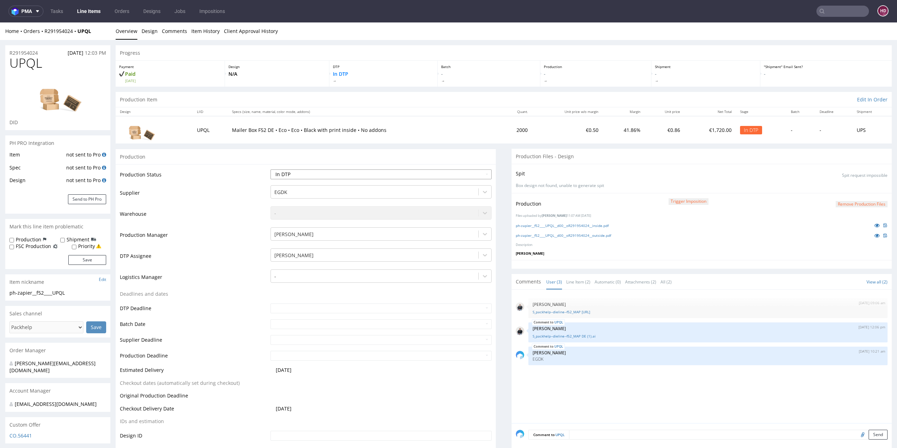
click at [339, 174] on select "Waiting for Artwork Waiting for Diecut Waiting for Mockup Waiting for DTP Waiti…" at bounding box center [382, 174] width 222 height 10
select select "dtp_ca_needed"
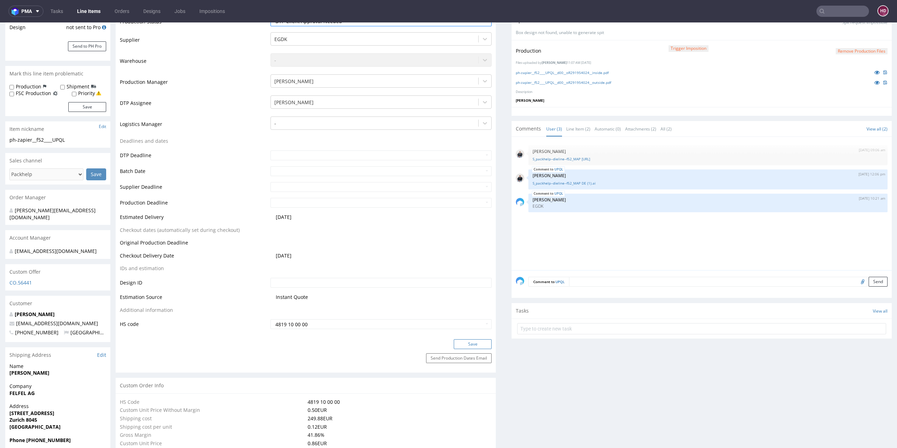
click at [467, 345] on button "Save" at bounding box center [473, 344] width 38 height 10
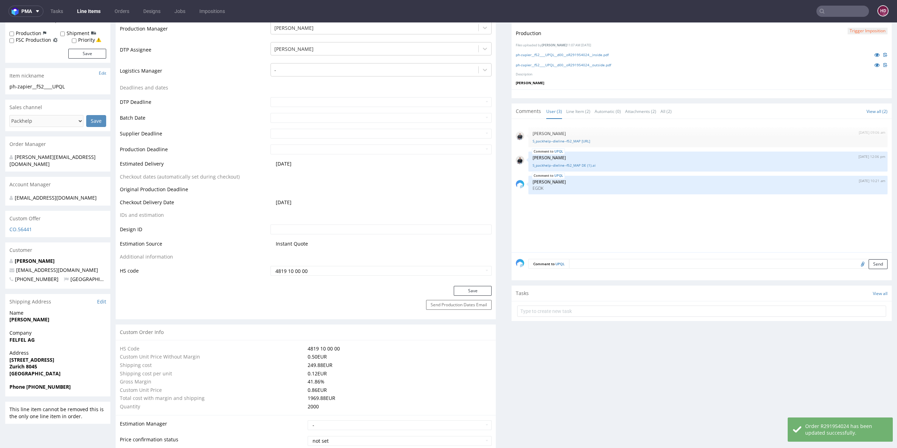
scroll to position [0, 0]
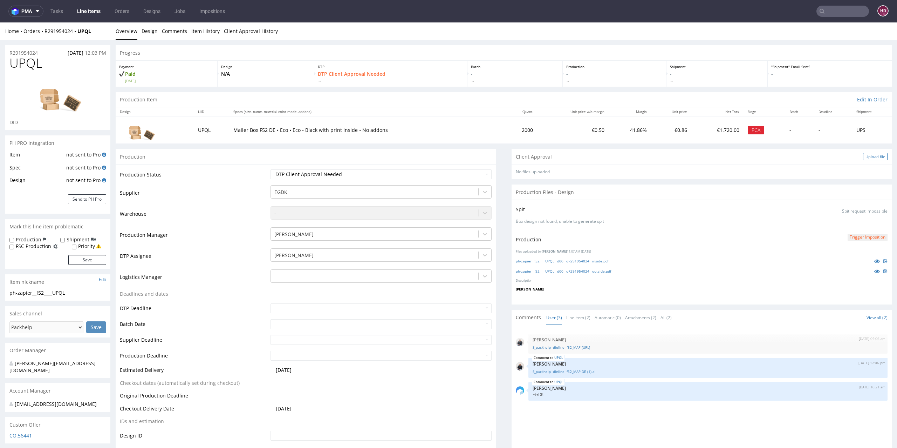
click at [867, 153] on div "Upload file" at bounding box center [875, 156] width 25 height 7
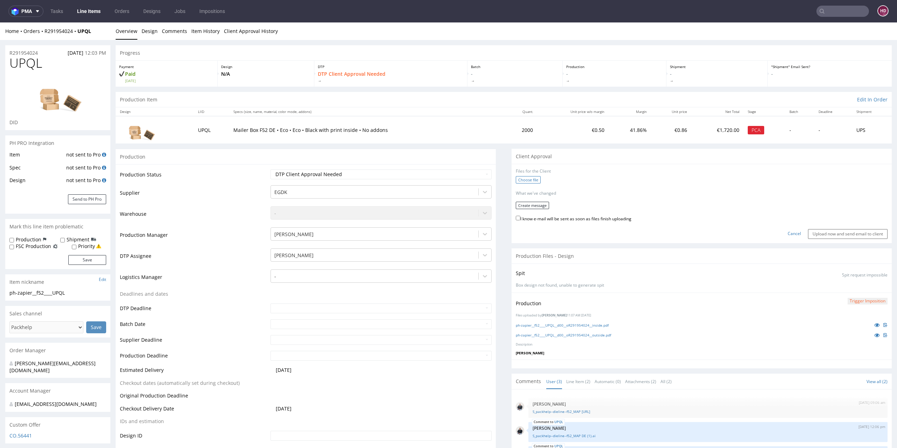
click at [520, 180] on label "Choose file" at bounding box center [528, 179] width 25 height 7
click at [0, 22] on input "Choose file" at bounding box center [0, 22] width 0 height 0
click at [788, 230] on link "Cancel" at bounding box center [794, 232] width 13 height 6
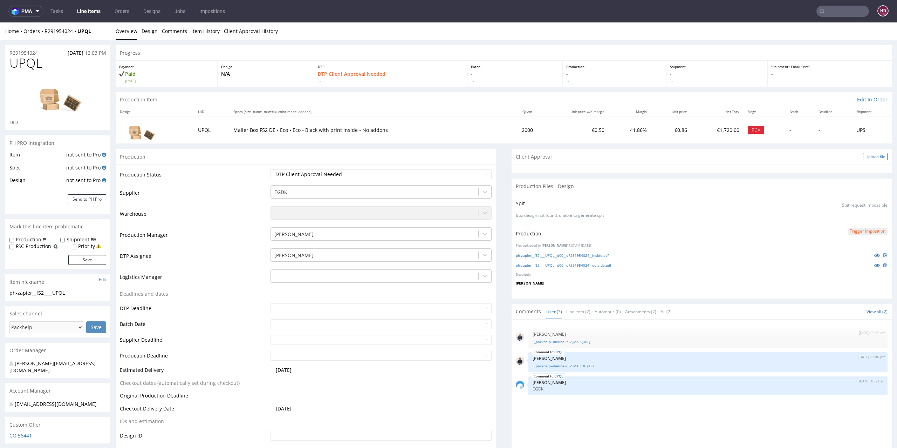
click at [863, 156] on div "Upload file" at bounding box center [875, 156] width 25 height 7
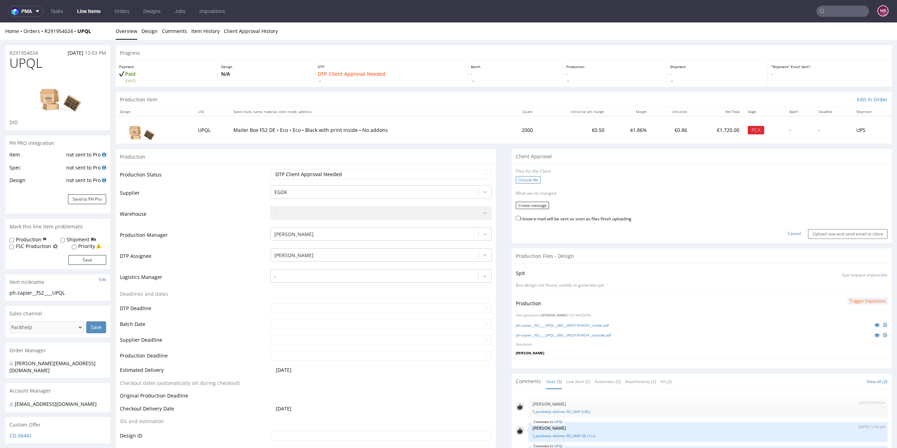
click at [516, 177] on label "Choose file" at bounding box center [528, 179] width 25 height 7
click at [0, 22] on input "Choose file" at bounding box center [0, 22] width 0 height 0
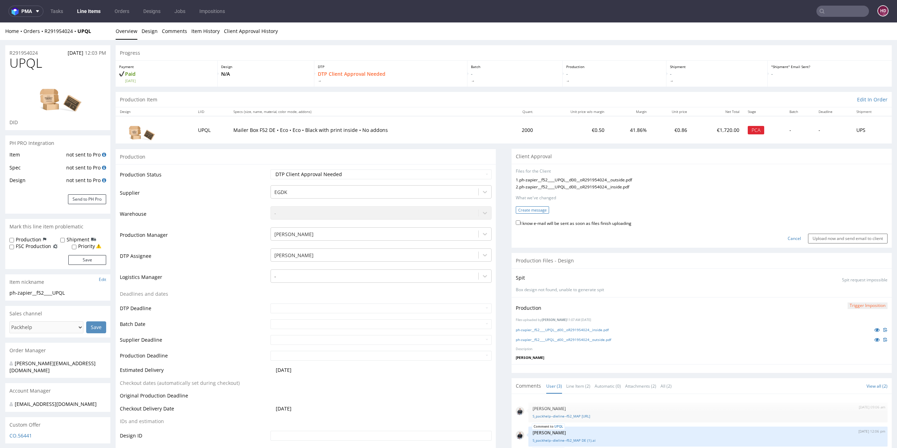
click at [535, 210] on button "Create message" at bounding box center [532, 209] width 33 height 7
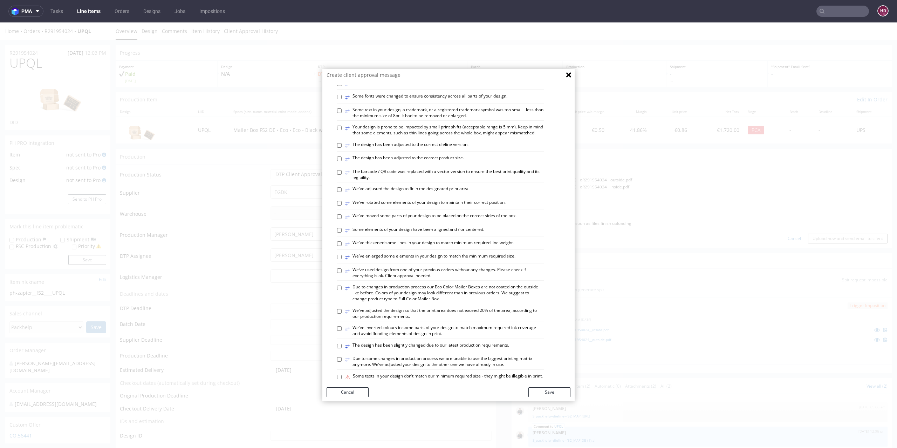
scroll to position [248, 0]
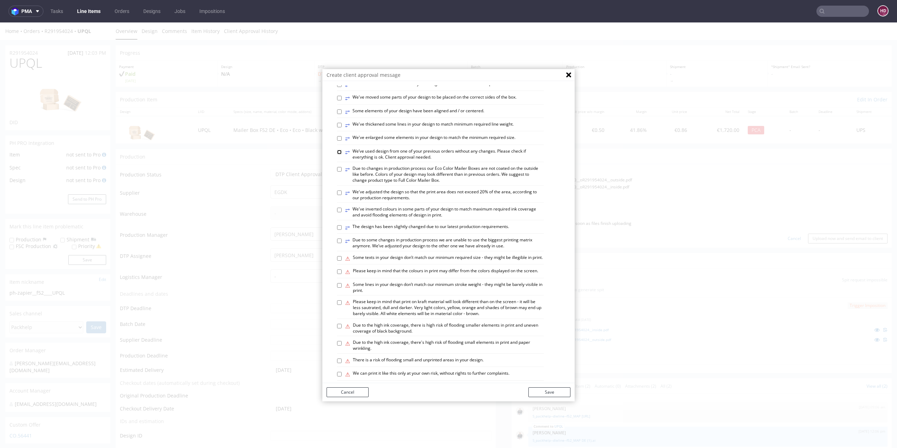
click at [337, 154] on input "⥂ We’ve used design from one of your previous orders without any changes. Pleas…" at bounding box center [339, 152] width 5 height 5
checkbox input "true"
click at [535, 393] on button "Save" at bounding box center [550, 392] width 42 height 10
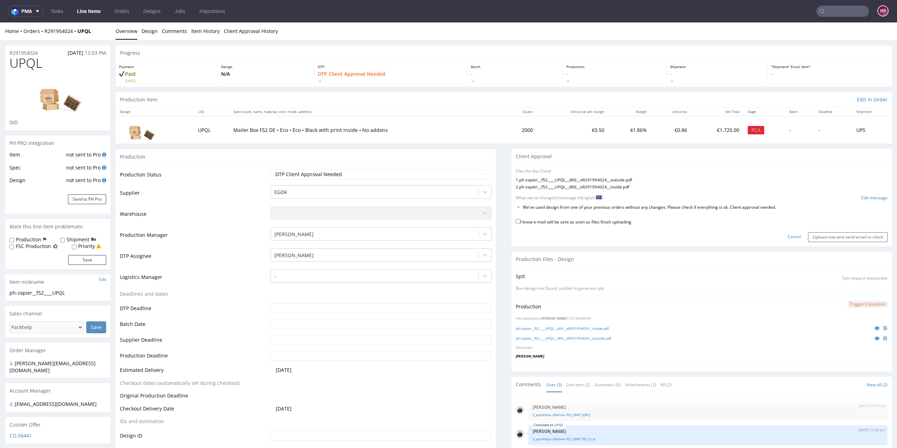
click at [529, 222] on label "I know e-mail will be sent as soon as files finish uploading" at bounding box center [574, 221] width 116 height 8
click at [521, 222] on input "I know e-mail will be sent as soon as files finish uploading" at bounding box center [518, 221] width 5 height 5
checkbox input "true"
click at [808, 237] on input "Upload now and send email to client" at bounding box center [848, 237] width 80 height 10
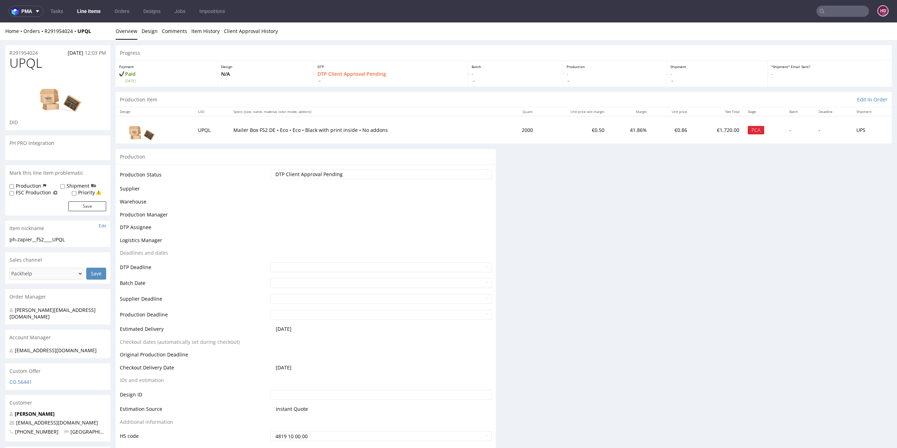
scroll to position [0, 0]
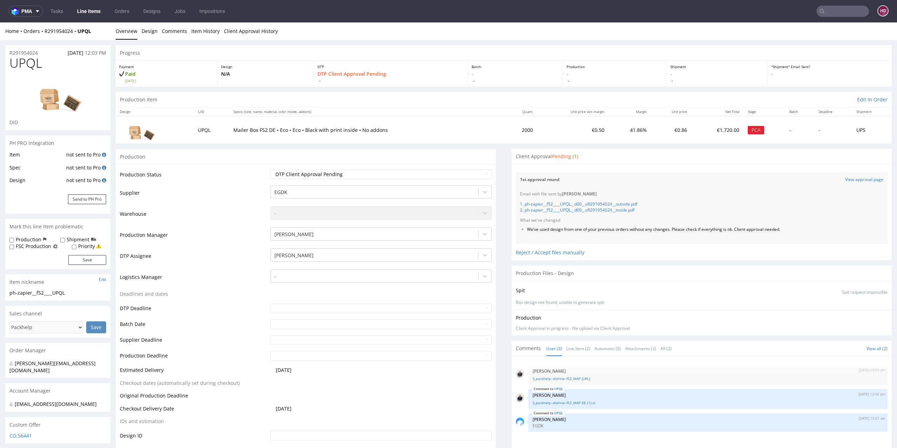
click at [98, 9] on link "Line Items" at bounding box center [89, 11] width 32 height 11
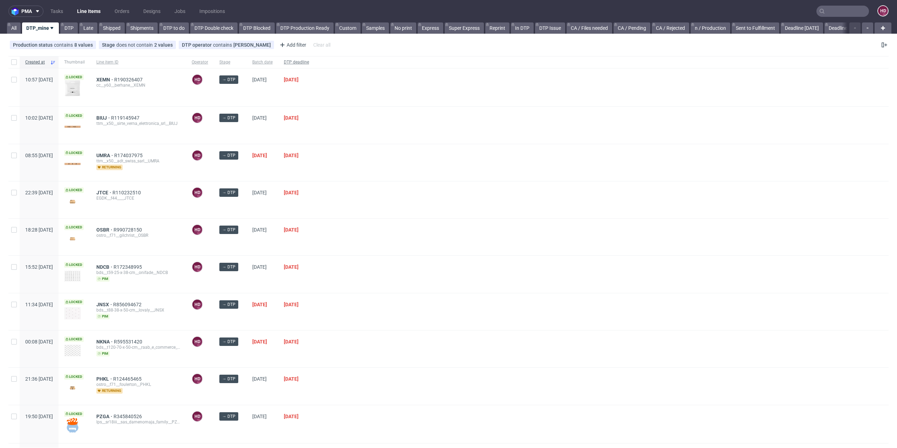
click at [315, 58] on div "DTP deadline" at bounding box center [296, 62] width 36 height 12
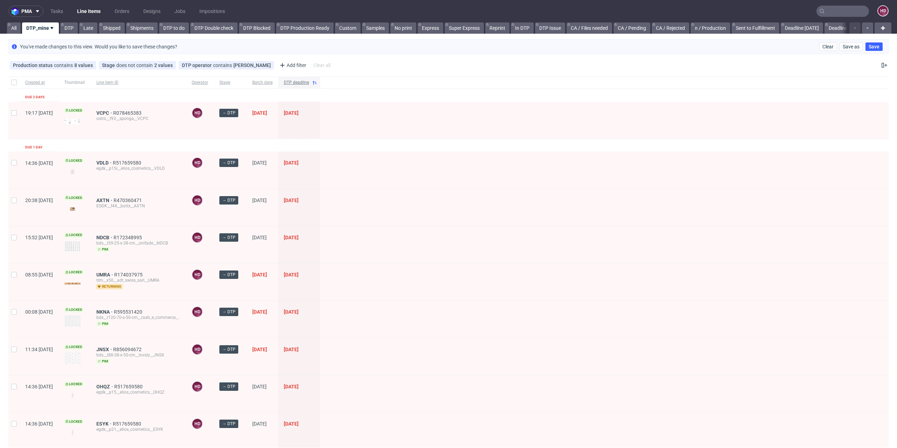
click at [309, 84] on span "DTP deadline" at bounding box center [296, 83] width 25 height 6
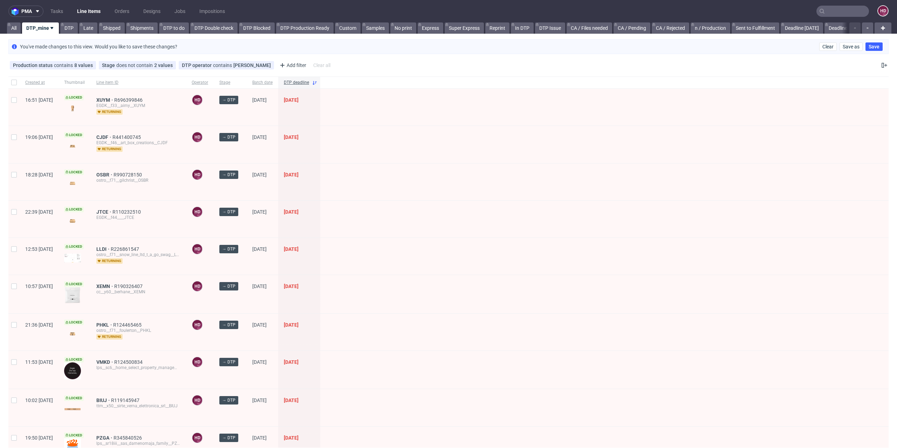
click at [309, 84] on span "DTP deadline" at bounding box center [296, 83] width 25 height 6
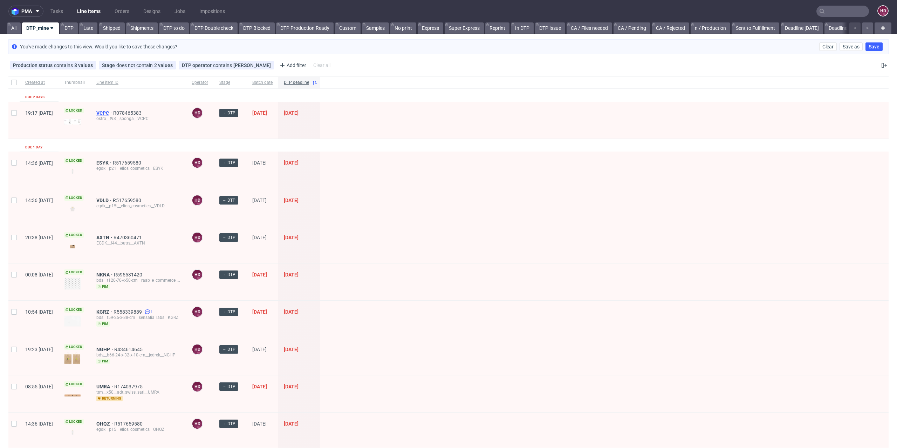
click at [113, 110] on span "VCPC" at bounding box center [104, 113] width 17 height 6
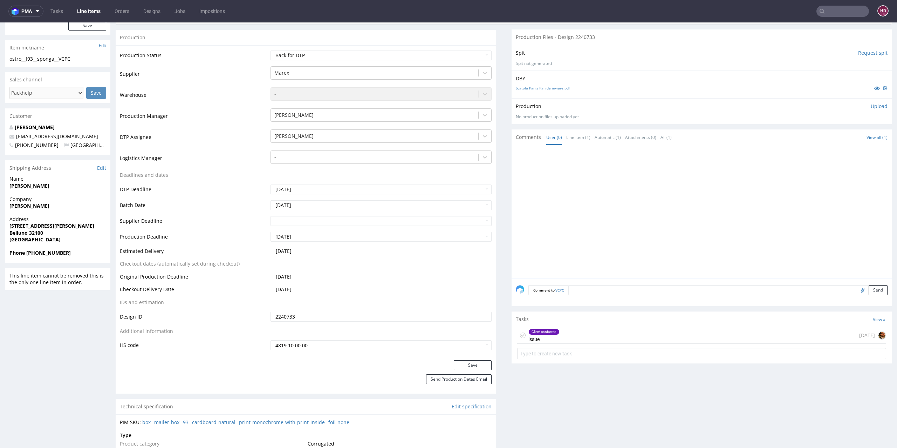
scroll to position [324, 0]
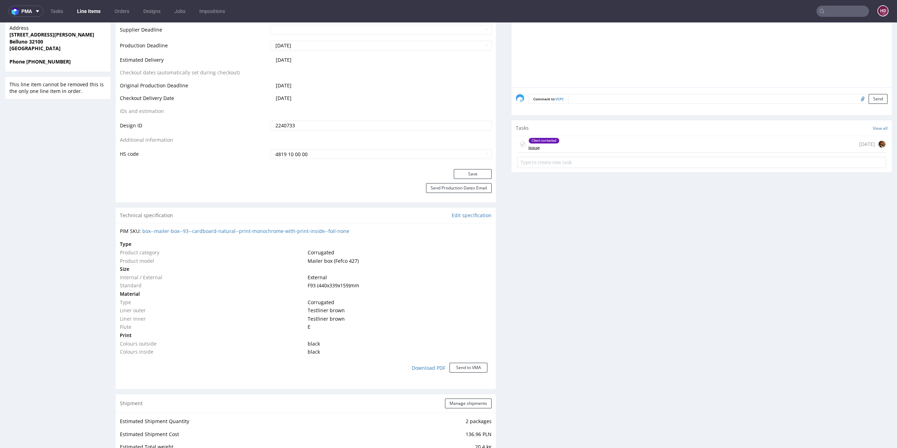
click at [542, 144] on div "Client contacted issue" at bounding box center [544, 144] width 31 height 16
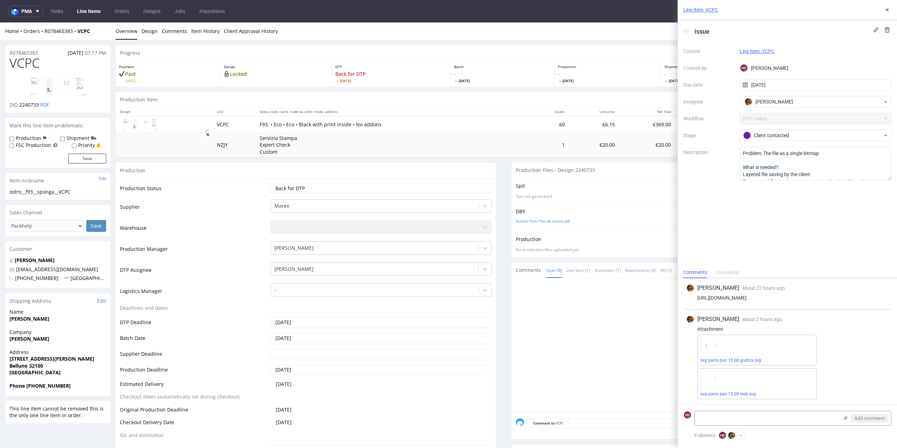
scroll to position [324, 0]
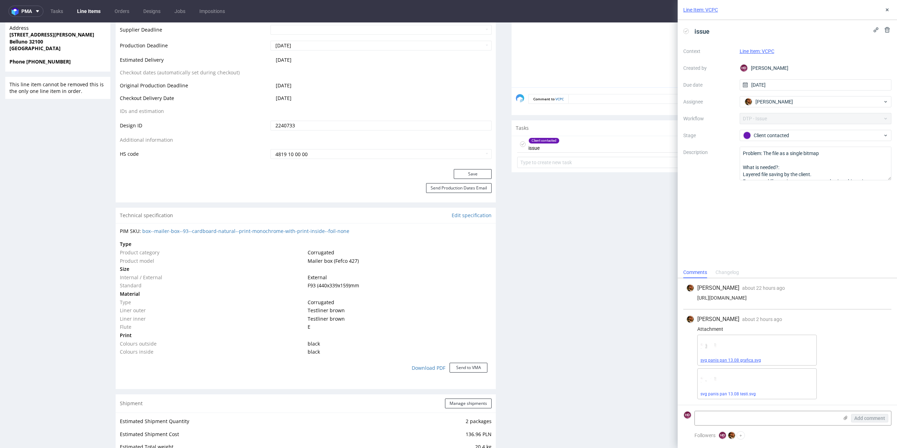
click at [734, 360] on link "svg panis pan 13.08 grafica.svg" at bounding box center [731, 360] width 61 height 5
click at [727, 394] on link "svg panis pan 13.08 testi.svg" at bounding box center [728, 393] width 55 height 5
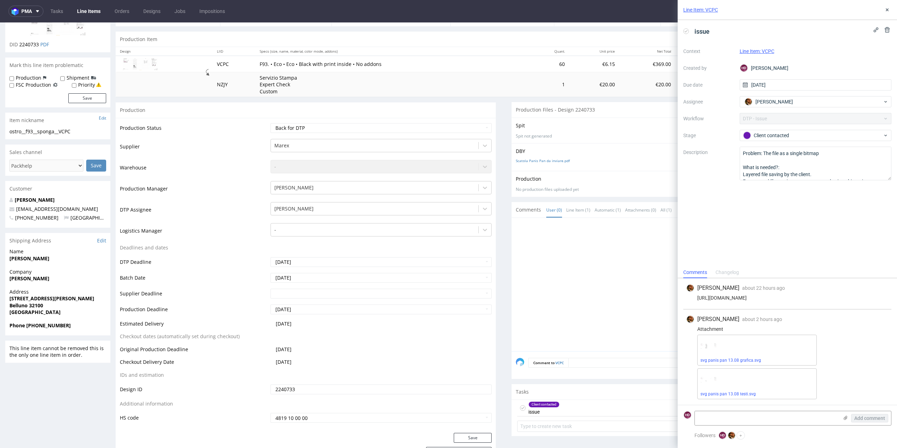
scroll to position [0, 0]
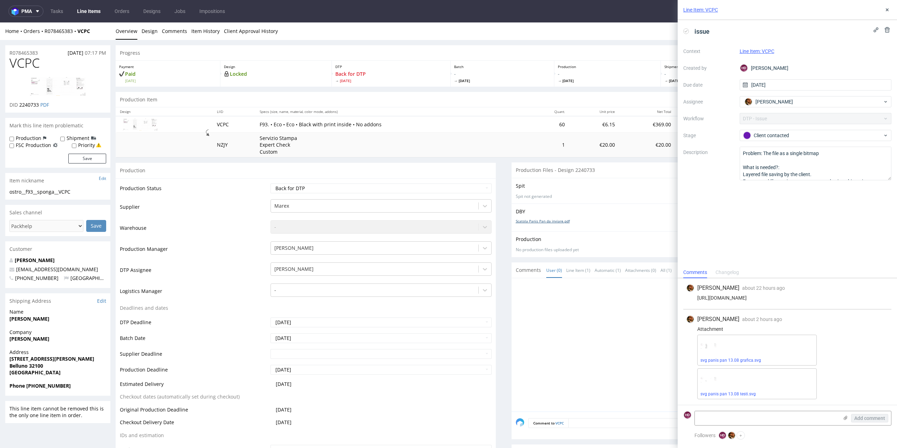
click at [559, 219] on link "Scatola Panis Pan da inviare.pdf" at bounding box center [543, 220] width 54 height 5
click at [388, 191] on select "Waiting for Artwork Waiting for Diecut Waiting for Mockup Waiting for DTP Waiti…" at bounding box center [382, 188] width 222 height 10
select select "dtp_in_process"
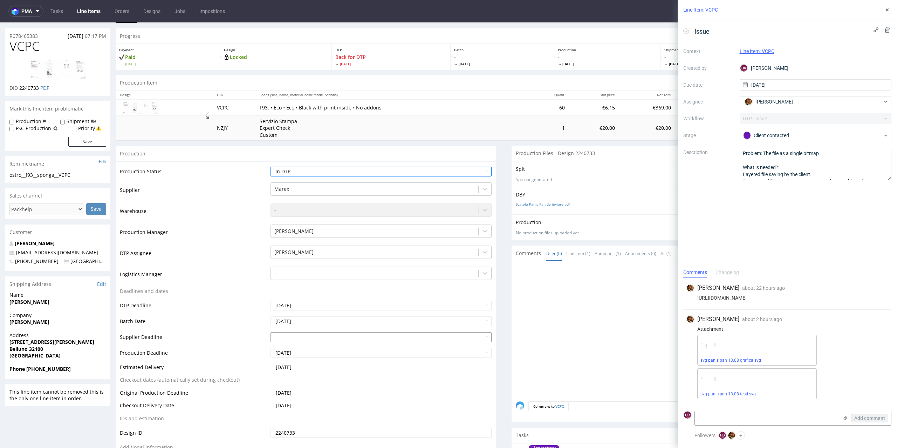
scroll to position [144, 0]
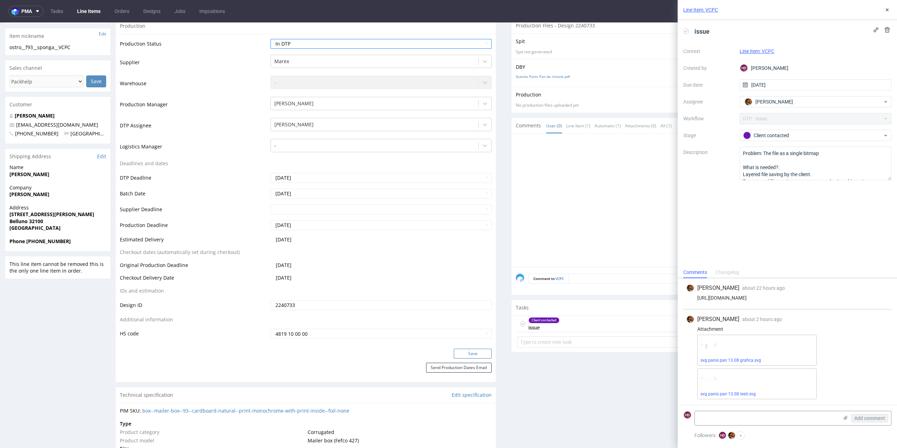
click at [469, 351] on button "Save" at bounding box center [473, 353] width 38 height 10
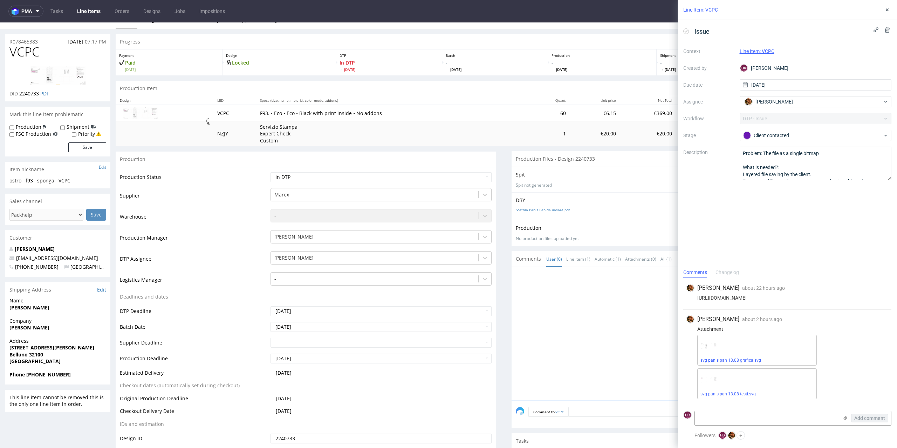
scroll to position [0, 0]
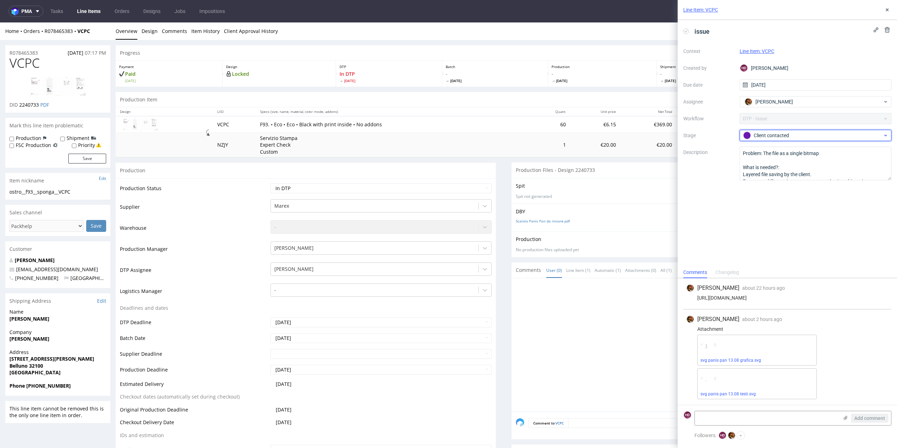
click at [758, 134] on div "Client contacted" at bounding box center [814, 135] width 140 height 8
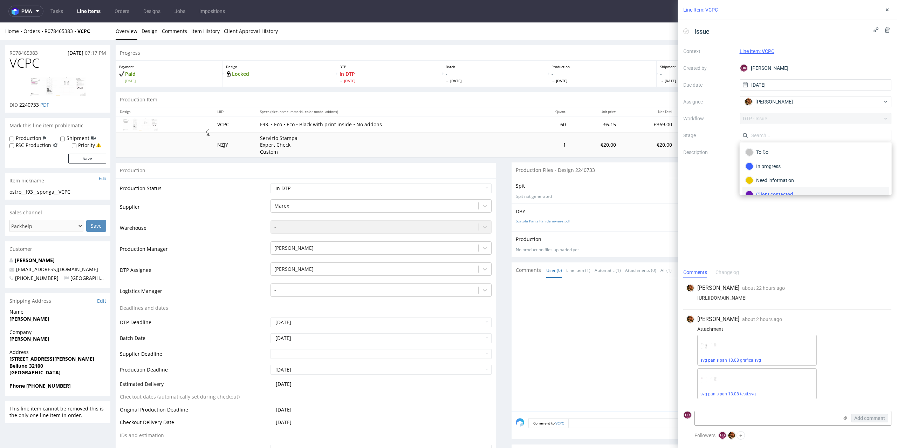
scroll to position [49, 0]
click at [795, 175] on div "Completed" at bounding box center [816, 173] width 140 height 8
click at [890, 9] on icon at bounding box center [888, 10] width 6 height 6
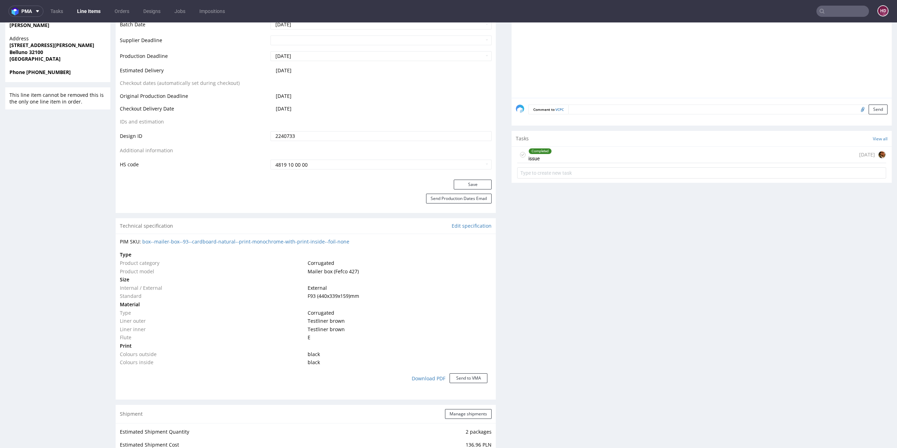
scroll to position [316, 0]
click at [467, 181] on button "Save" at bounding box center [473, 182] width 38 height 10
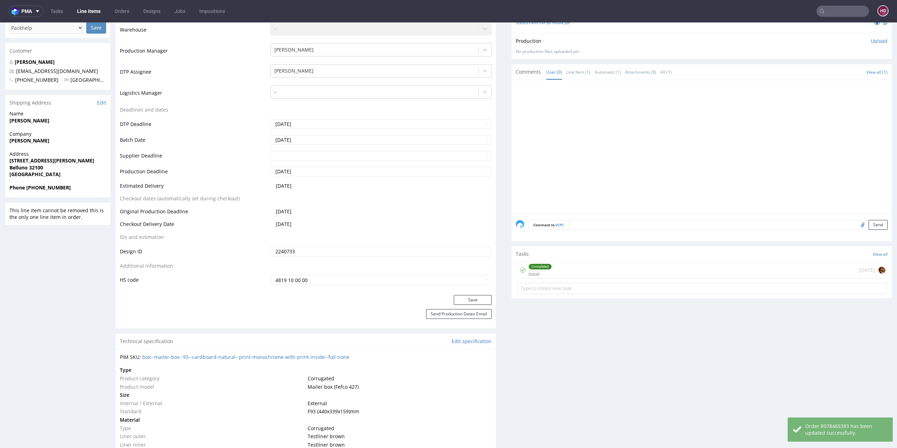
scroll to position [0, 0]
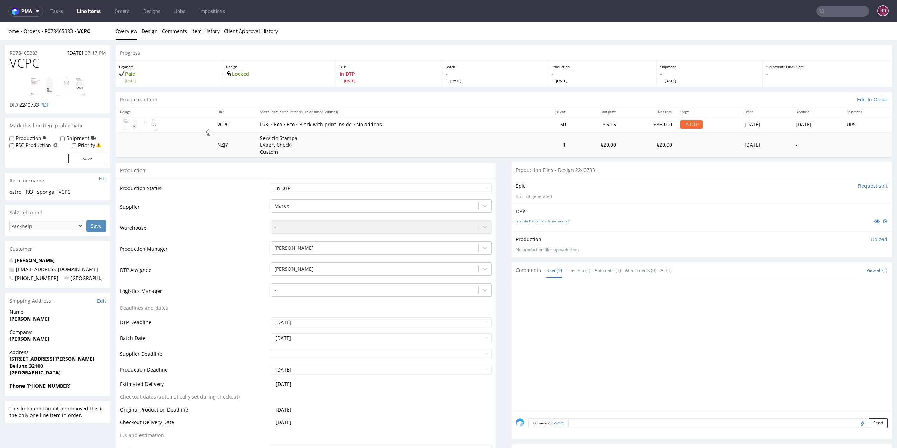
click at [85, 193] on div "ostro__f93__sponga__VCPC" at bounding box center [57, 191] width 97 height 7
drag, startPoint x: 85, startPoint y: 193, endPoint x: 0, endPoint y: 191, distance: 84.9
copy div "ostro__f93__sponga__VCPC Update"
drag, startPoint x: 43, startPoint y: 53, endPoint x: 3, endPoint y: 51, distance: 40.0
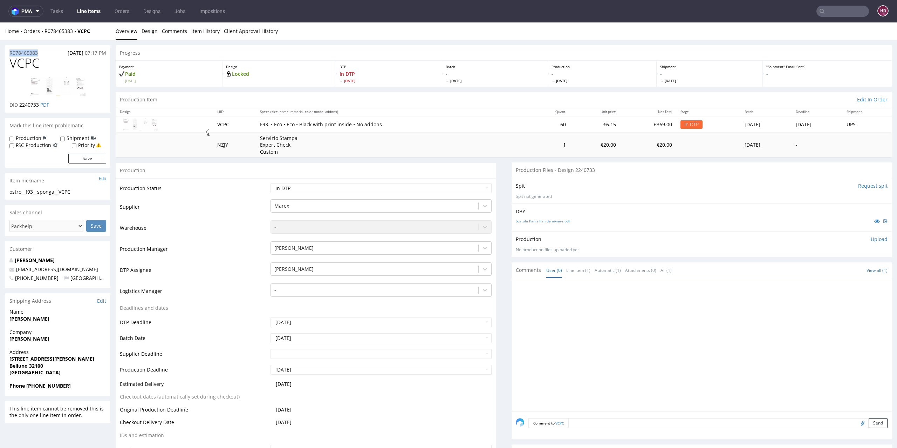
copy p "R078465383"
drag, startPoint x: 79, startPoint y: 192, endPoint x: 0, endPoint y: 195, distance: 79.3
copy div "ostro__f93__sponga__VCPC"
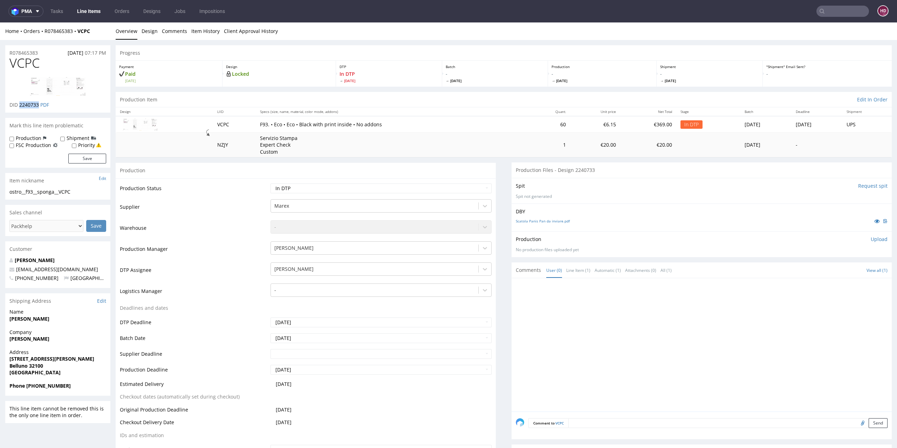
drag, startPoint x: 19, startPoint y: 104, endPoint x: 39, endPoint y: 106, distance: 19.3
click at [39, 106] on span "2240733" at bounding box center [29, 104] width 20 height 7
copy span "2240733"
click at [630, 366] on div at bounding box center [704, 346] width 376 height 129
drag, startPoint x: 42, startPoint y: 64, endPoint x: 11, endPoint y: 60, distance: 31.4
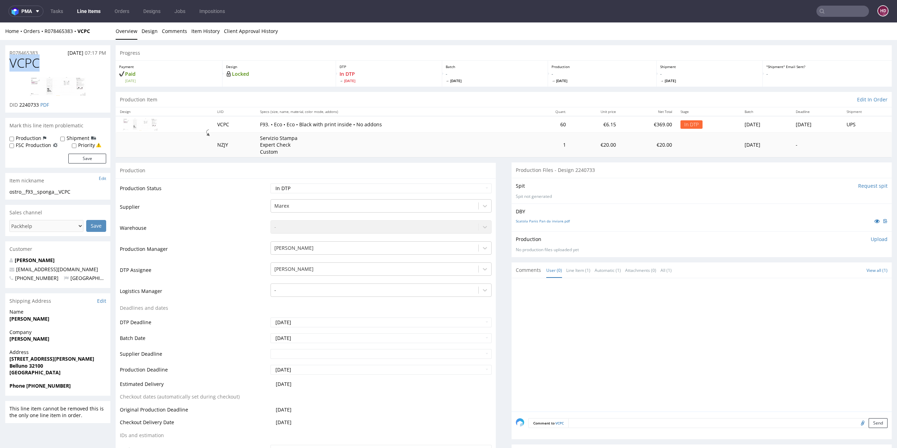
click at [11, 60] on h1 "VCPC" at bounding box center [57, 63] width 97 height 14
copy span "VCPC"
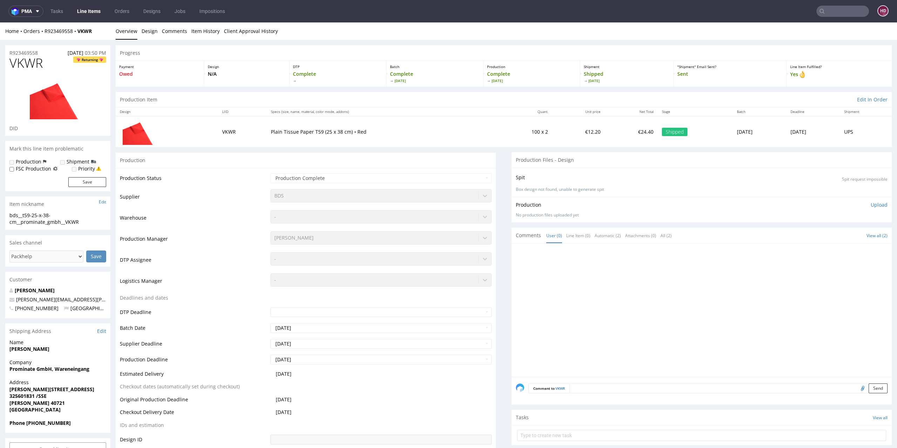
click at [92, 6] on link "Line Items" at bounding box center [89, 11] width 32 height 11
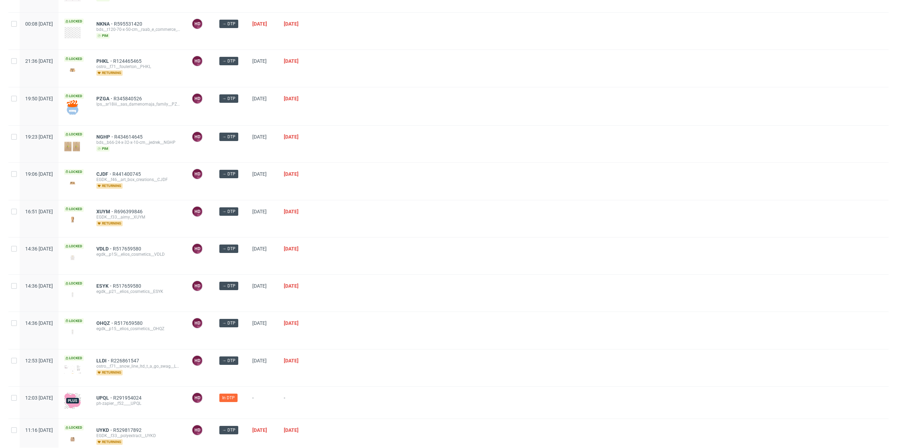
scroll to position [494, 0]
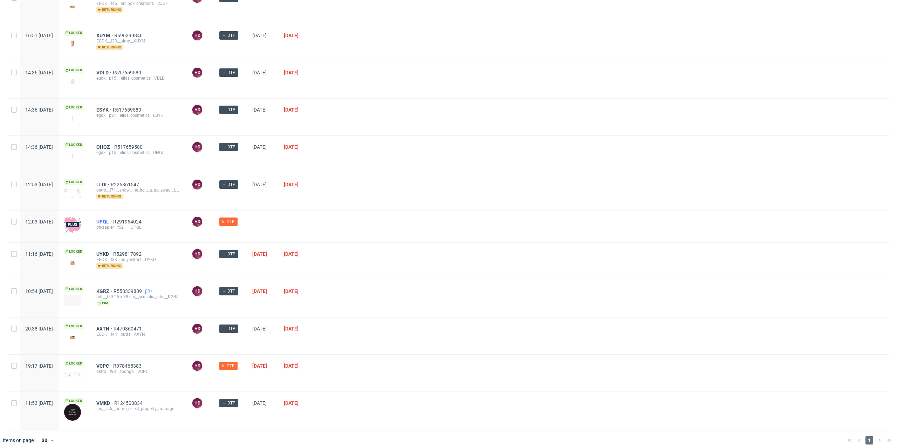
click at [113, 219] on span "UPQL" at bounding box center [104, 222] width 17 height 6
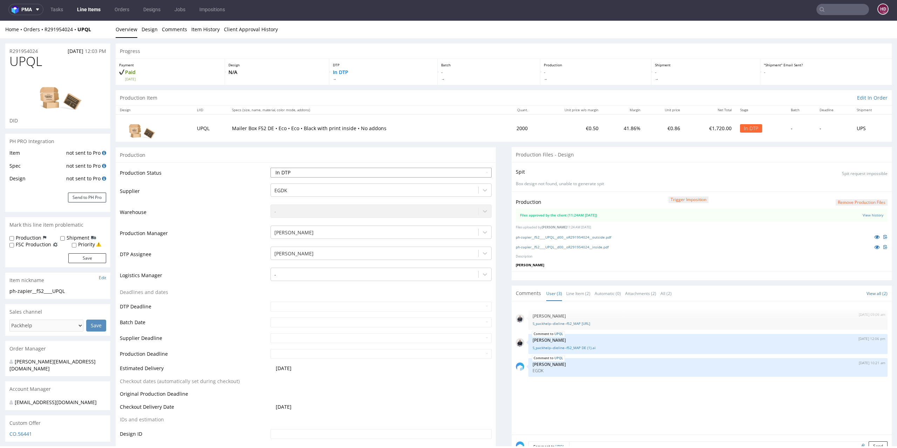
click at [377, 172] on select "Waiting for Artwork Waiting for Diecut Waiting for Mockup Waiting for DTP Waiti…" at bounding box center [382, 173] width 222 height 10
select select "dtp_production_ready"
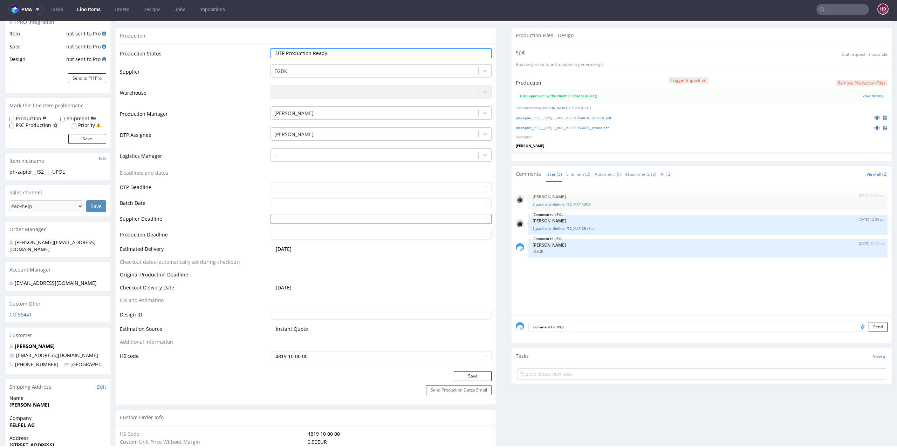
scroll to position [127, 0]
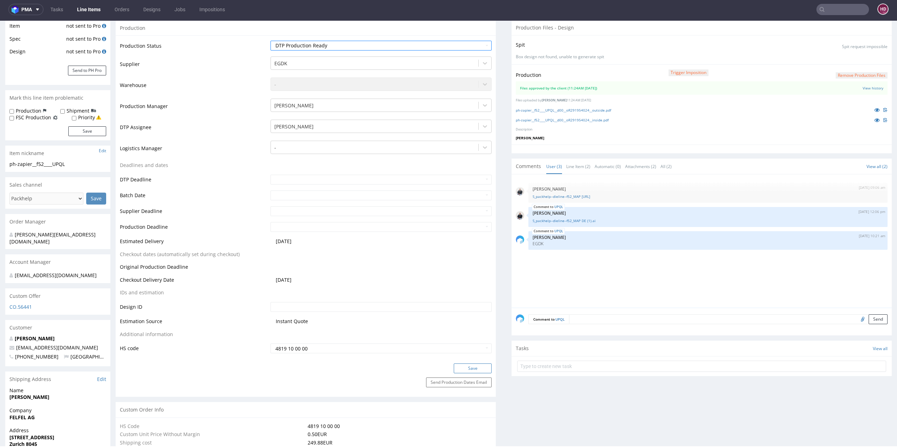
click at [459, 364] on button "Save" at bounding box center [473, 368] width 38 height 10
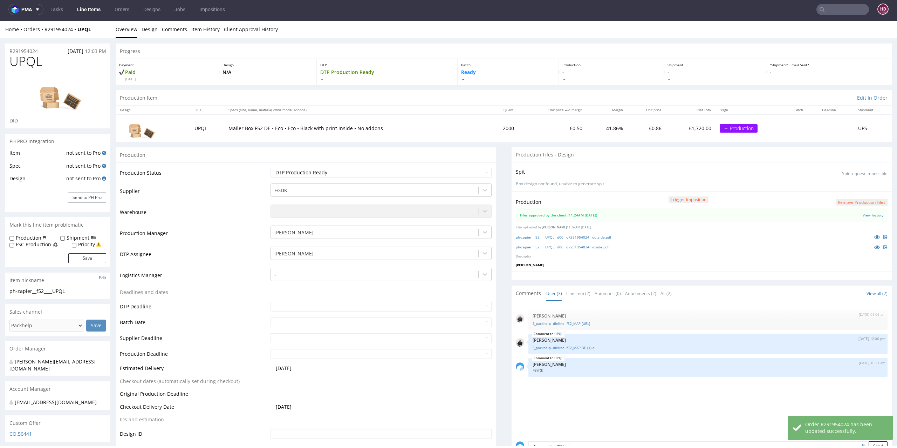
scroll to position [0, 0]
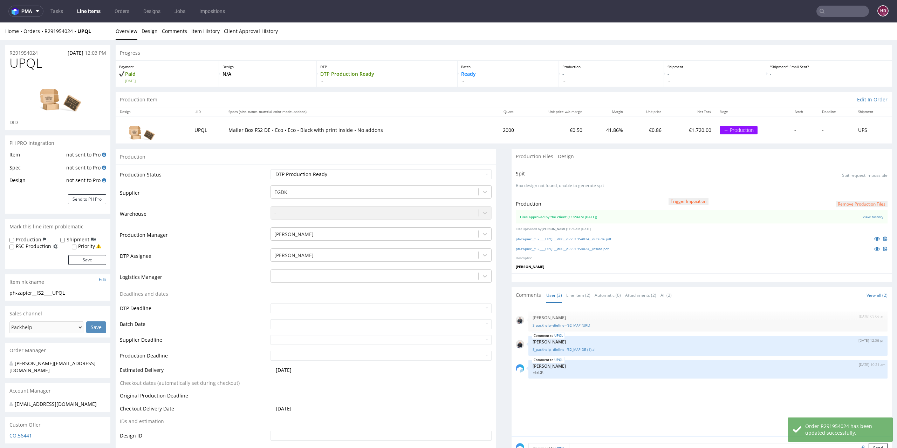
click at [89, 12] on link "Line Items" at bounding box center [89, 11] width 32 height 11
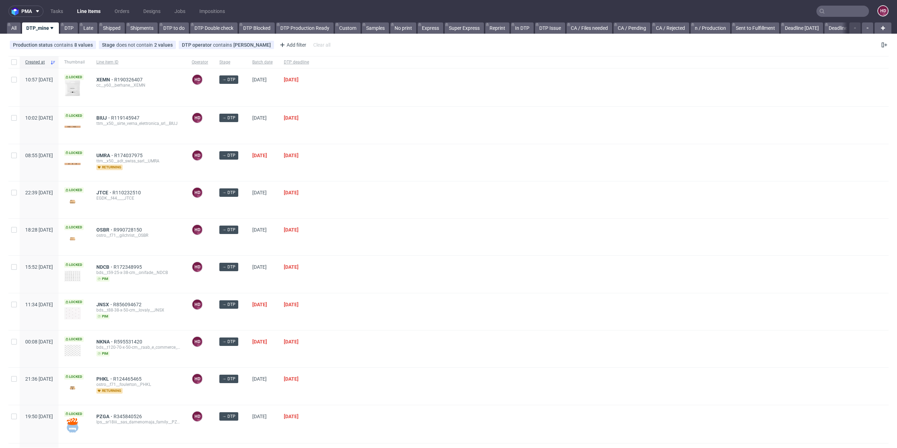
scroll to position [336, 0]
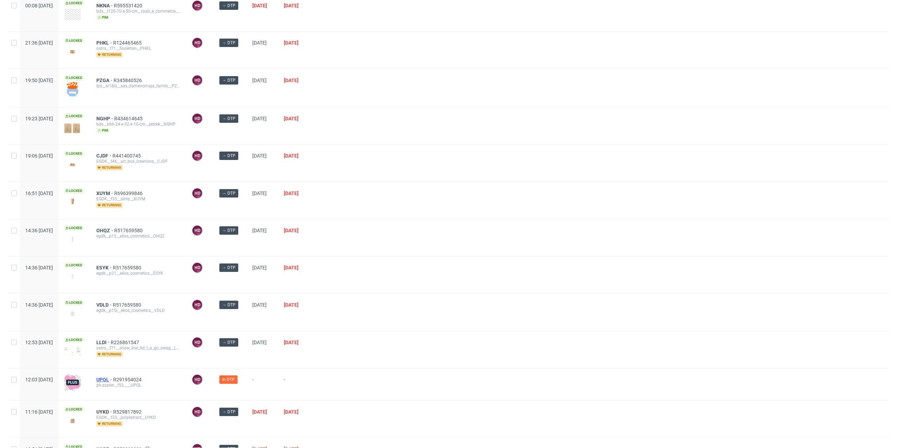
click at [113, 377] on span "UPQL" at bounding box center [104, 380] width 17 height 6
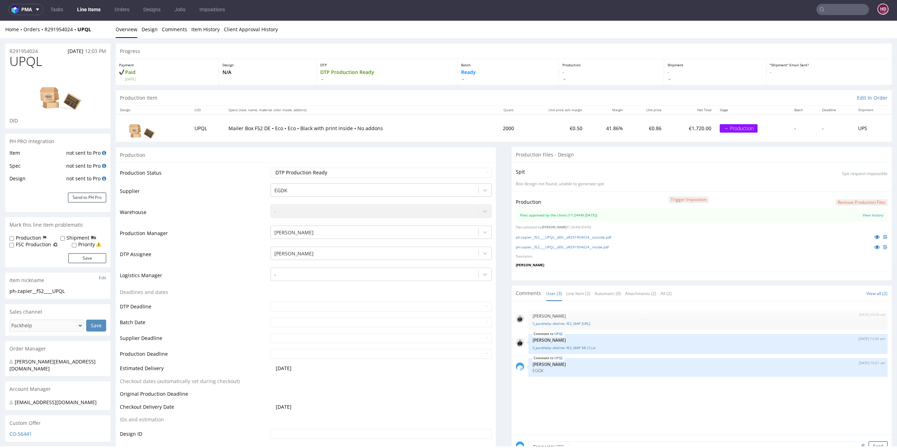
click at [95, 7] on link "Line Items" at bounding box center [89, 9] width 32 height 11
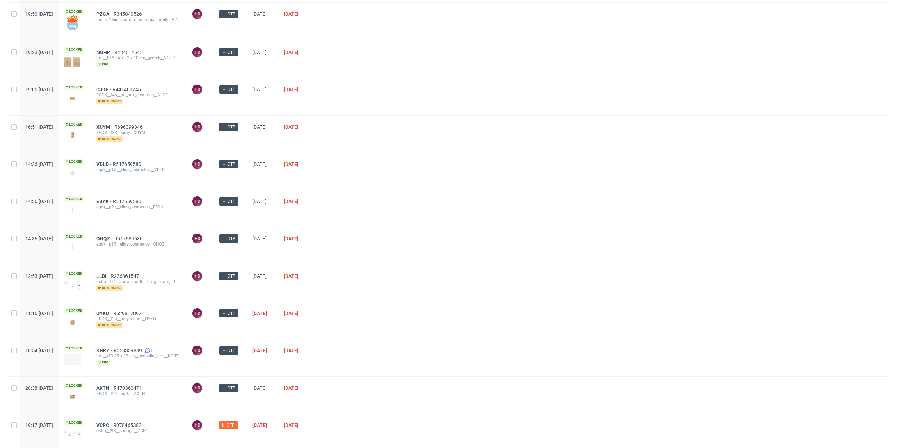
scroll to position [461, 0]
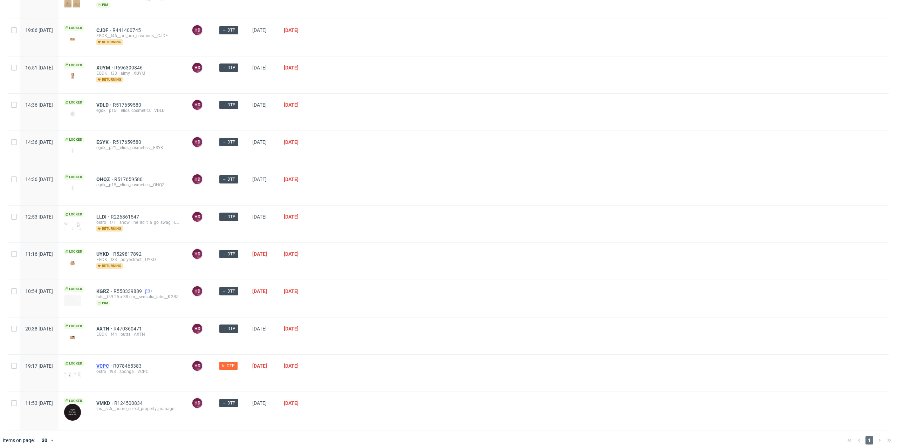
click at [113, 363] on span "VCPC" at bounding box center [104, 366] width 17 height 6
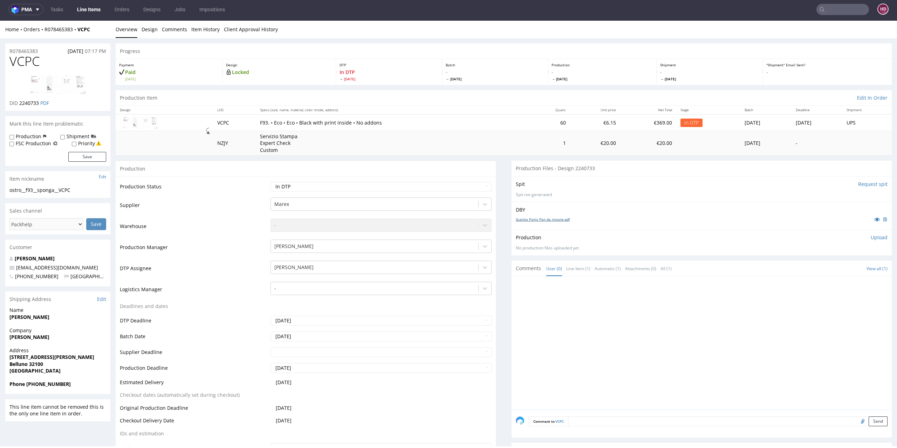
click at [532, 219] on link "Scatola Panis Pan da inviare.pdf" at bounding box center [543, 219] width 54 height 5
click at [582, 226] on div "DBY Scatola Panis Pan da inviare.pdf" at bounding box center [702, 216] width 380 height 28
click at [871, 237] on p "Upload" at bounding box center [879, 237] width 17 height 7
click at [825, 271] on div "Add files" at bounding box center [838, 269] width 35 height 11
type input "C:\fakepath\ostro__f93__sponga__VCPC__d2240733__oR078465383__outside.pdf"
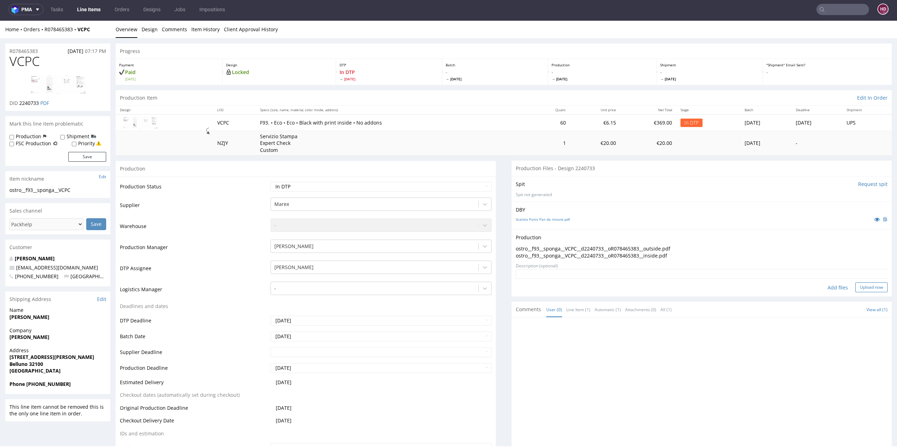
click at [864, 284] on button "Upload now" at bounding box center [872, 287] width 32 height 10
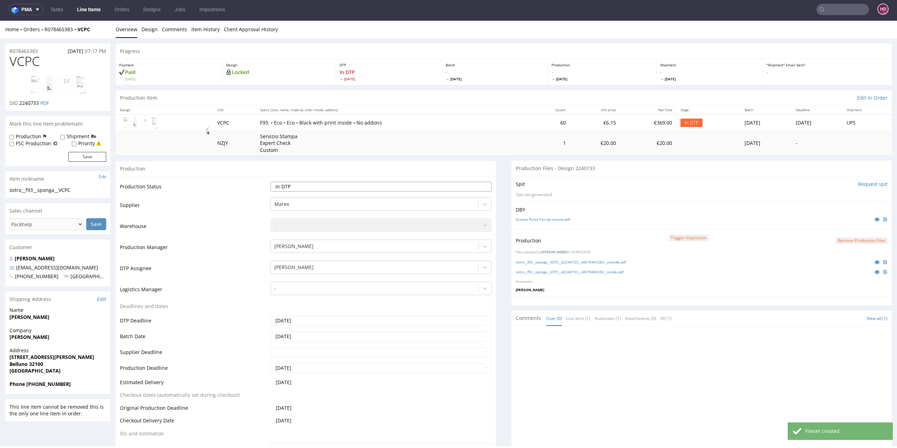
click at [360, 187] on select "Waiting for Artwork Waiting for Diecut Waiting for Mockup Waiting for DTP Waiti…" at bounding box center [382, 187] width 222 height 10
select select "dtp_production_ready"
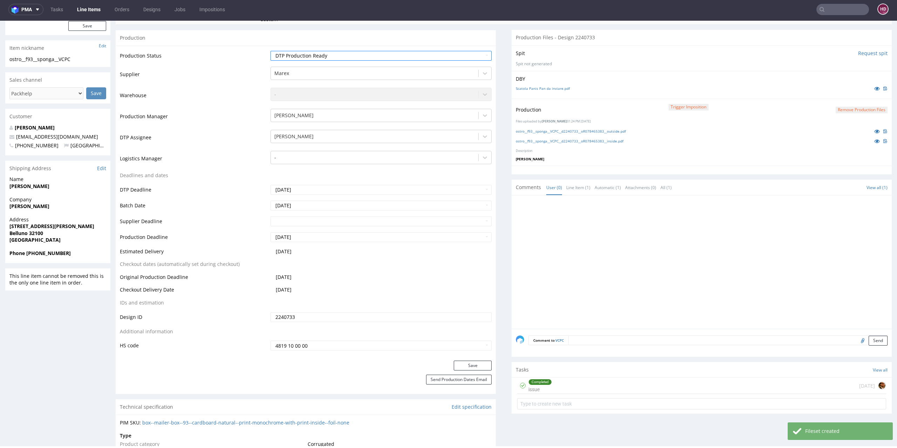
scroll to position [247, 0]
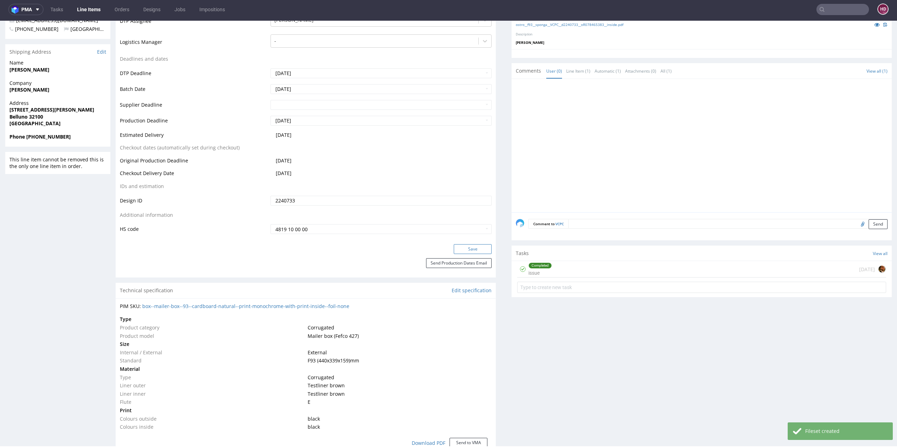
click at [468, 249] on button "Save" at bounding box center [473, 249] width 38 height 10
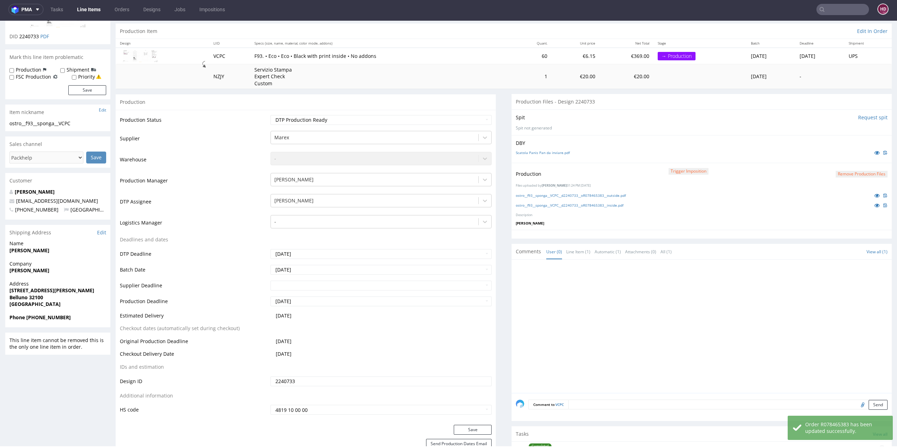
scroll to position [62, 0]
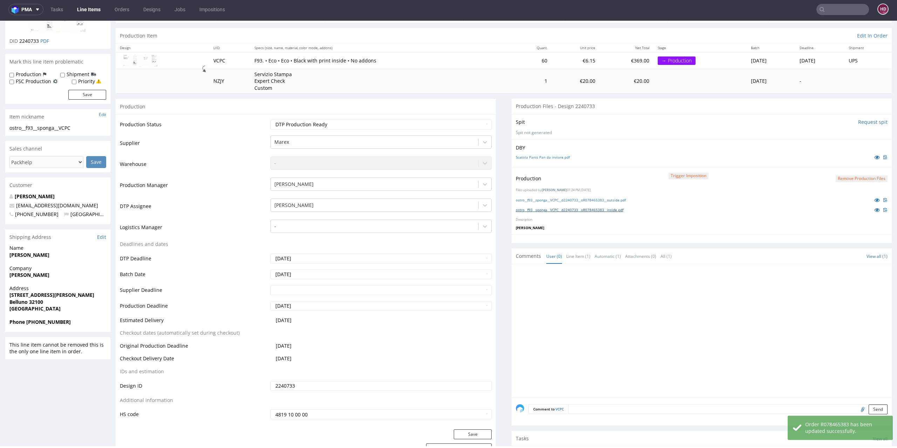
click at [587, 210] on link "ostro__f93__sponga__VCPC__d2240733__oR078465383__inside.pdf" at bounding box center [570, 209] width 108 height 5
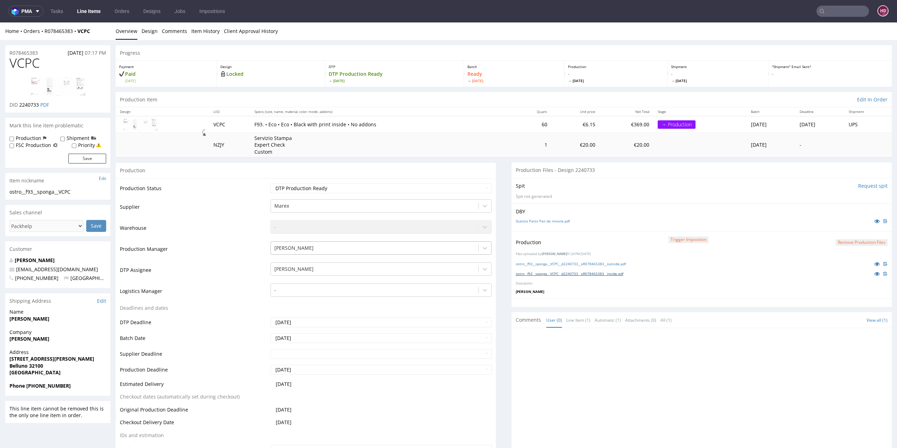
scroll to position [0, 0]
click at [93, 10] on link "Line Items" at bounding box center [89, 11] width 32 height 11
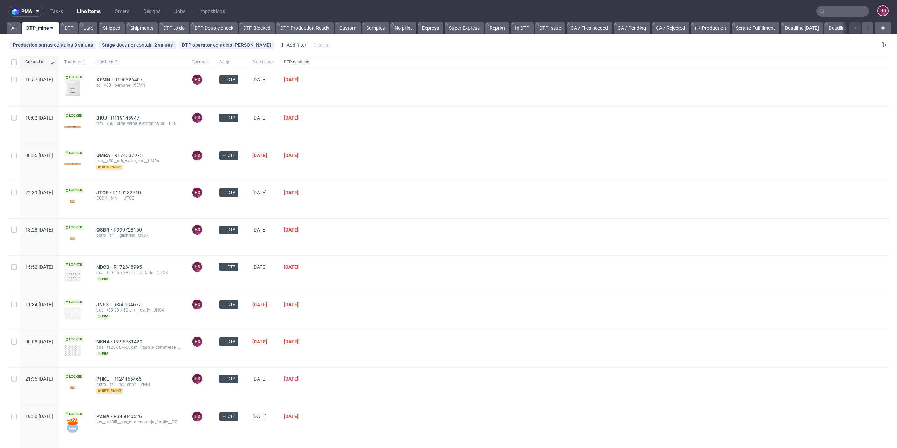
click at [315, 67] on div "DTP deadline" at bounding box center [296, 62] width 36 height 12
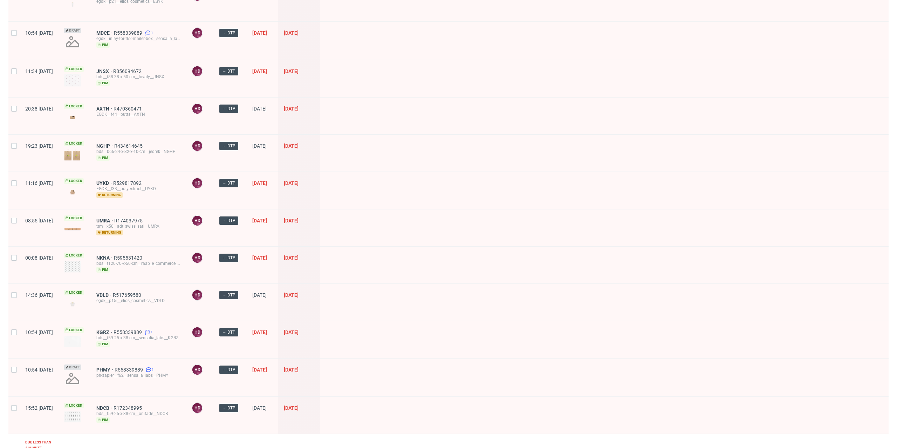
scroll to position [167, 0]
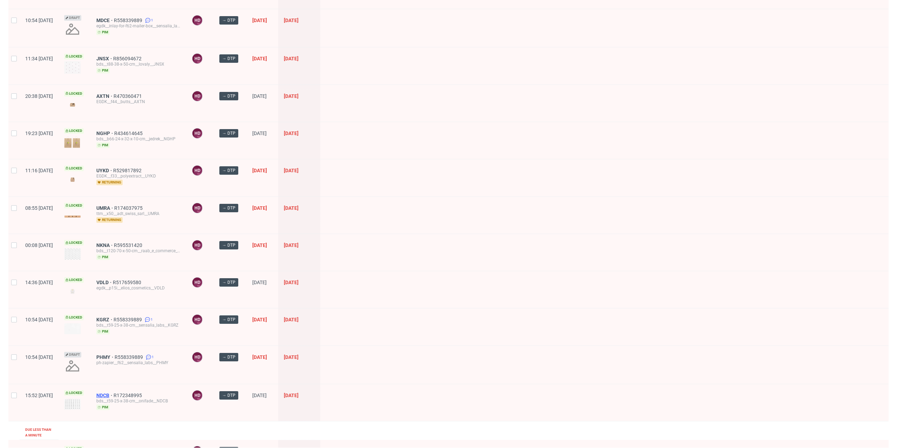
click at [114, 392] on span "NDCB" at bounding box center [104, 395] width 17 height 6
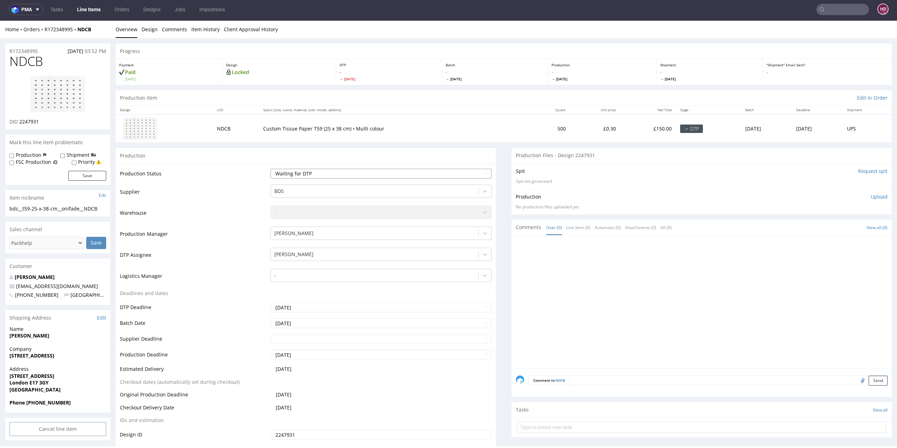
click at [284, 172] on select "Waiting for Artwork Waiting for Diecut Waiting for Mockup Waiting for DTP Waiti…" at bounding box center [382, 174] width 222 height 10
select select "dtp_in_process"
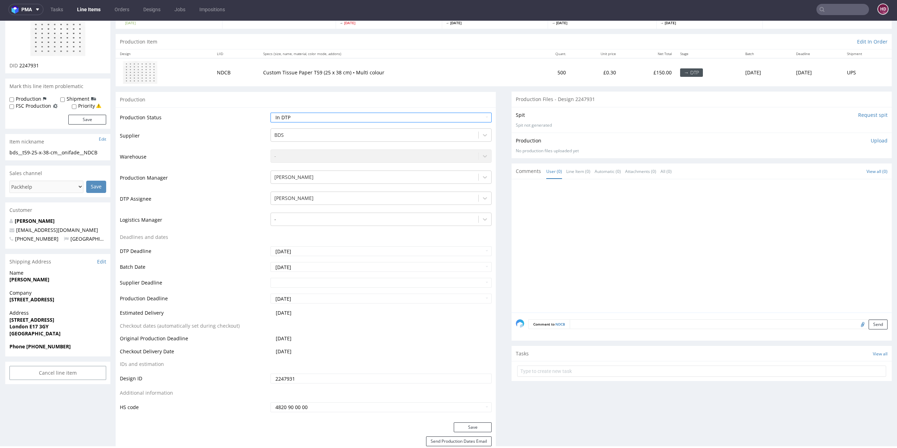
scroll to position [153, 0]
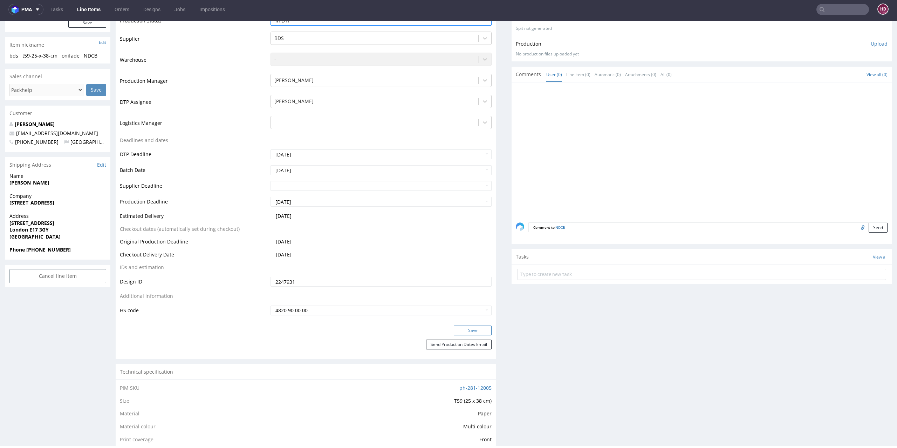
click at [475, 329] on button "Save" at bounding box center [473, 330] width 38 height 10
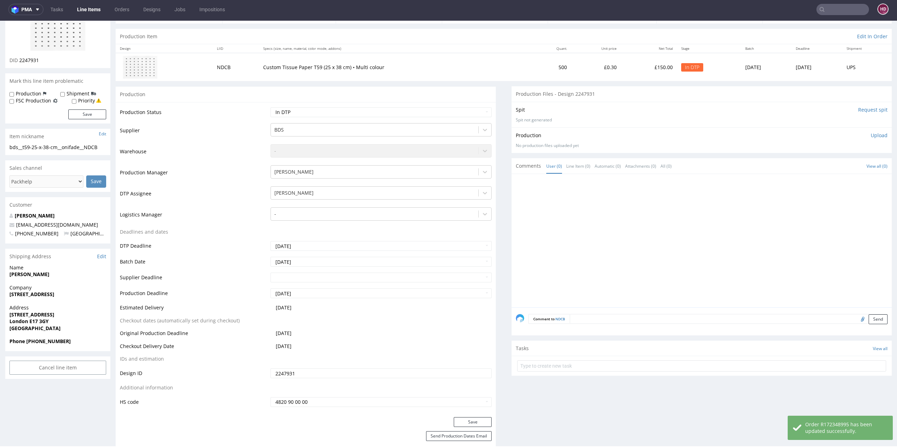
scroll to position [0, 0]
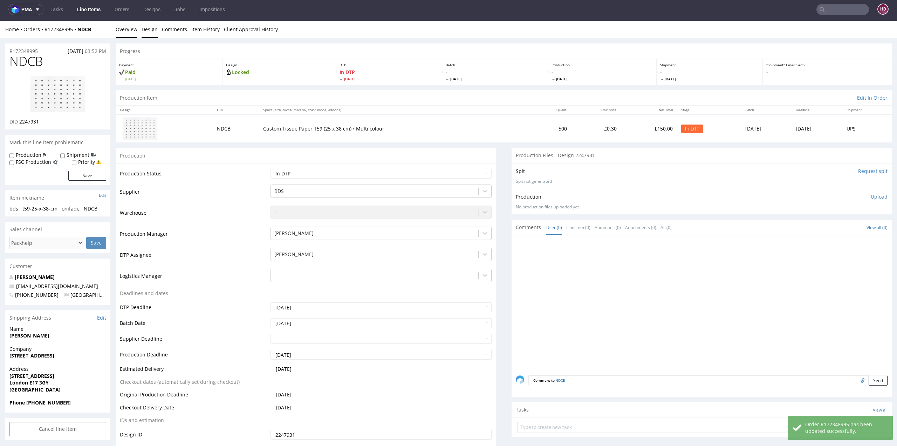
click at [144, 30] on link "Design" at bounding box center [150, 29] width 16 height 17
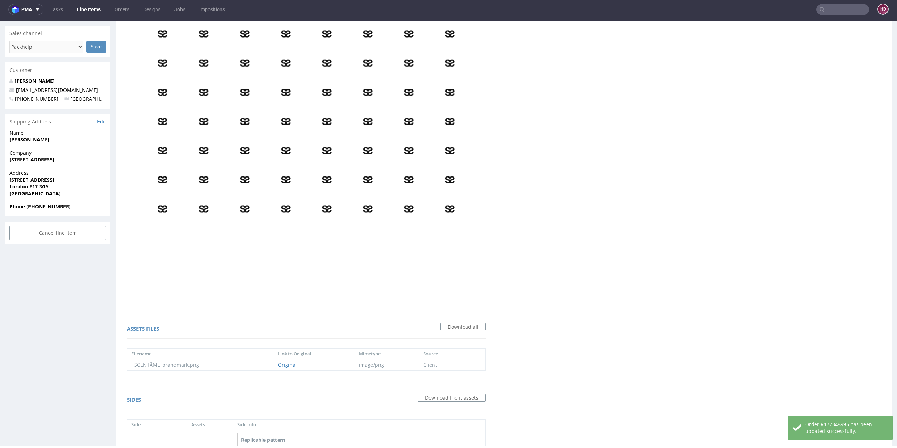
scroll to position [277, 0]
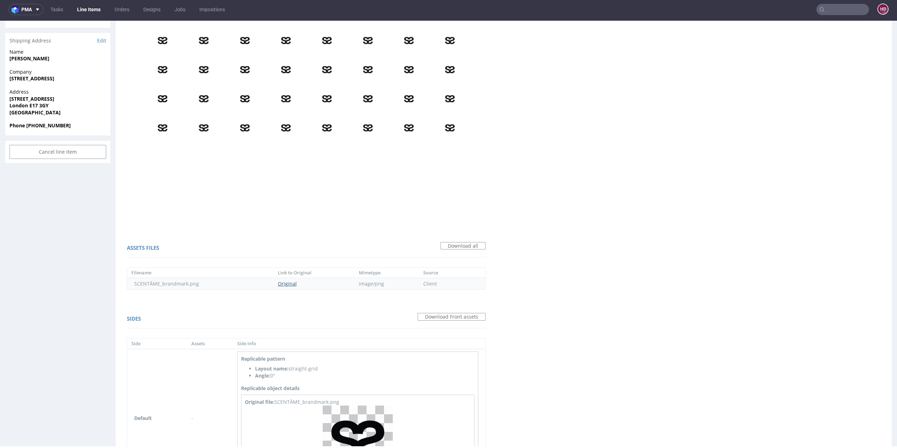
click at [292, 284] on link "Original" at bounding box center [287, 283] width 19 height 7
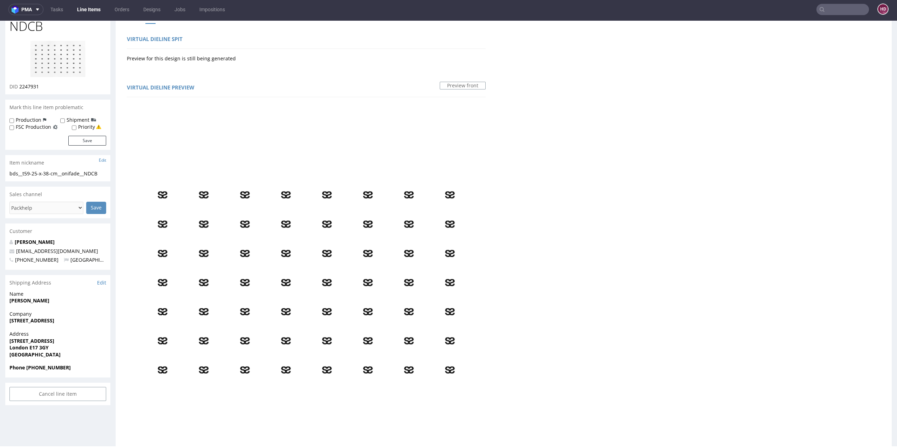
scroll to position [0, 0]
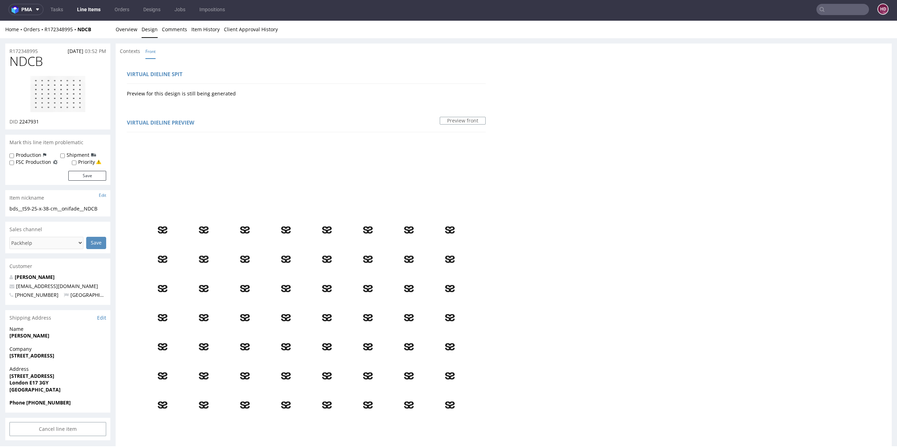
click at [27, 92] on div at bounding box center [57, 94] width 97 height 48
drag, startPoint x: 41, startPoint y: 80, endPoint x: 156, endPoint y: 197, distance: 163.9
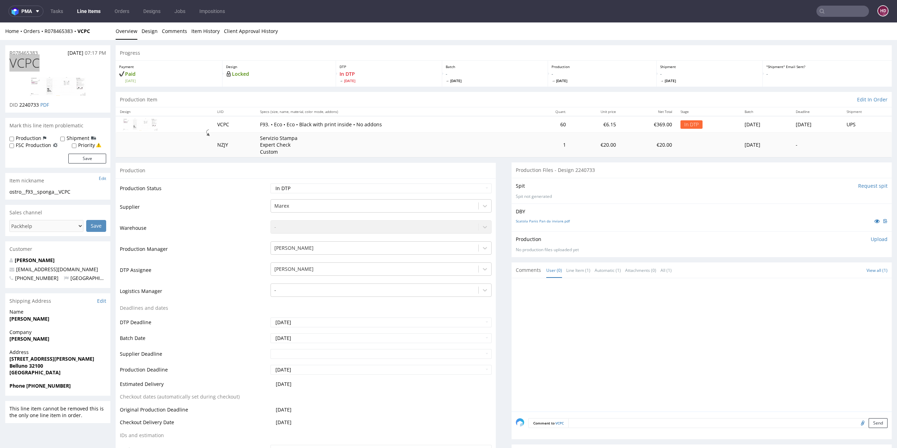
click at [91, 8] on link "Line Items" at bounding box center [89, 11] width 32 height 11
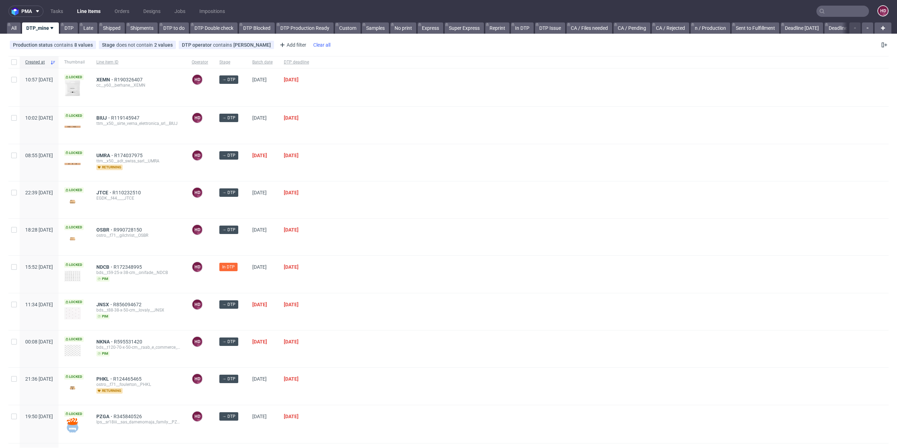
click at [309, 63] on span "DTP deadline" at bounding box center [296, 62] width 25 height 6
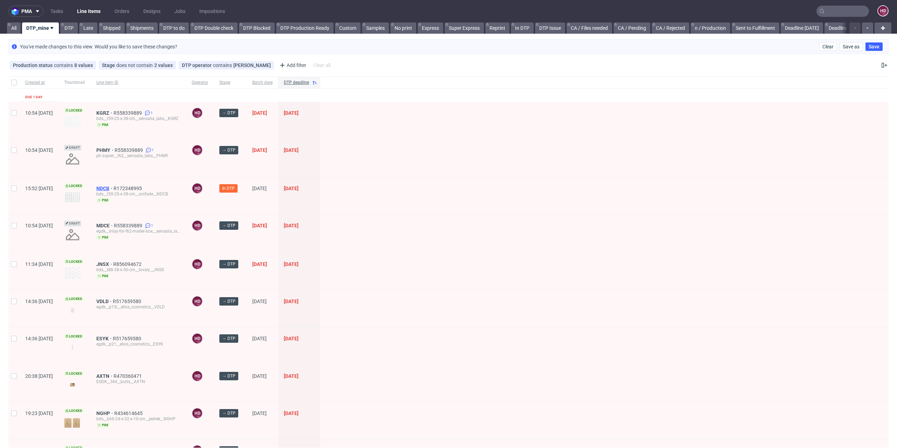
click at [114, 186] on span "NDCB" at bounding box center [104, 188] width 17 height 6
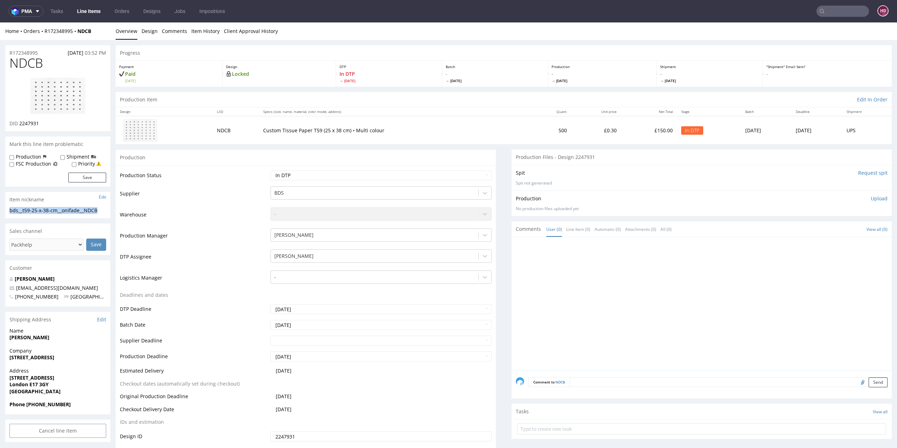
drag, startPoint x: 103, startPoint y: 210, endPoint x: 6, endPoint y: 211, distance: 97.5
click at [6, 211] on div "bds__t59-25-x-38-cm__onifade__NDCB bds__t59-25-x-38-cm __onifade__NDCB Update" at bounding box center [57, 212] width 105 height 11
copy div "bds__t59-25-x-38-cm__onifade__NDCB"
drag, startPoint x: 42, startPoint y: 52, endPoint x: 0, endPoint y: 50, distance: 42.1
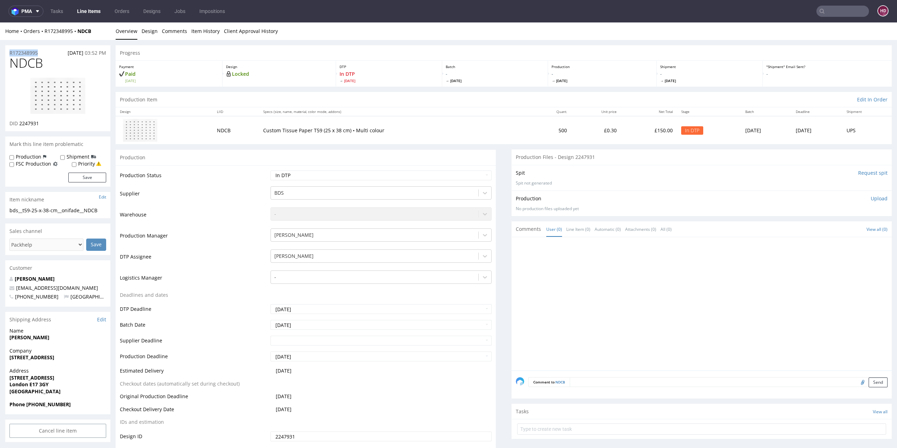
copy p "R172348995"
drag, startPoint x: 40, startPoint y: 122, endPoint x: 19, endPoint y: 120, distance: 20.7
click at [19, 120] on div "DID 2247931" at bounding box center [57, 123] width 97 height 7
copy span "2247931"
click at [69, 97] on img at bounding box center [58, 95] width 56 height 37
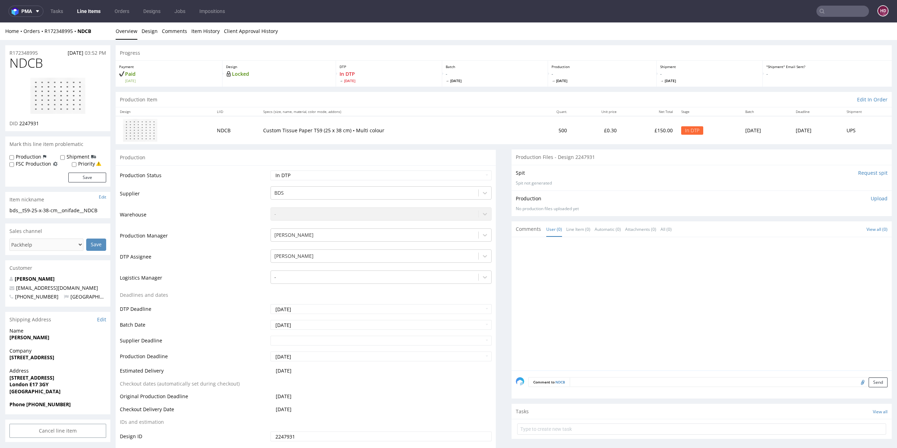
click at [54, 63] on h1 "NDCB" at bounding box center [57, 63] width 97 height 14
drag, startPoint x: 42, startPoint y: 66, endPoint x: 0, endPoint y: 63, distance: 42.1
copy span "NDCB"
drag, startPoint x: 39, startPoint y: 123, endPoint x: 20, endPoint y: 123, distance: 18.9
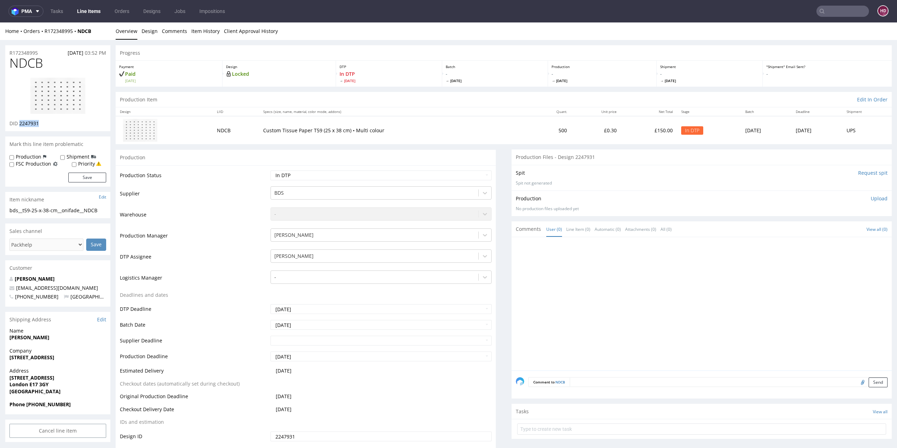
click at [20, 123] on div "DID 2247931" at bounding box center [57, 123] width 97 height 7
copy span "2247931"
drag, startPoint x: 870, startPoint y: 198, endPoint x: 866, endPoint y: 201, distance: 5.5
click at [871, 198] on p "Upload" at bounding box center [879, 198] width 17 height 7
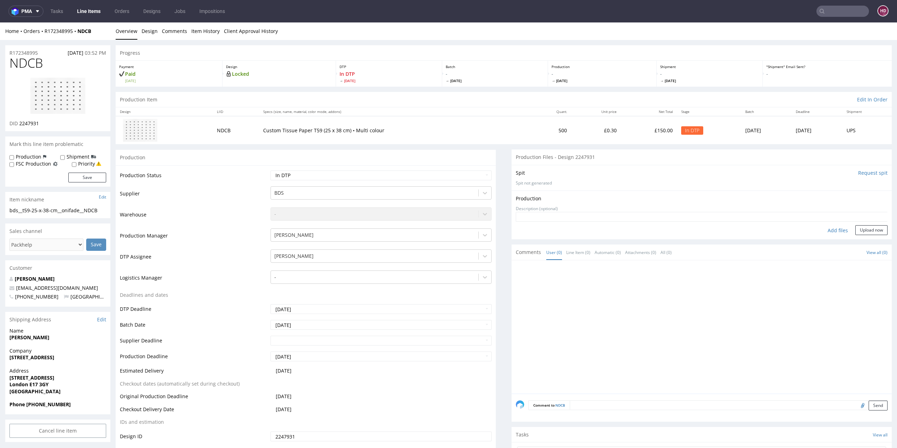
click at [821, 231] on div "Add files" at bounding box center [838, 230] width 35 height 11
type input "C:\fakepath\bds__t59-25-x-38-cm__onifade__NDCB__d2247931__oR172348995.pdf"
click at [856, 239] on button "Upload now" at bounding box center [872, 241] width 32 height 10
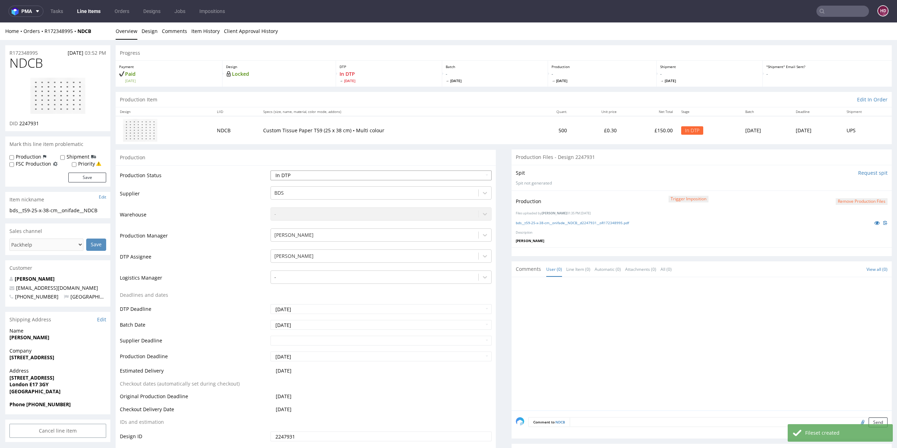
click at [317, 174] on select "Waiting for Artwork Waiting for Diecut Waiting for Mockup Waiting for DTP Waiti…" at bounding box center [382, 175] width 222 height 10
select select "dtp_production_ready"
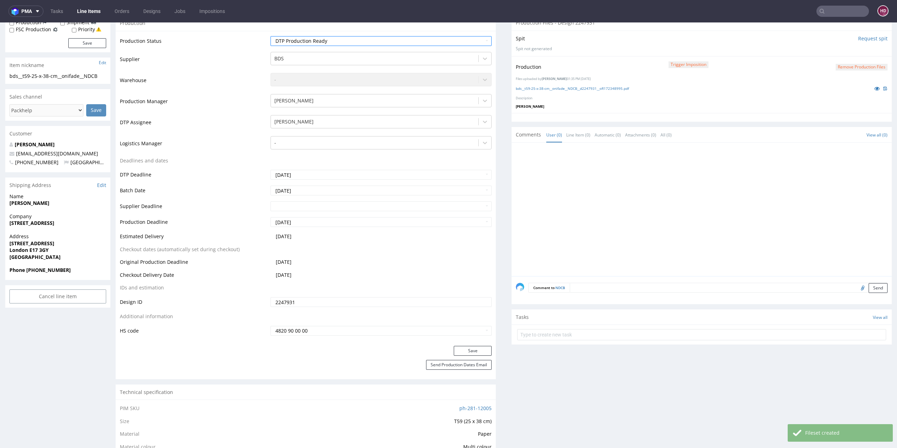
scroll to position [145, 0]
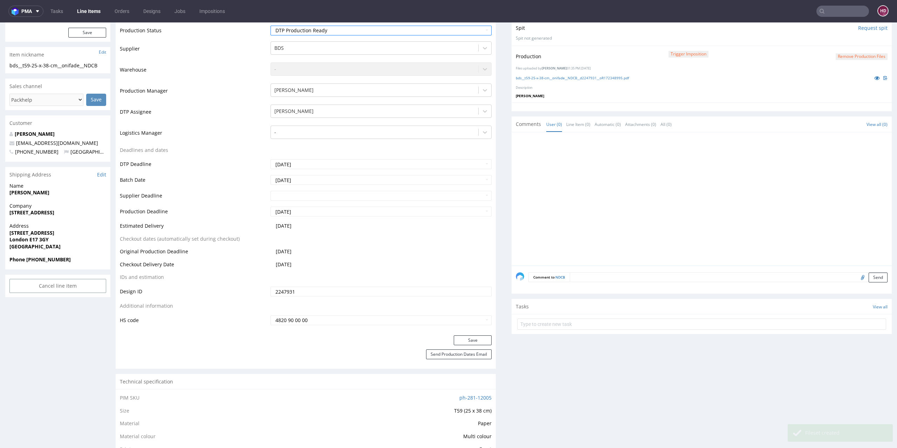
click at [462, 333] on div "Production Status Waiting for Artwork Waiting for Diecut Waiting for Mockup Wai…" at bounding box center [306, 177] width 380 height 315
click at [460, 337] on button "Save" at bounding box center [473, 340] width 38 height 10
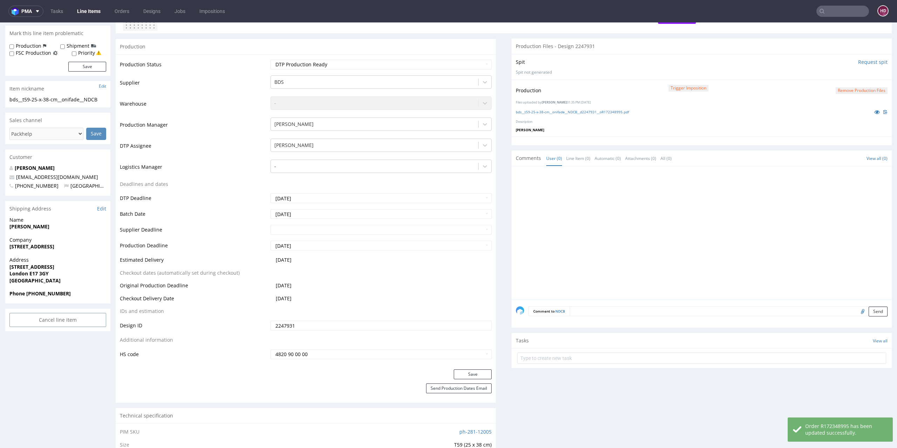
scroll to position [0, 0]
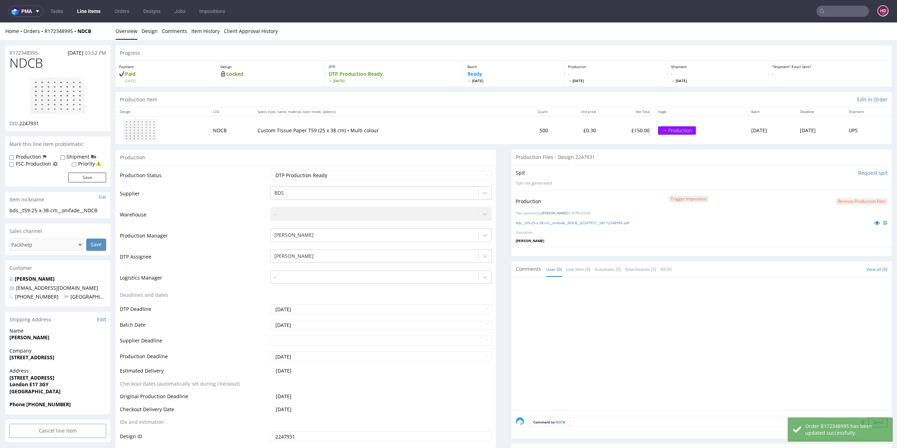
click at [89, 12] on link "Line Items" at bounding box center [89, 11] width 32 height 11
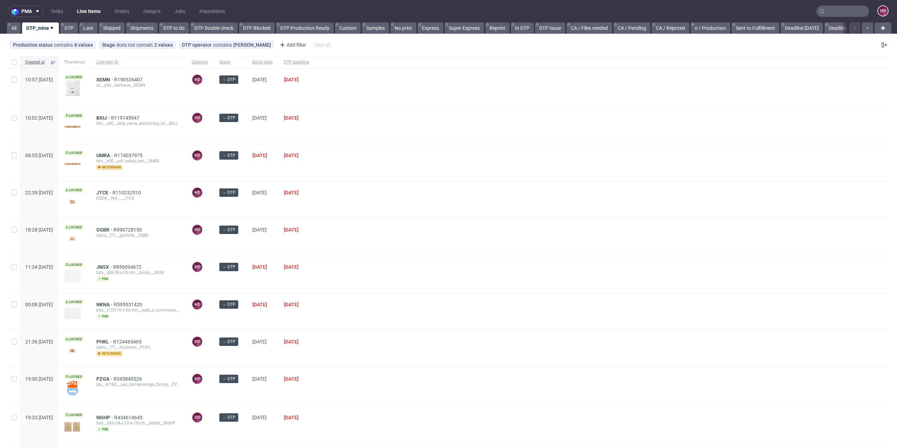
click at [119, 307] on div "bds__t120-70-x-50-cm__raab_e_commerce_gmbh__NKNA" at bounding box center [138, 310] width 84 height 6
click at [114, 302] on span "NKNA" at bounding box center [105, 304] width 18 height 6
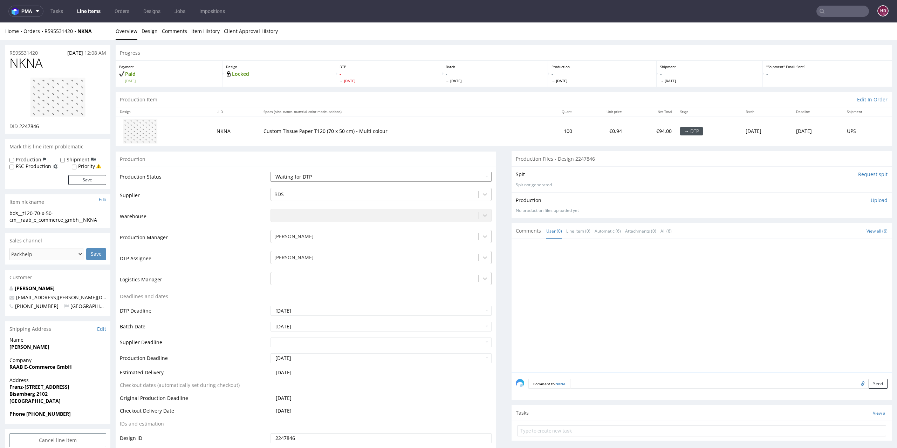
click at [296, 178] on select "Waiting for Artwork Waiting for Diecut Waiting for Mockup Waiting for DTP Waiti…" at bounding box center [382, 177] width 222 height 10
click at [92, 12] on link "Line Items" at bounding box center [89, 11] width 32 height 11
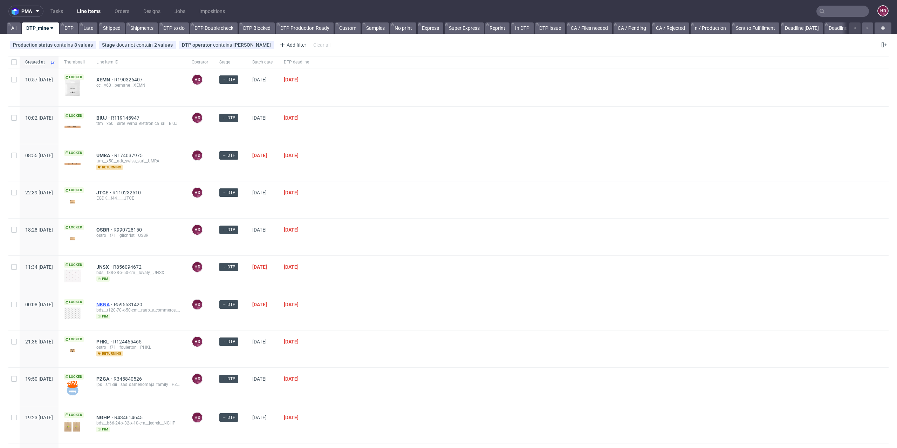
click at [114, 301] on span "NKNA" at bounding box center [105, 304] width 18 height 6
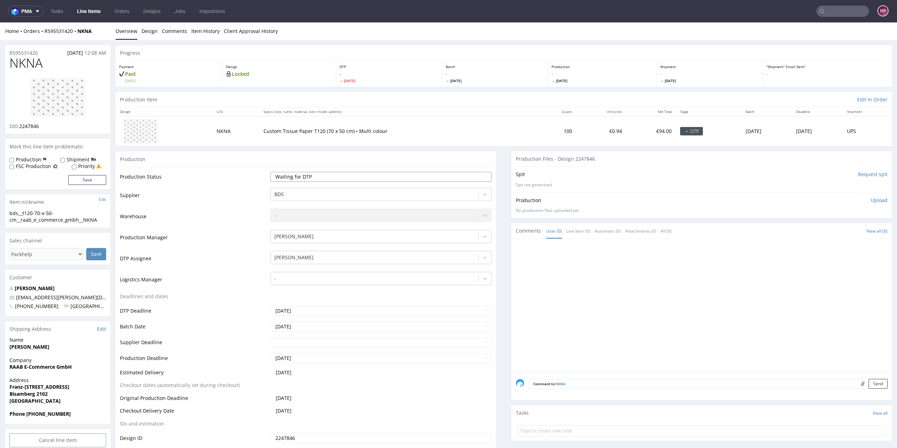
click at [305, 176] on select "Waiting for Artwork Waiting for Diecut Waiting for Mockup Waiting for DTP Waiti…" at bounding box center [382, 177] width 222 height 10
select select "dtp_in_process"
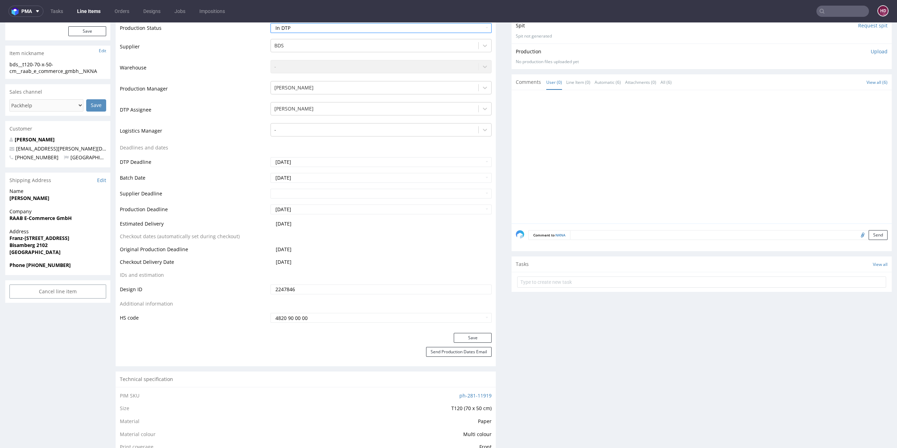
scroll to position [284, 0]
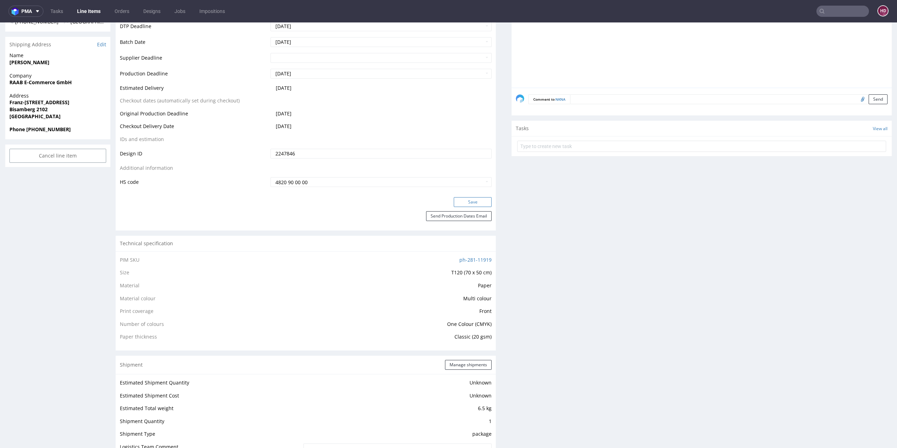
click at [467, 201] on button "Save" at bounding box center [473, 202] width 38 height 10
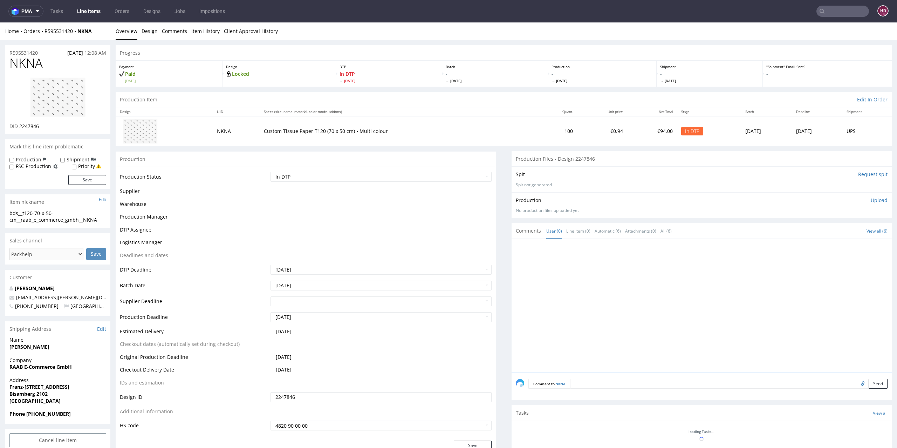
scroll to position [0, 0]
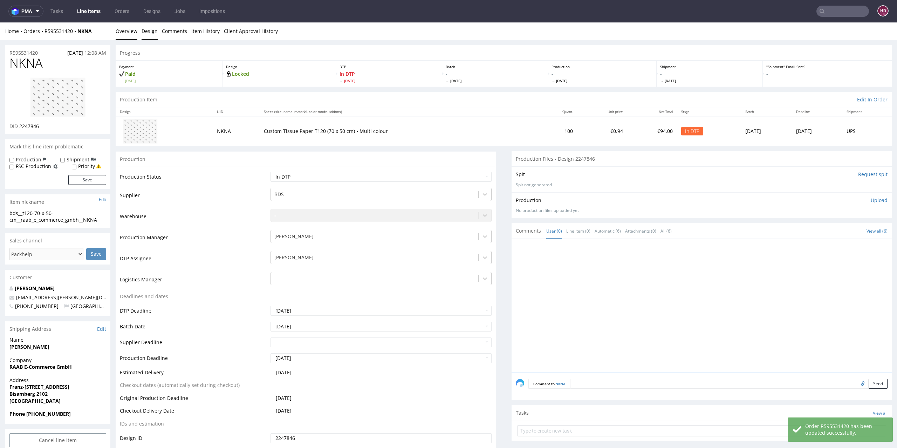
click at [153, 26] on link "Design" at bounding box center [150, 30] width 16 height 17
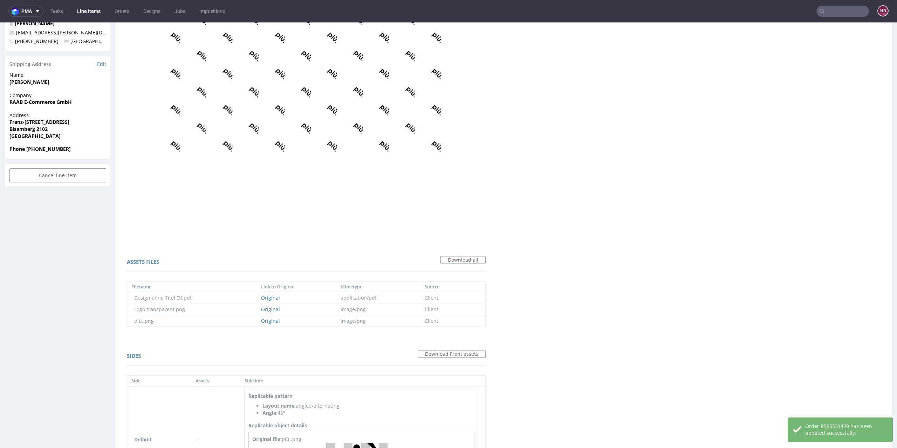
scroll to position [351, 0]
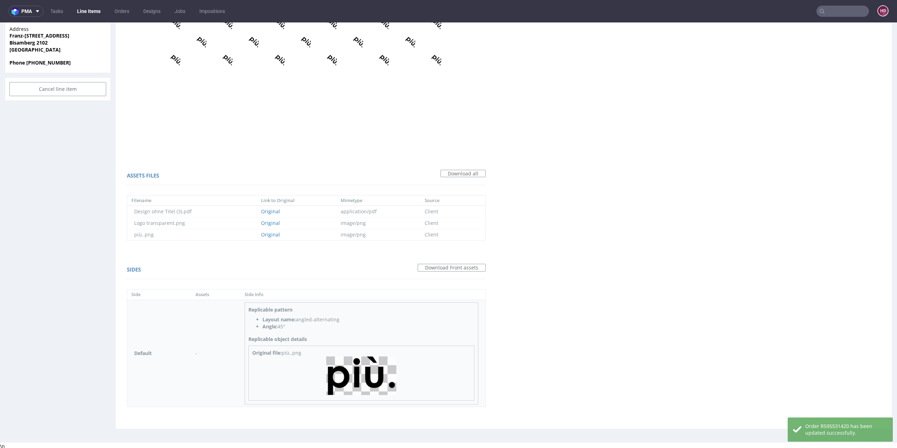
click at [345, 362] on img at bounding box center [361, 375] width 70 height 39
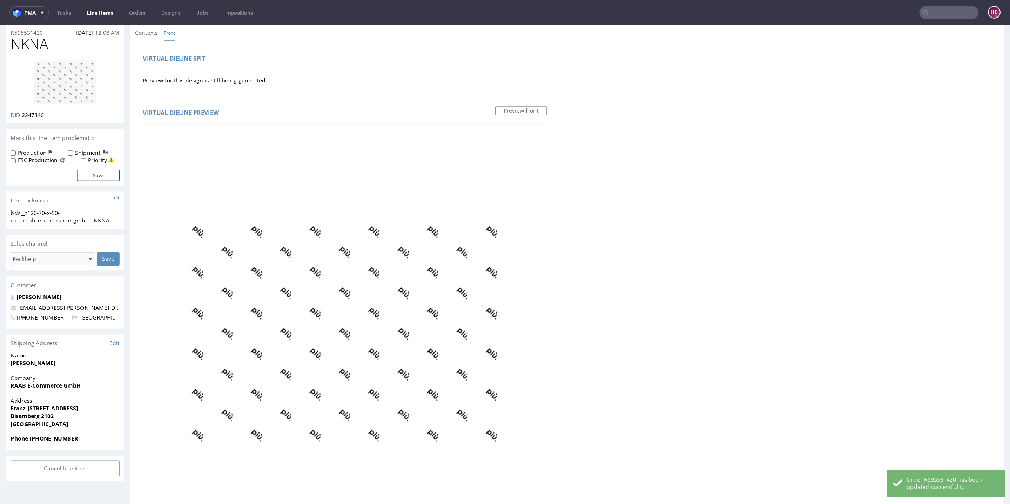
scroll to position [37, 0]
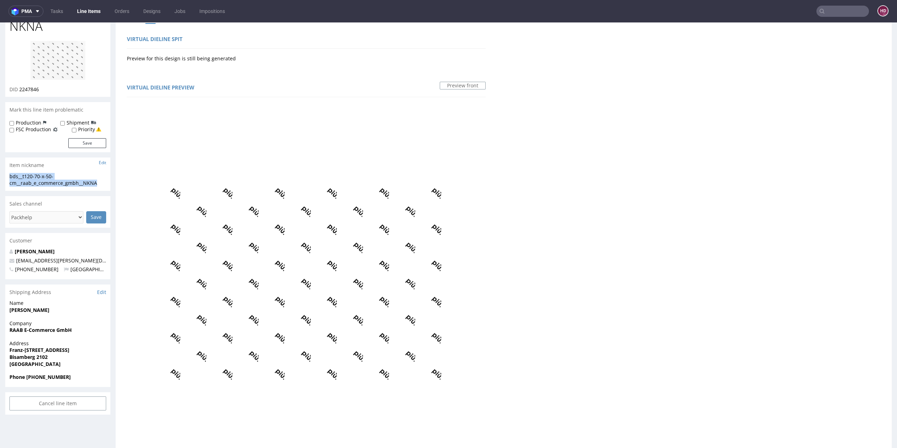
drag, startPoint x: 76, startPoint y: 183, endPoint x: 8, endPoint y: 177, distance: 68.3
click at [8, 177] on div "bds__t120-70-x-50-cm__raab_e_commerce_gmbh__NKNA bds__t120-70-x-50-cm __raab_e_…" at bounding box center [57, 182] width 105 height 18
copy div "bds__t120-70-x-50-cm__raab_e_commerce_gmbh__NKNA"
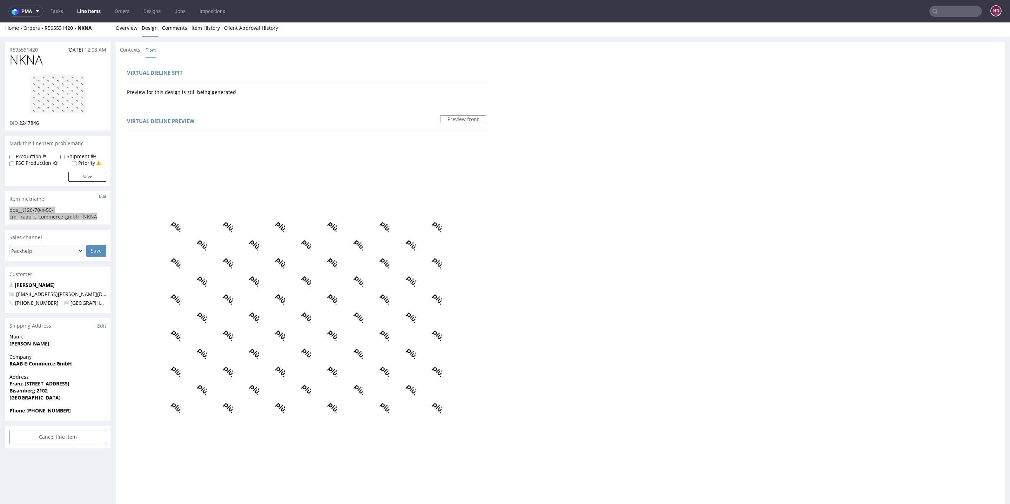
scroll to position [0, 0]
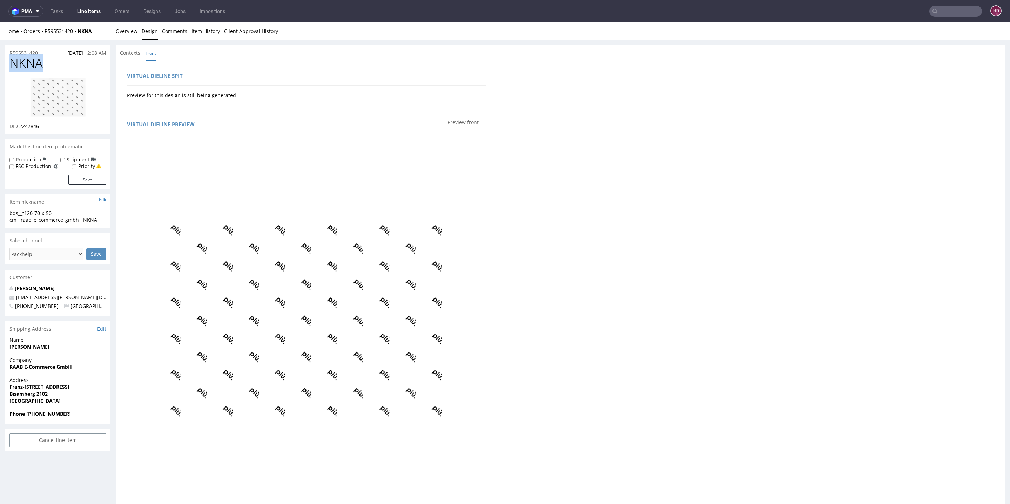
drag, startPoint x: 49, startPoint y: 66, endPoint x: 0, endPoint y: 60, distance: 49.1
click at [0, 60] on div "R595531420 [DATE] 12:08 AM NKNA DID 2247846 Mark this line item problematic Pro…" at bounding box center [505, 415] width 1010 height 750
copy span "NKNA"
click at [49, 56] on h1 "NKNA" at bounding box center [57, 63] width 97 height 14
drag, startPoint x: 33, startPoint y: 54, endPoint x: 0, endPoint y: 54, distance: 33.3
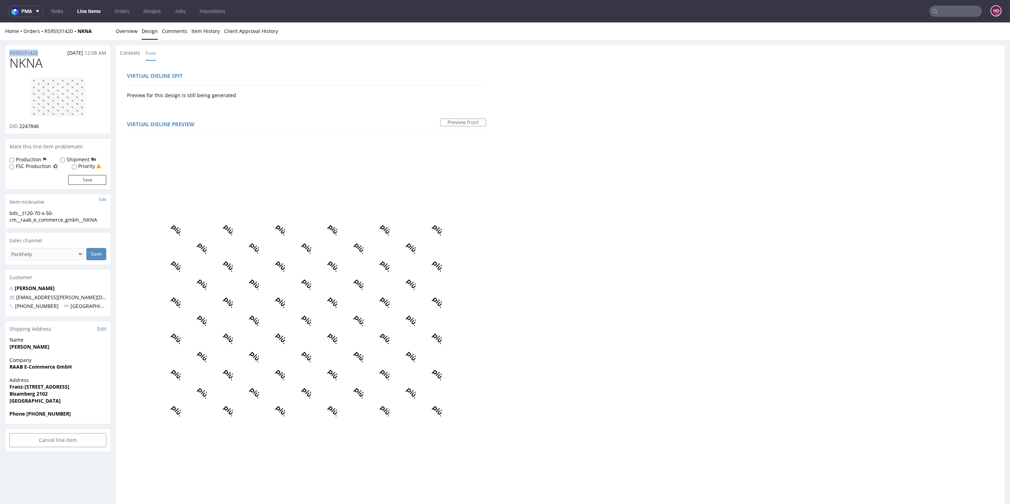
click at [0, 54] on div "R595531420 [DATE] 12:08 AM NKNA DID 2247846 Mark this line item problematic Pro…" at bounding box center [505, 415] width 1010 height 750
copy p "R595531420"
drag, startPoint x: 43, startPoint y: 125, endPoint x: 20, endPoint y: 126, distance: 23.5
click at [20, 126] on div "DID 2247846" at bounding box center [57, 126] width 97 height 7
copy span "2247846"
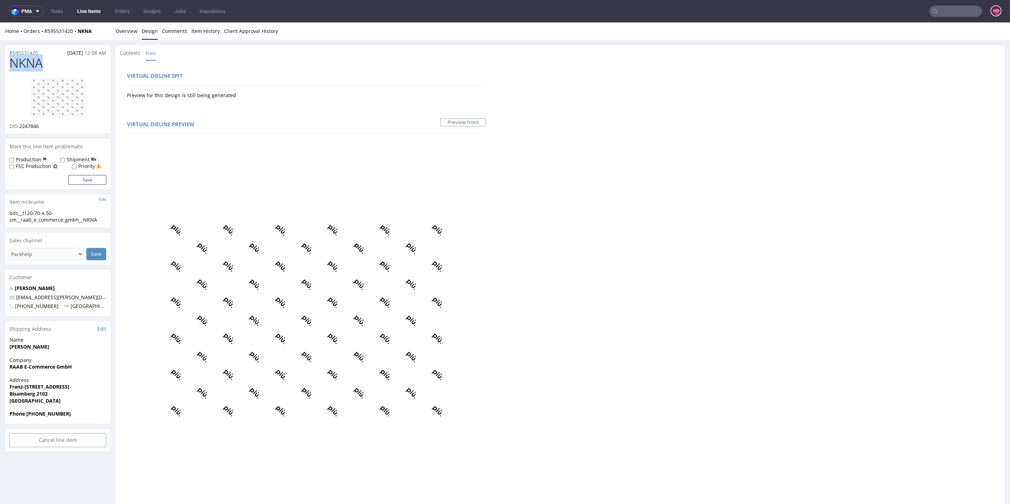
drag, startPoint x: 44, startPoint y: 63, endPoint x: 11, endPoint y: 63, distance: 32.6
click at [11, 63] on h1 "NKNA" at bounding box center [57, 63] width 97 height 14
copy span "NKNA"
drag, startPoint x: 21, startPoint y: 127, endPoint x: 71, endPoint y: 130, distance: 50.3
click at [71, 130] on div "NKNA DID 2247846" at bounding box center [57, 94] width 105 height 77
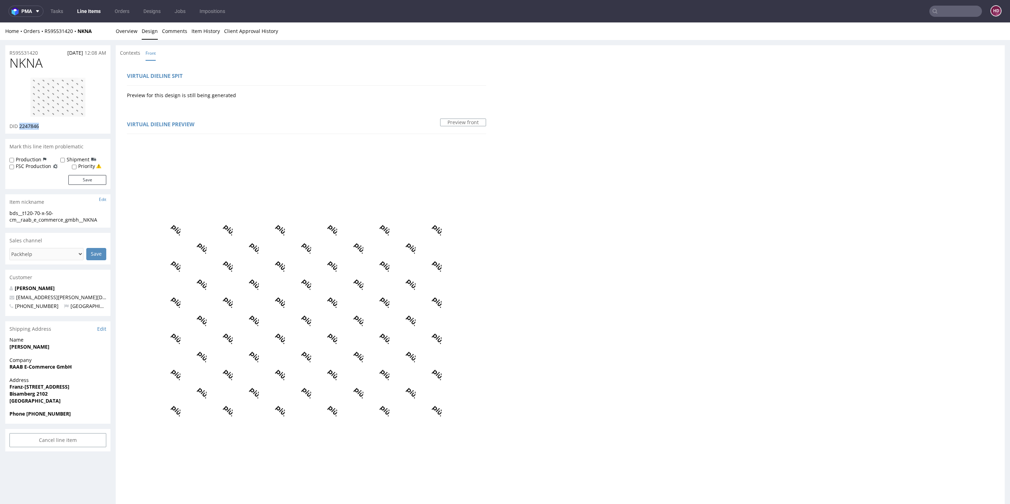
click at [9, 199] on div "R595531420 [DATE] 12:08 AM NKNA DID 2247846 Mark this line item problematic Pro…" at bounding box center [505, 415] width 1010 height 750
drag, startPoint x: 19, startPoint y: 125, endPoint x: 69, endPoint y: 130, distance: 49.7
click at [69, 130] on div "NKNA DID 2247846" at bounding box center [57, 94] width 105 height 77
click at [130, 32] on link "Overview" at bounding box center [127, 30] width 22 height 17
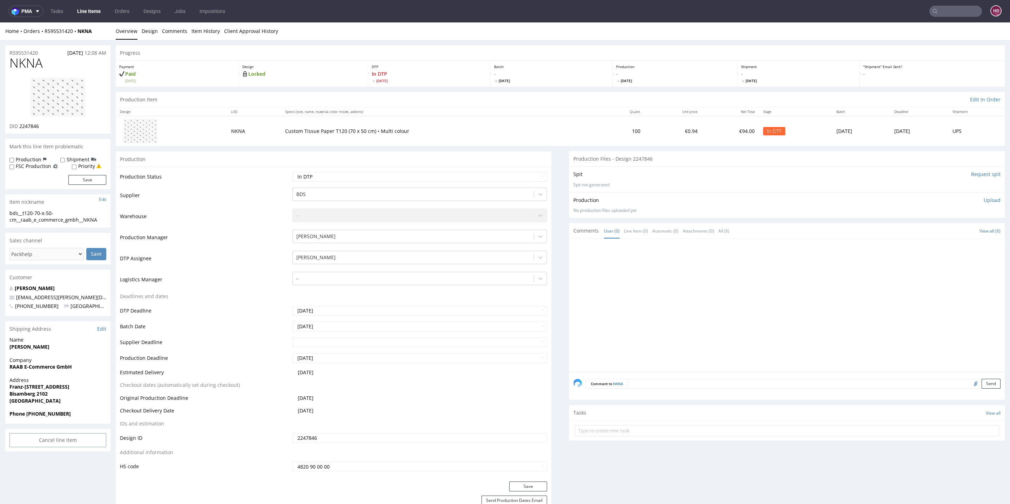
click at [897, 197] on p "Upload" at bounding box center [991, 200] width 17 height 7
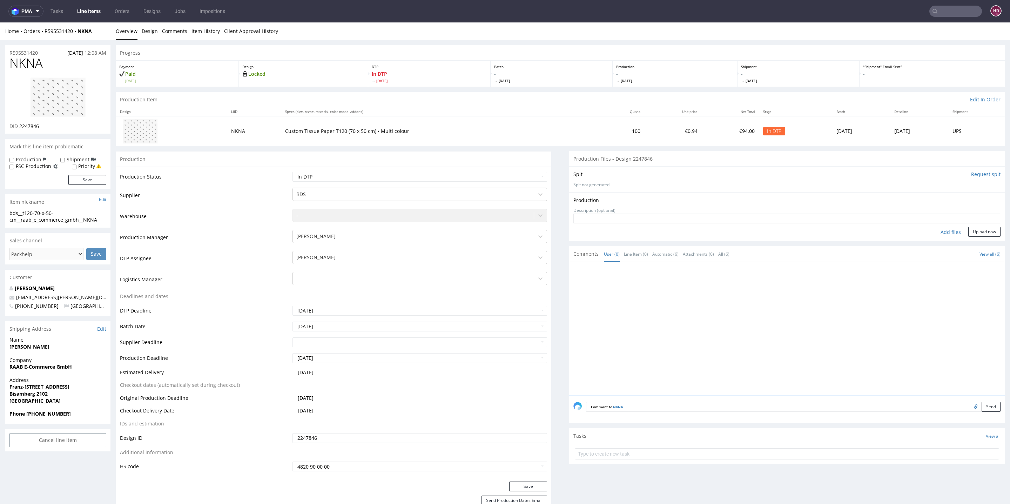
click at [897, 231] on div "Add files" at bounding box center [950, 232] width 35 height 11
type input "C:\fakepath\bds__t120-70-x-50-cm__raab_e_commerce_gmbh__NKNA__d2247846__oR59553…"
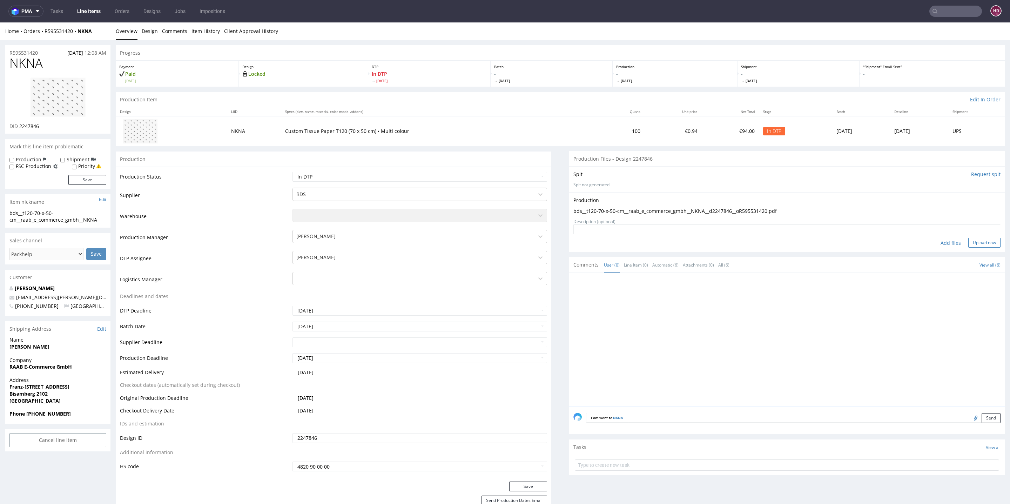
click at [897, 241] on button "Upload now" at bounding box center [984, 243] width 32 height 10
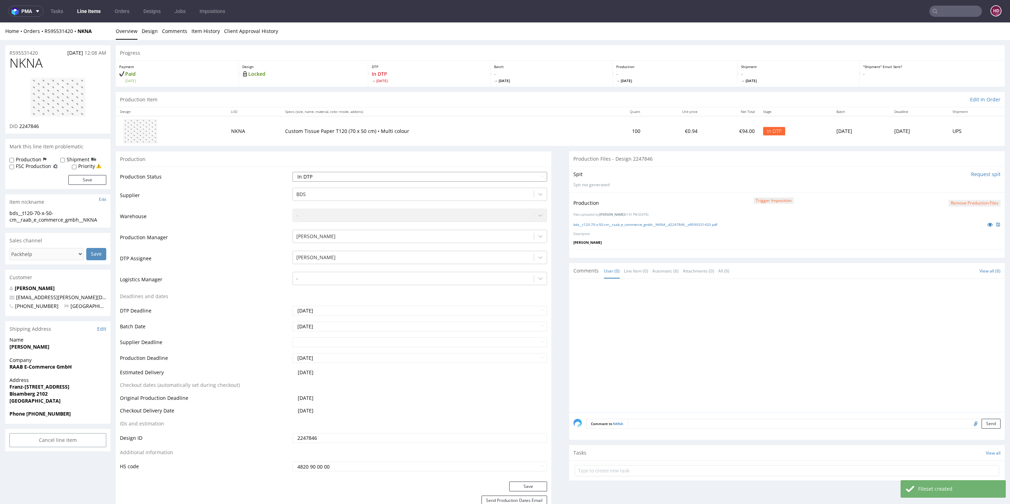
click at [389, 174] on select "Waiting for Artwork Waiting for Diecut Waiting for Mockup Waiting for DTP Waiti…" at bounding box center [419, 177] width 255 height 10
select select "dtp_production_ready"
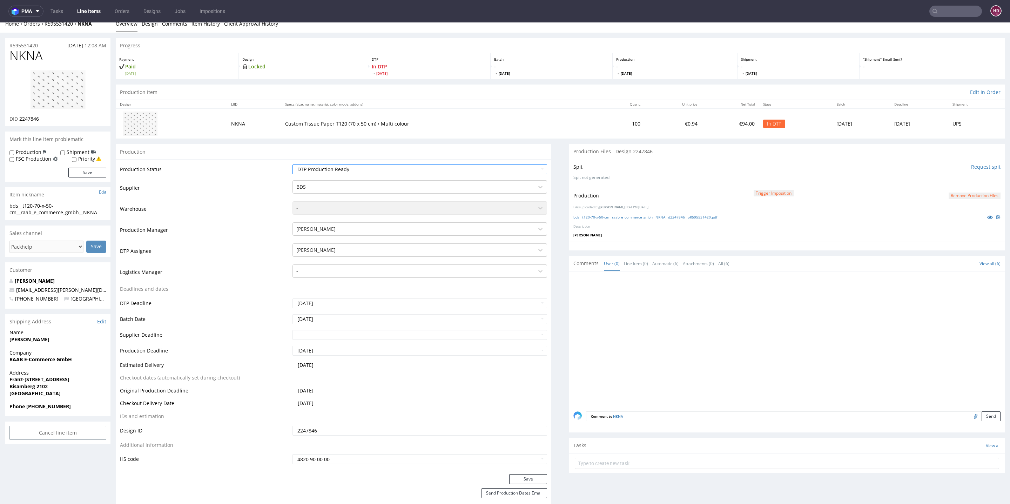
scroll to position [8, 0]
click at [509, 447] on button "Save" at bounding box center [528, 479] width 38 height 10
